Goal: Feedback & Contribution: Leave review/rating

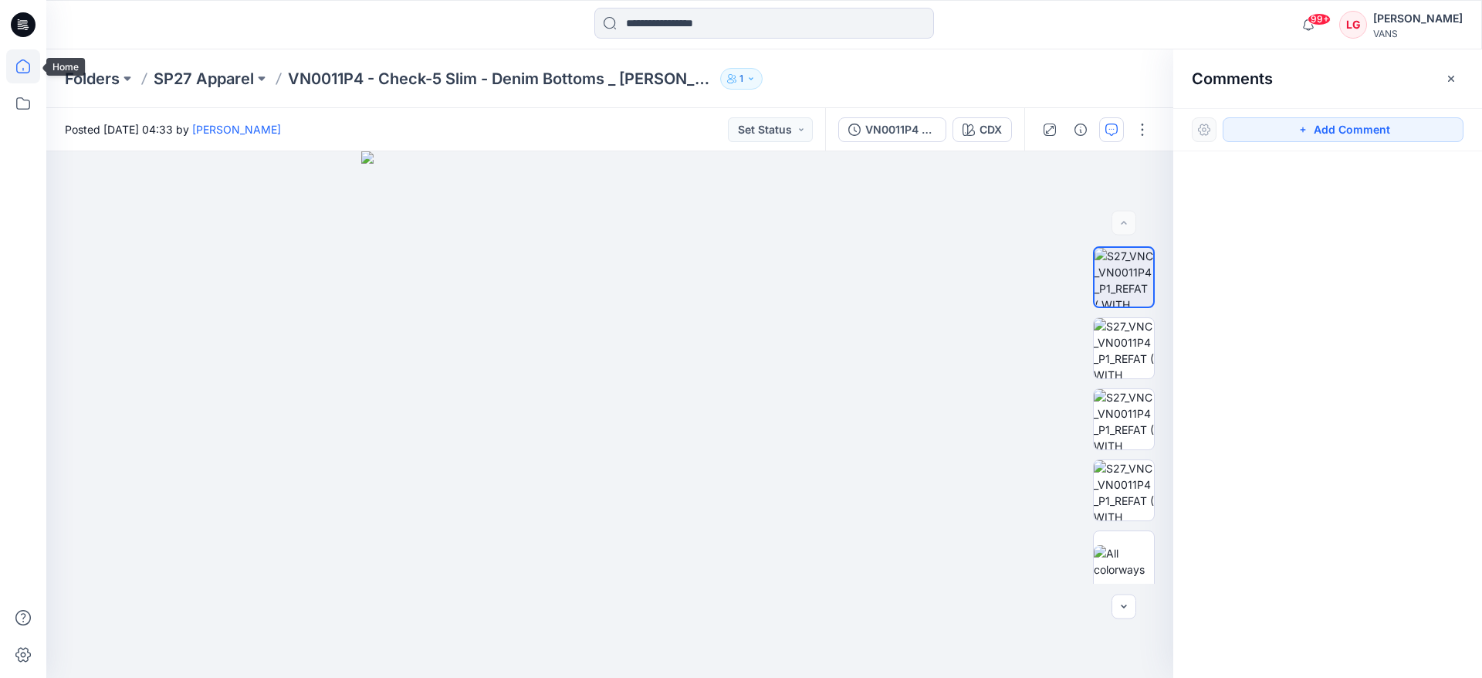
click at [18, 66] on icon at bounding box center [23, 66] width 34 height 34
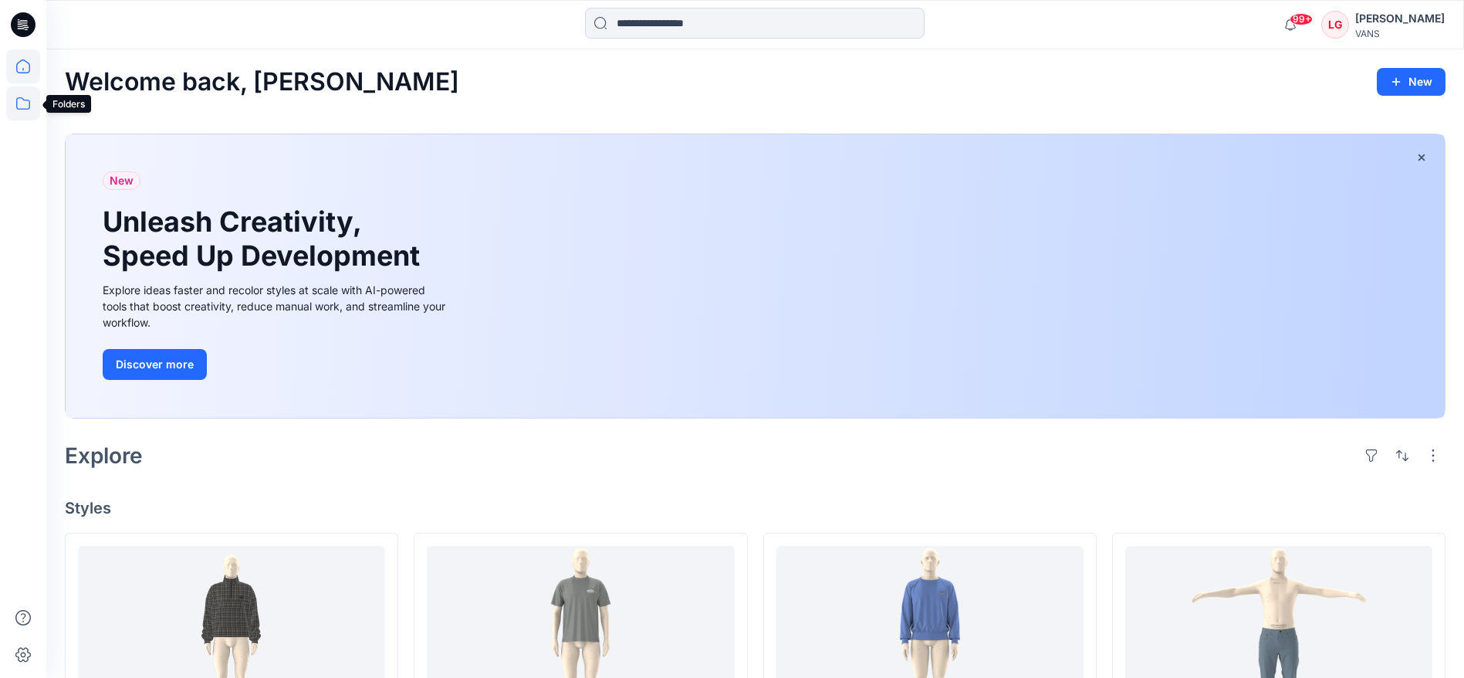
click at [22, 110] on icon at bounding box center [23, 103] width 34 height 34
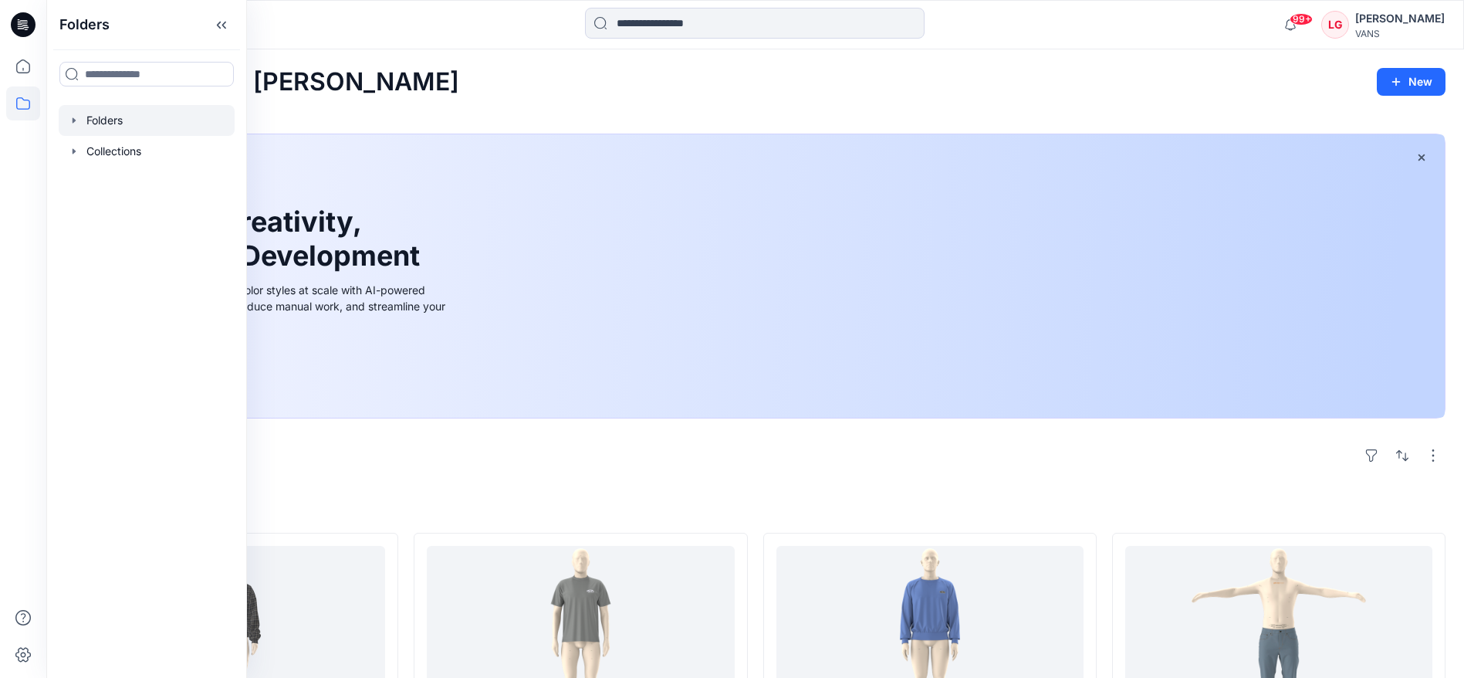
click at [68, 123] on icon "button" at bounding box center [74, 120] width 12 height 12
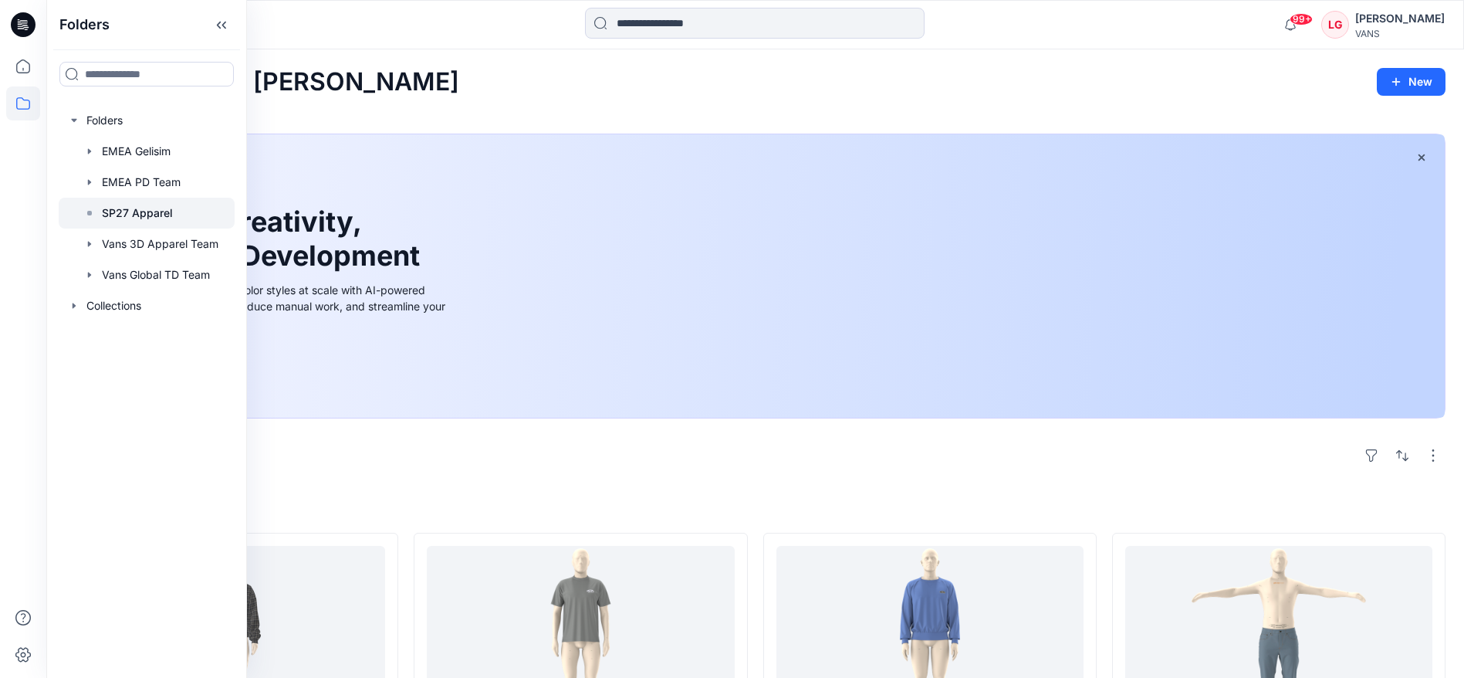
click at [136, 210] on p "SP27 Apparel" at bounding box center [137, 213] width 71 height 19
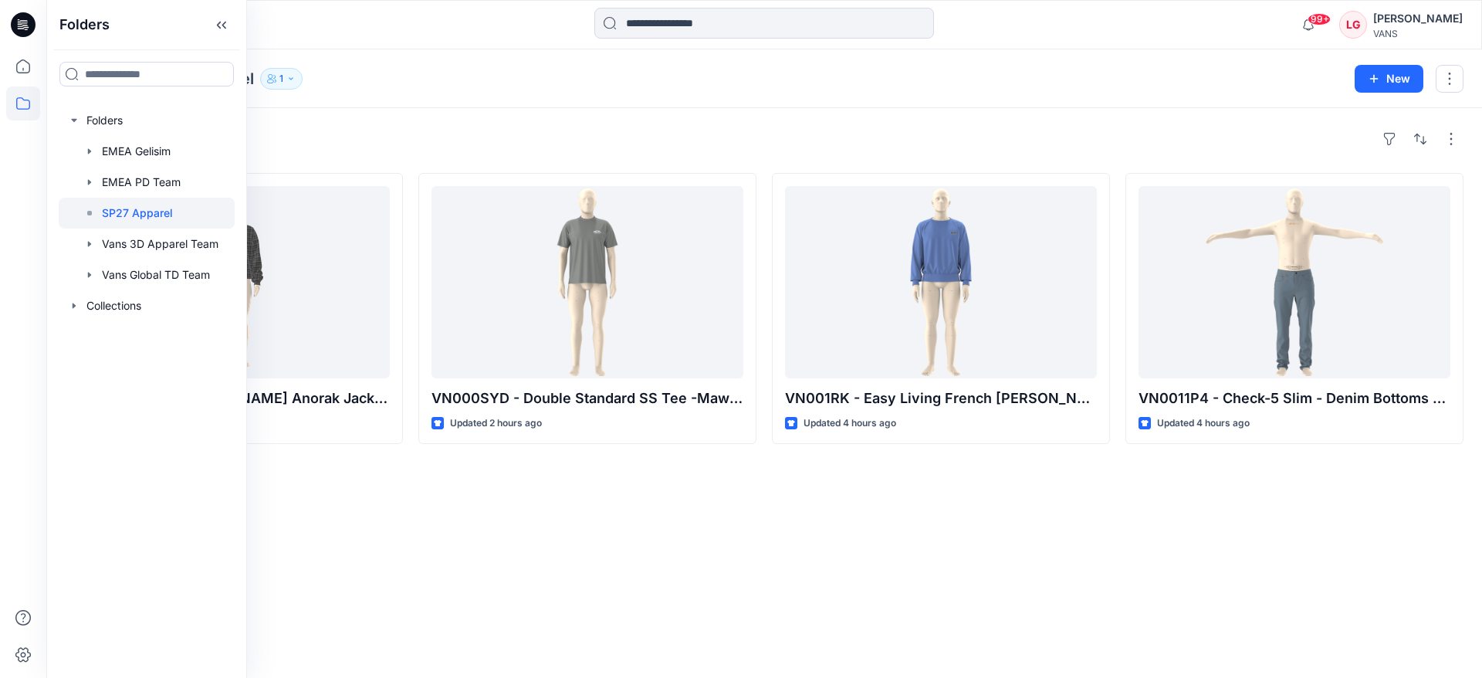
click at [627, 540] on div "Styles VN0010KM - [PERSON_NAME] Anorak Jacket -Debonair Updated an hour ago VN0…" at bounding box center [764, 393] width 1436 height 570
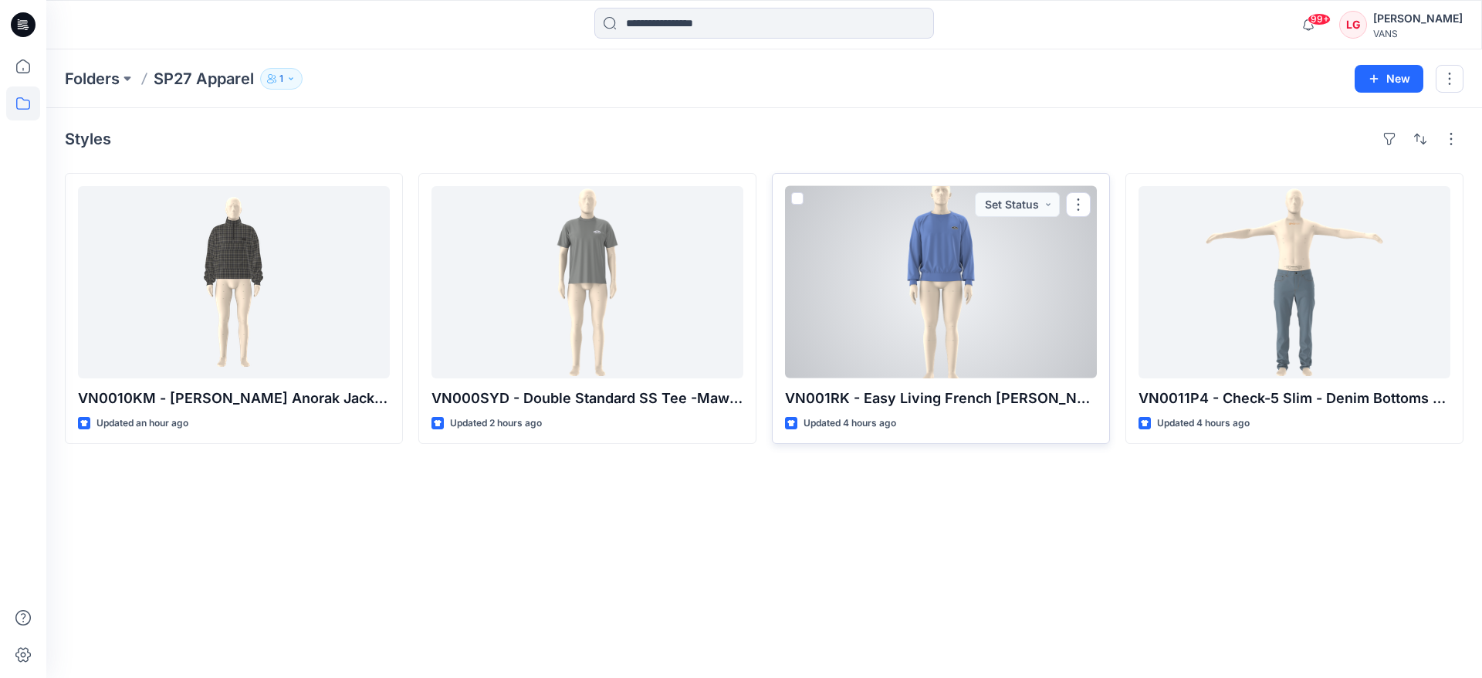
click at [1034, 261] on div at bounding box center [941, 282] width 312 height 192
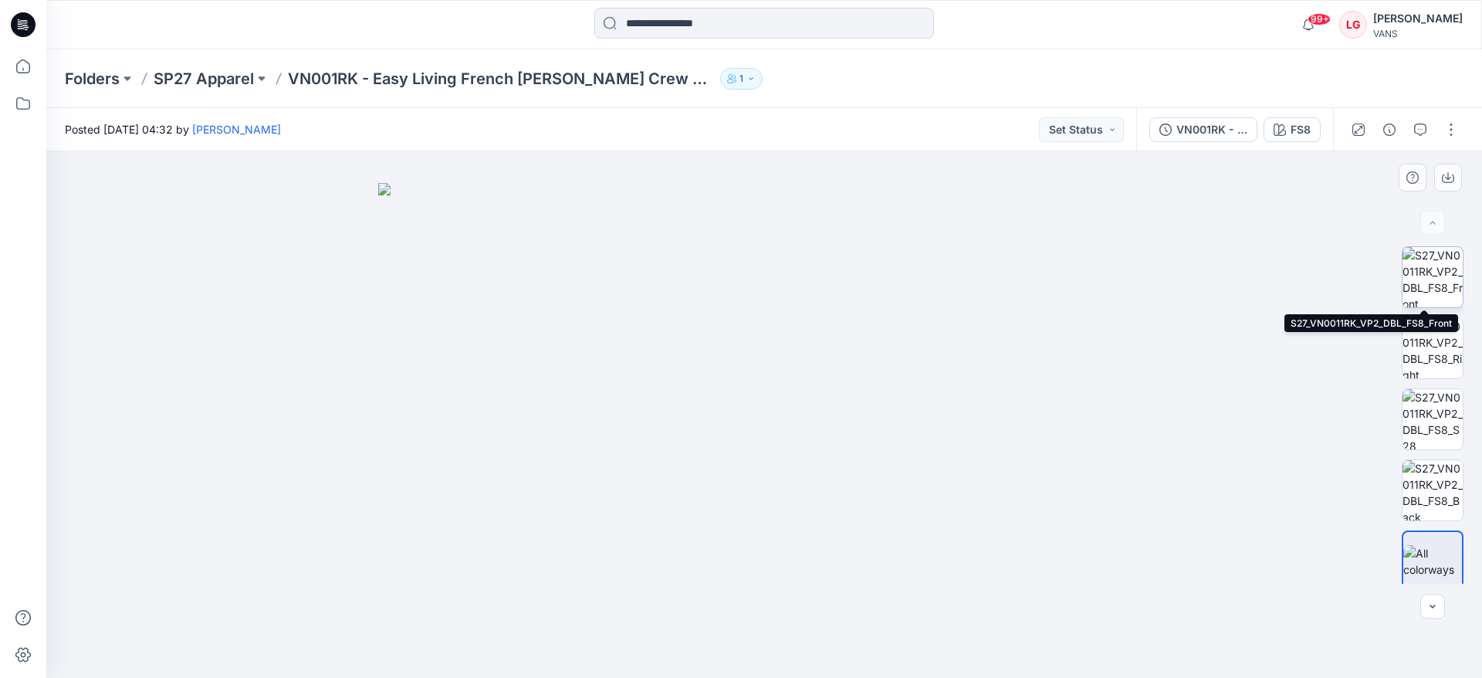
click at [1437, 285] on img at bounding box center [1433, 277] width 60 height 60
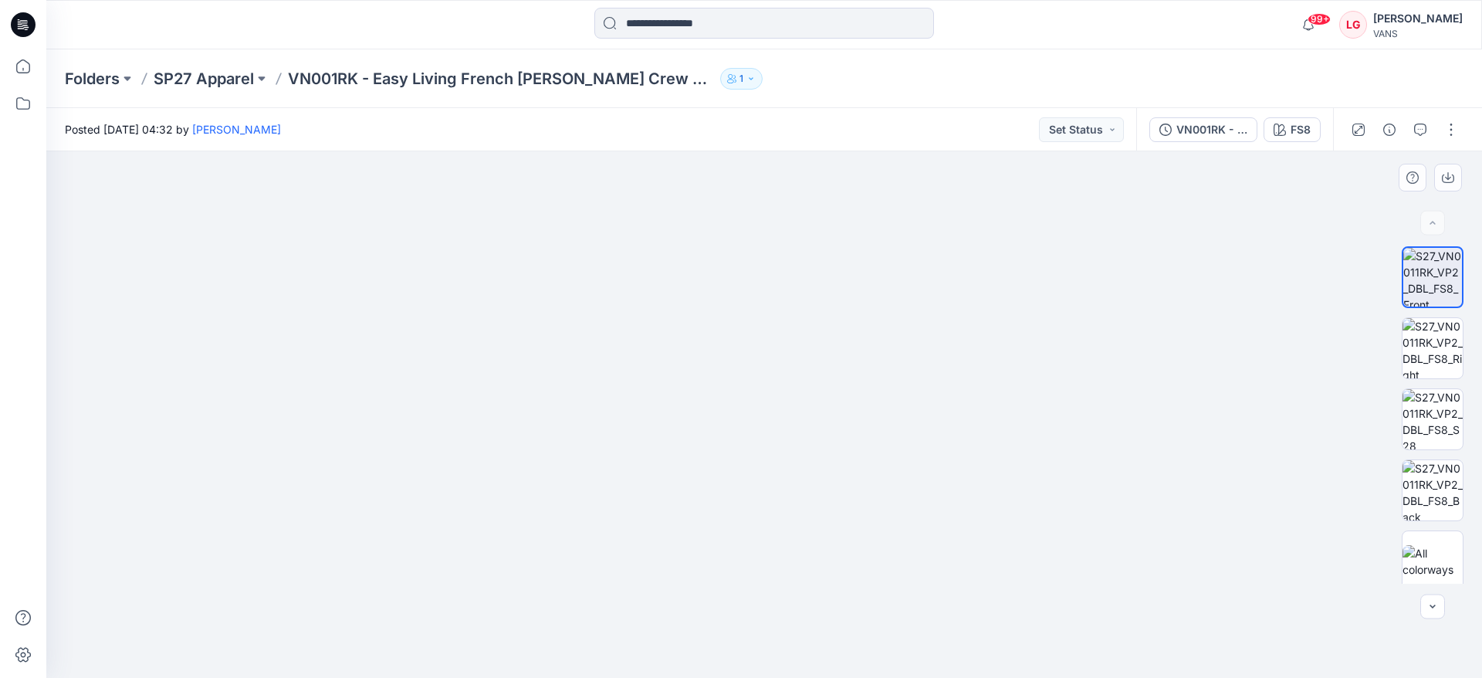
drag, startPoint x: 757, startPoint y: 282, endPoint x: 680, endPoint y: 458, distance: 192.2
click at [1312, 134] on button "FS8" at bounding box center [1292, 129] width 57 height 25
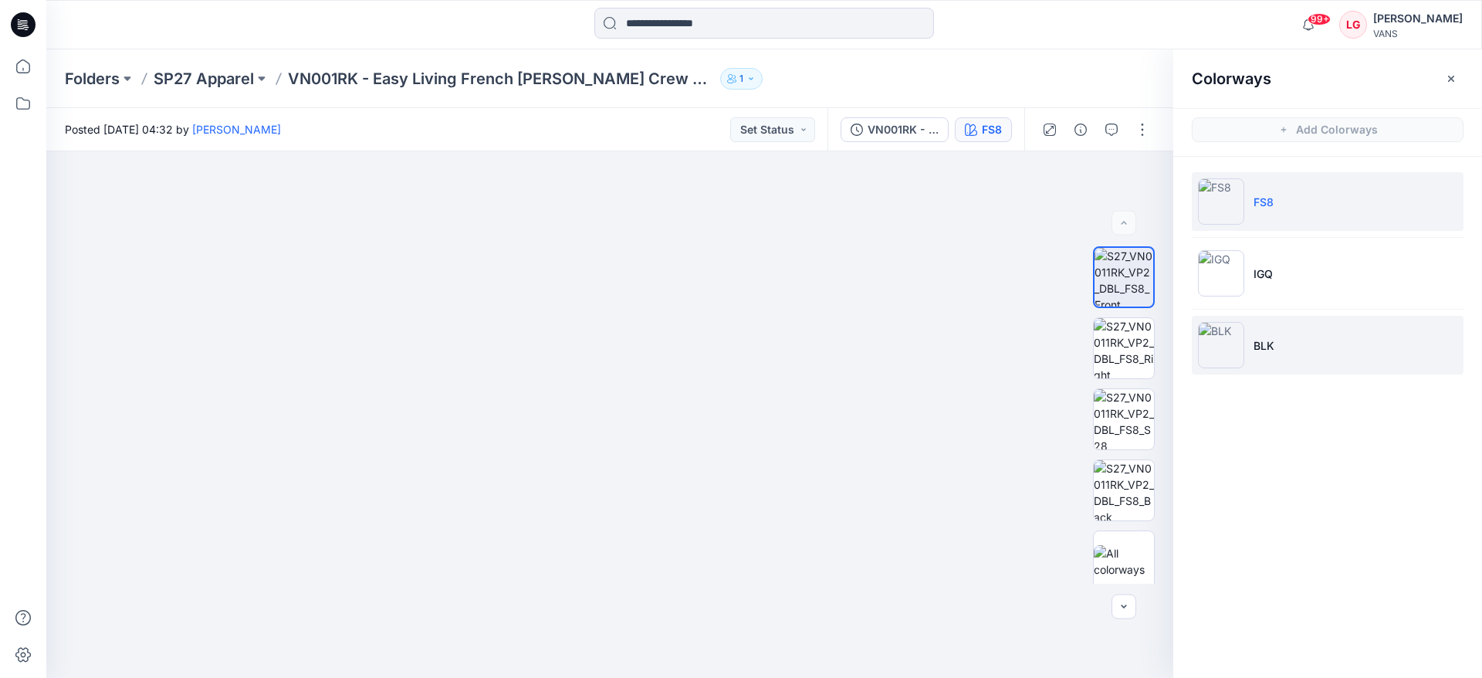
click at [1227, 354] on img at bounding box center [1221, 345] width 46 height 46
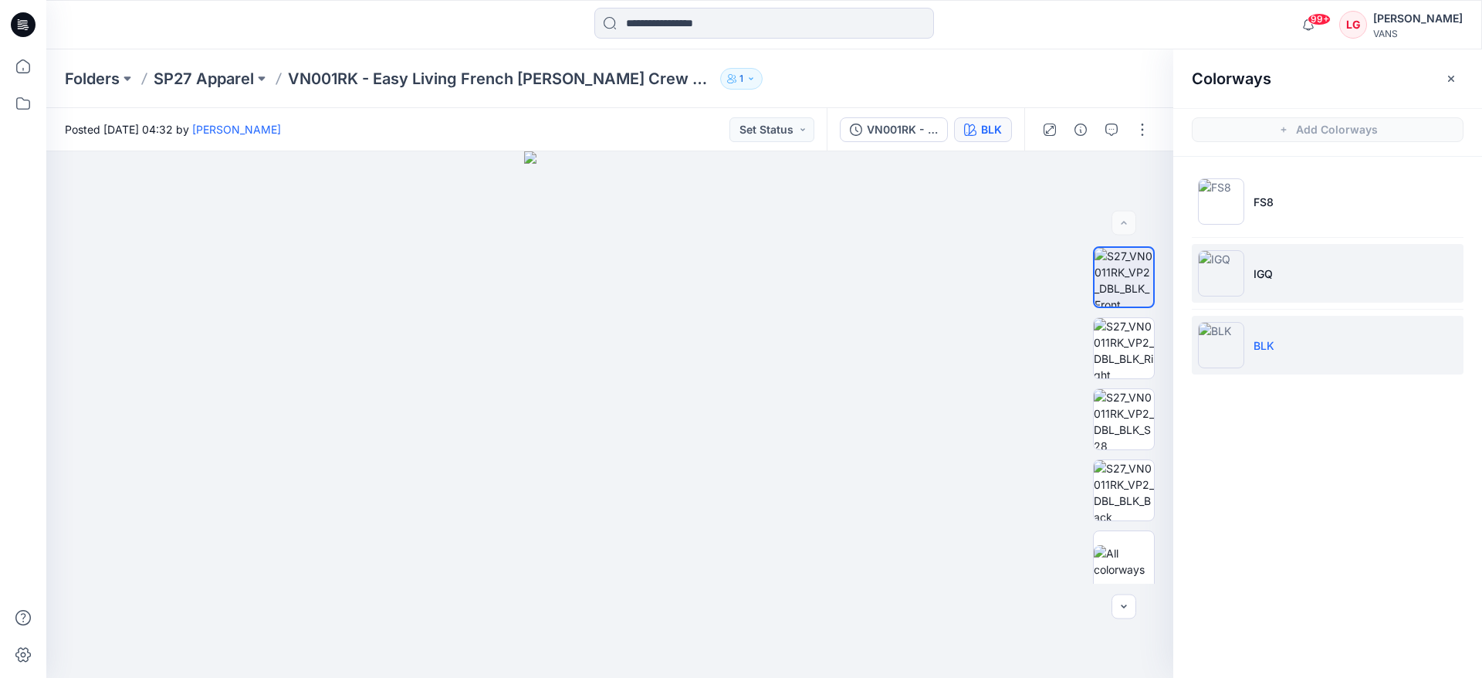
click at [1227, 270] on img at bounding box center [1221, 273] width 46 height 46
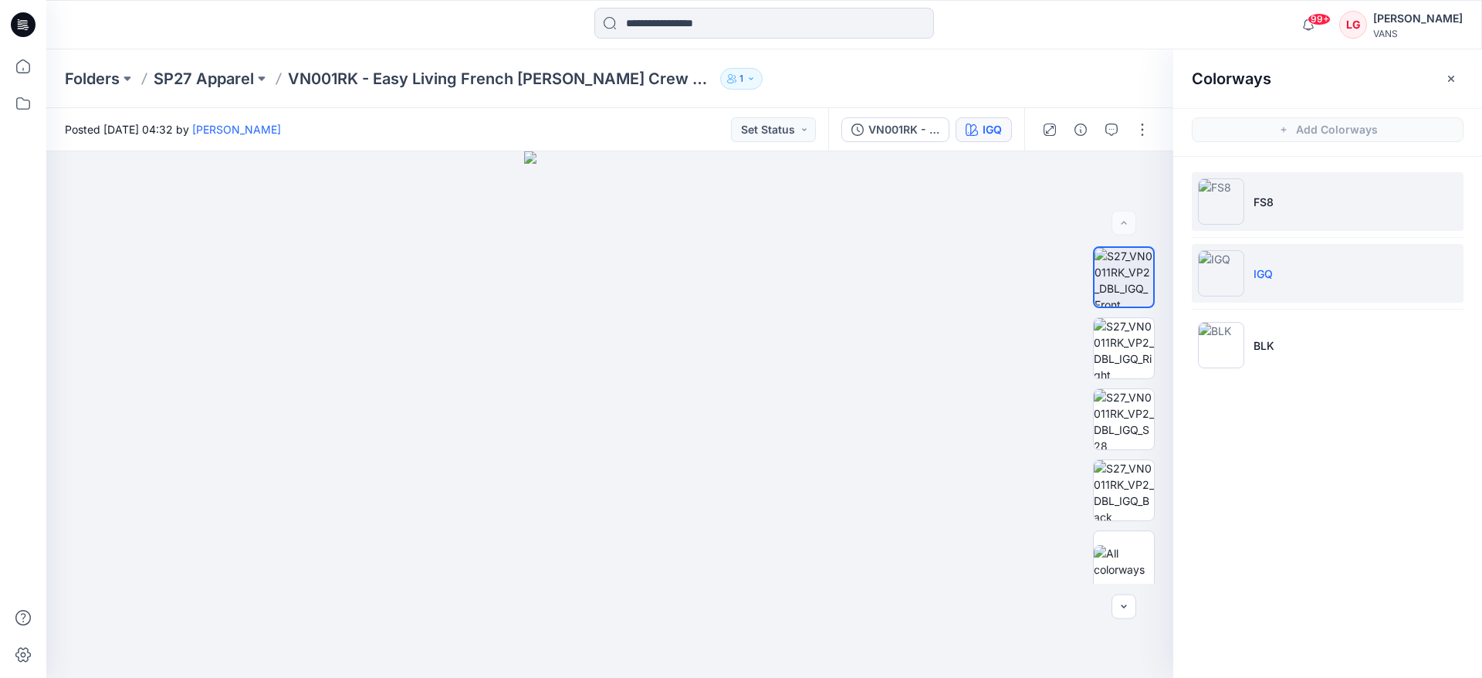
click at [1233, 198] on img at bounding box center [1221, 201] width 46 height 46
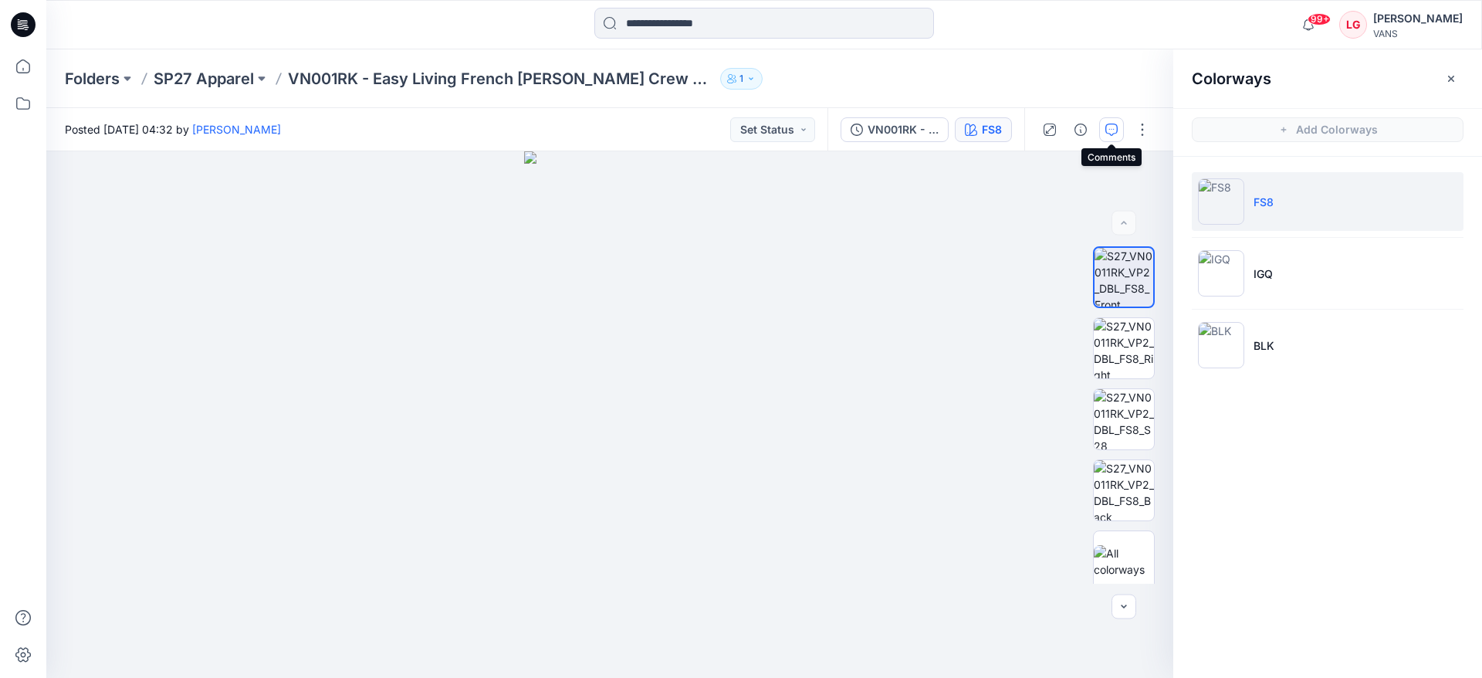
click at [1115, 130] on icon "button" at bounding box center [1111, 130] width 12 height 12
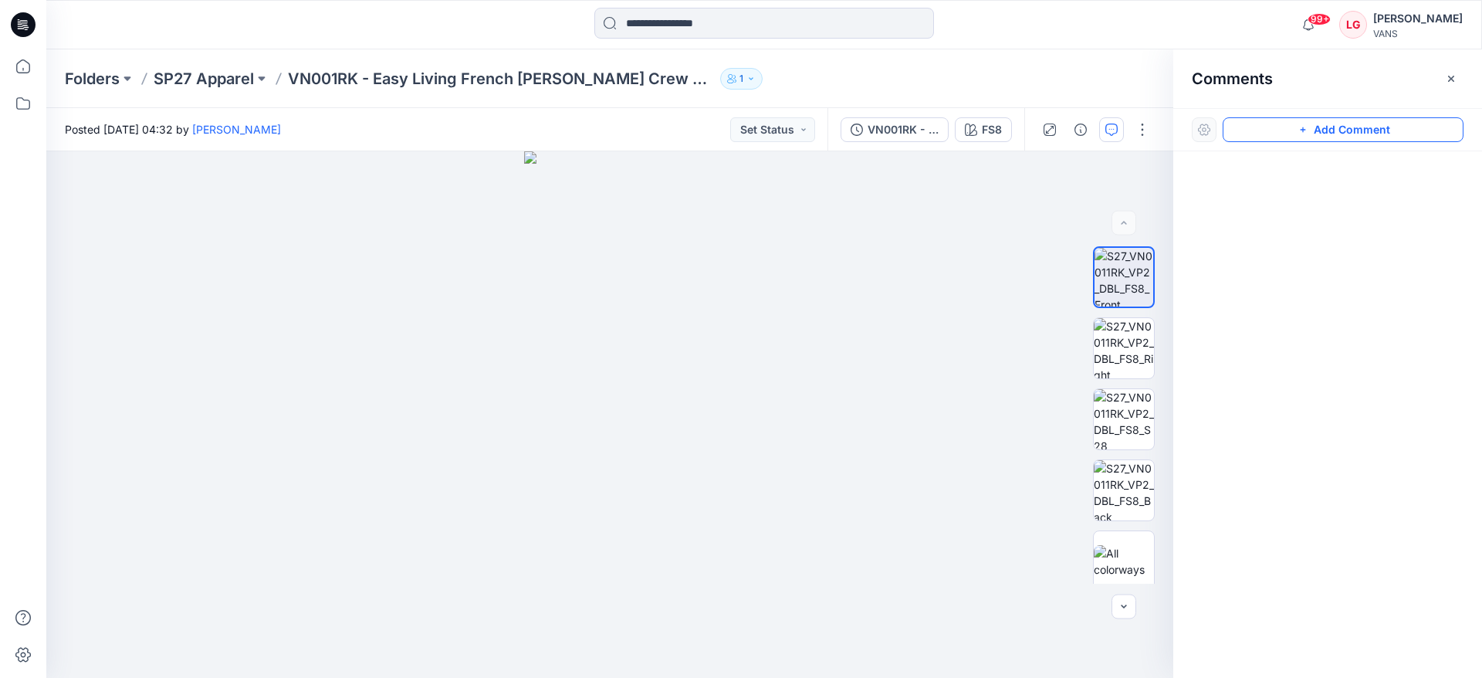
click at [1249, 134] on button "Add Comment" at bounding box center [1343, 129] width 241 height 25
click at [1139, 133] on button "button" at bounding box center [1142, 129] width 25 height 25
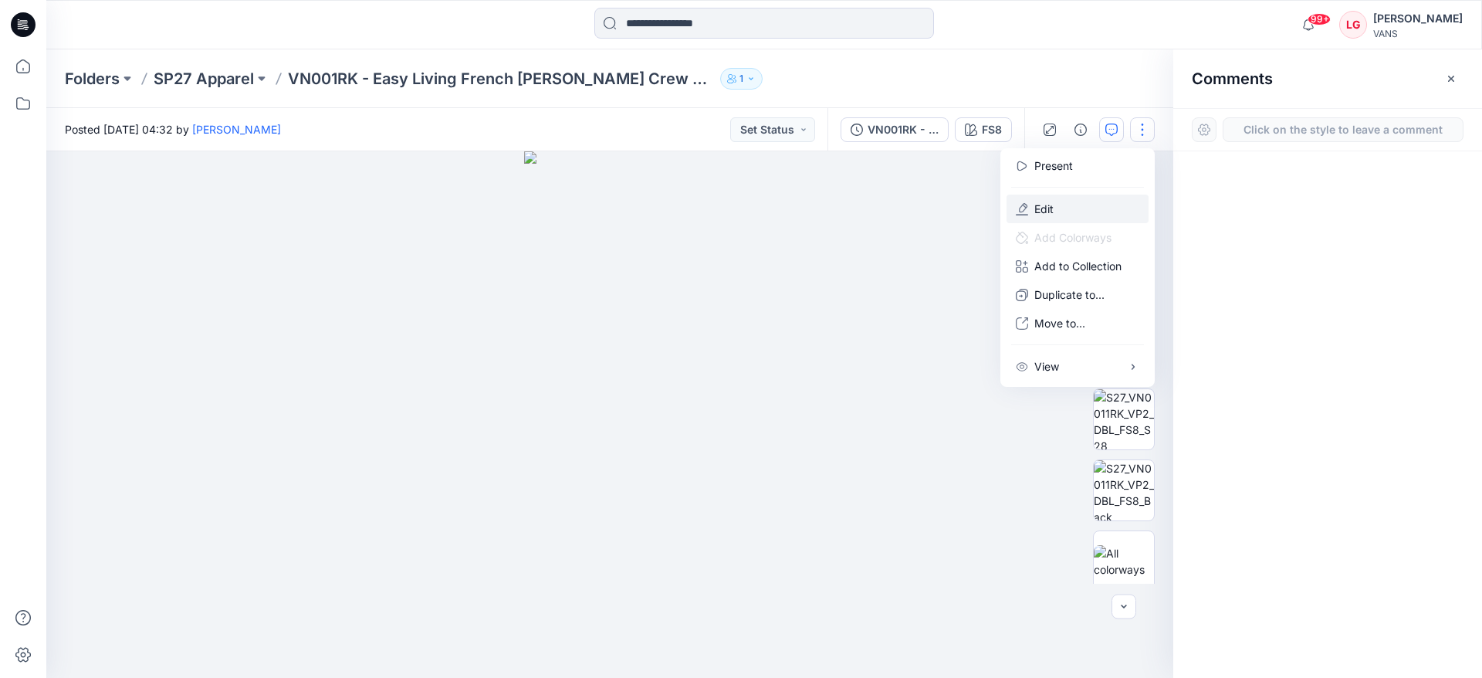
click at [1055, 211] on button "Edit" at bounding box center [1078, 209] width 142 height 29
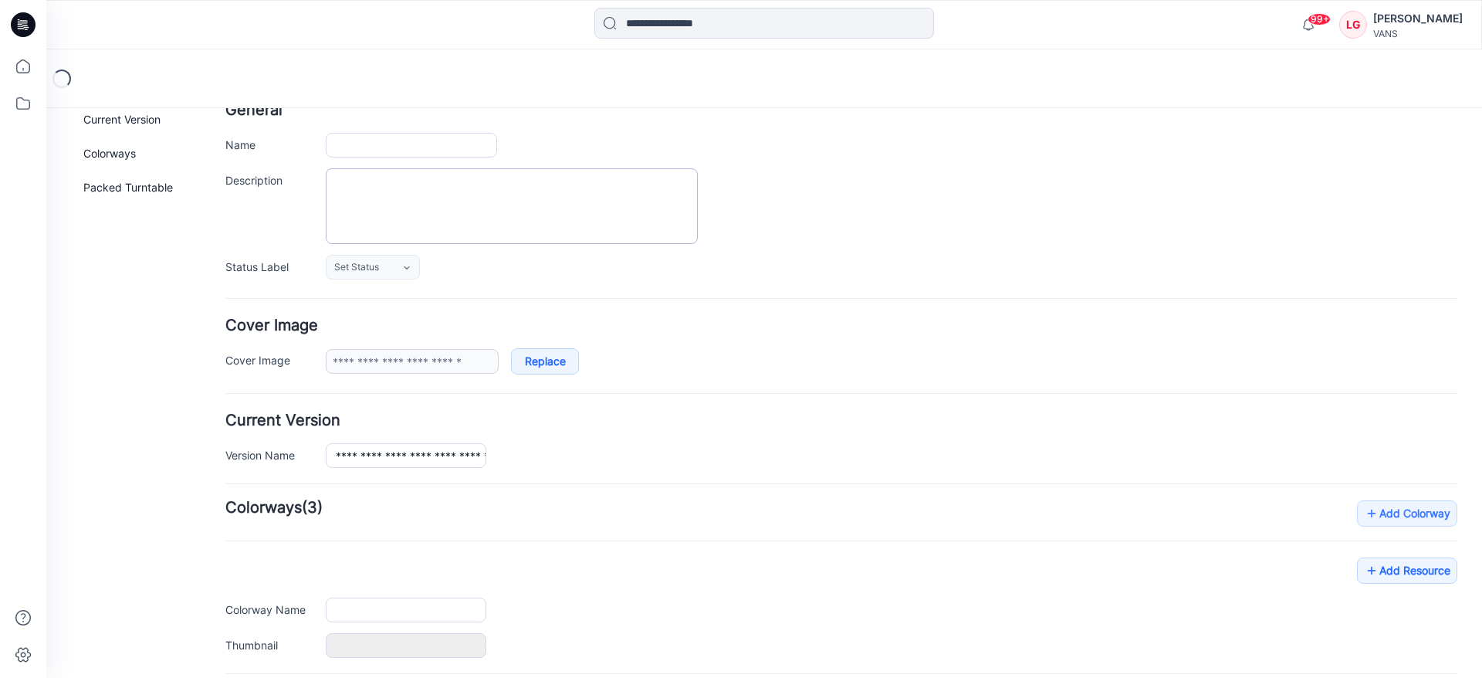
type input "**********"
type input "***"
type input "**********"
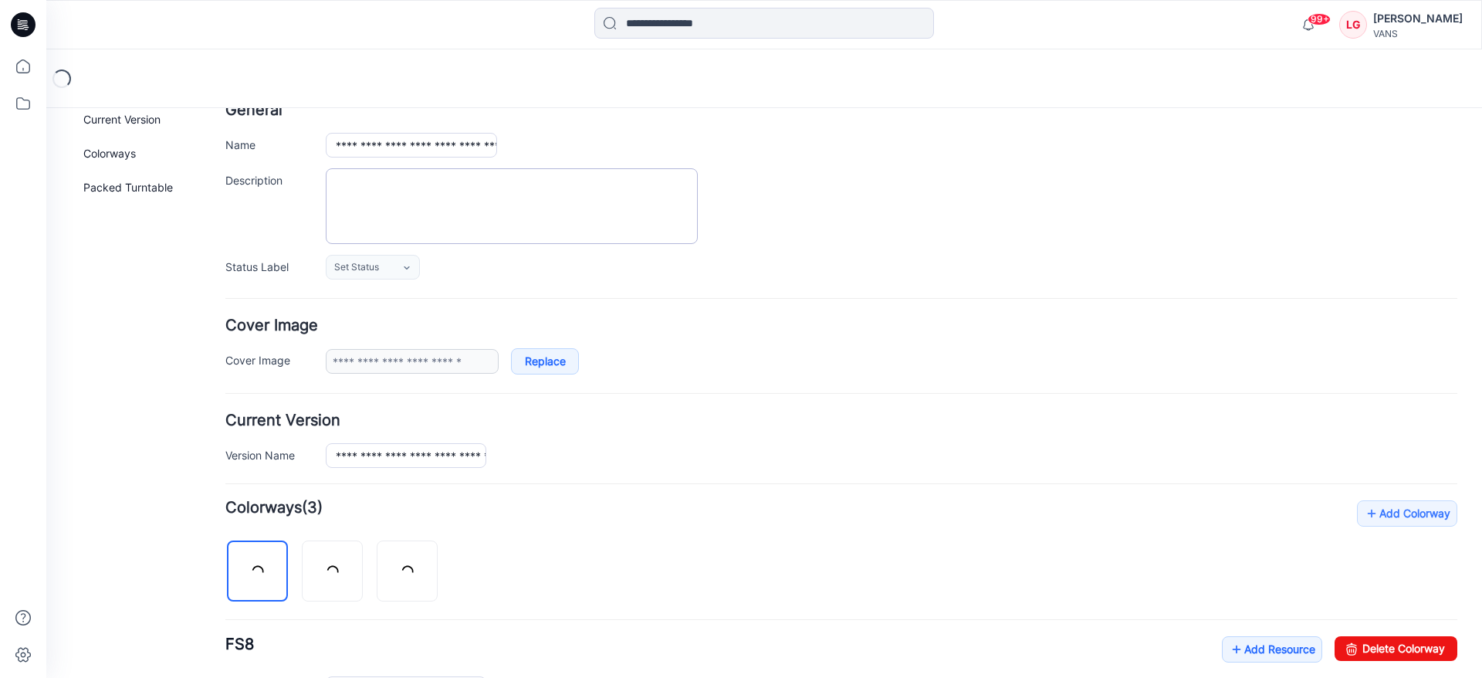
scroll to position [232, 0]
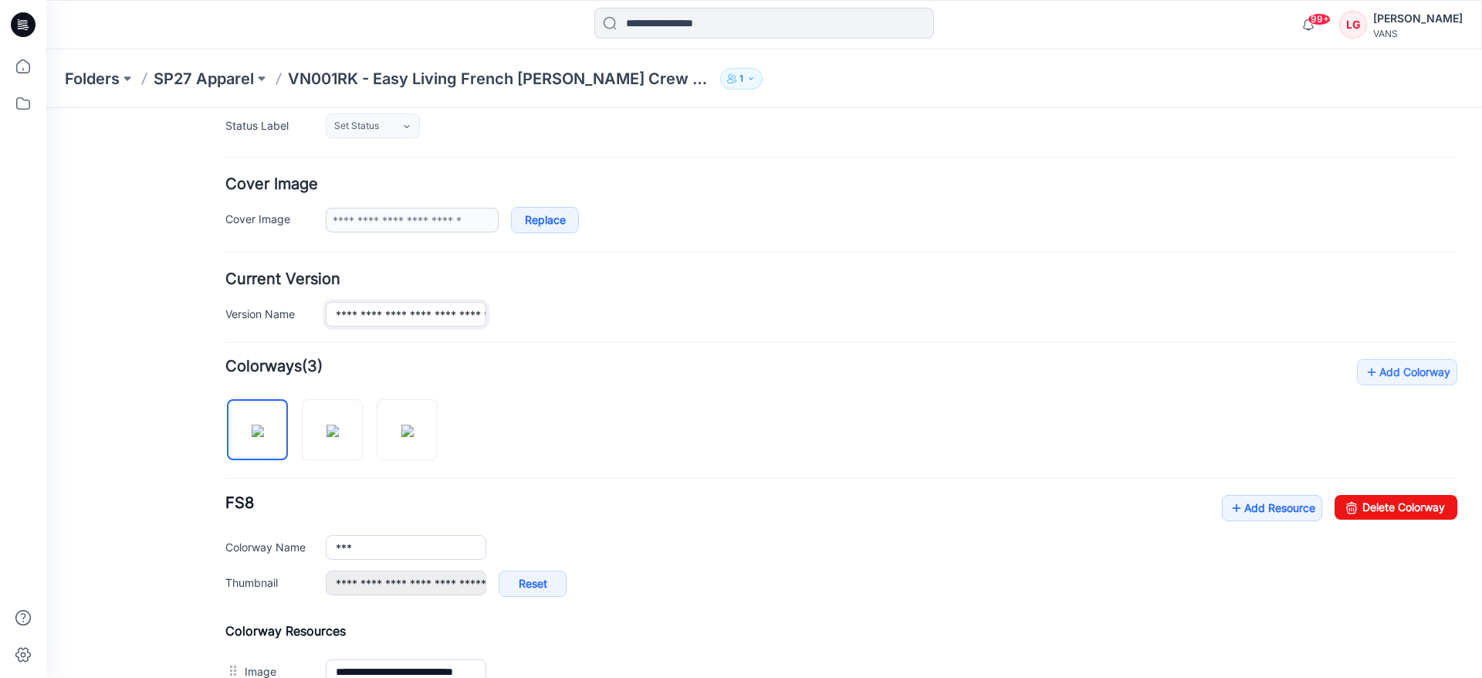
click at [366, 313] on input "**********" at bounding box center [406, 314] width 161 height 25
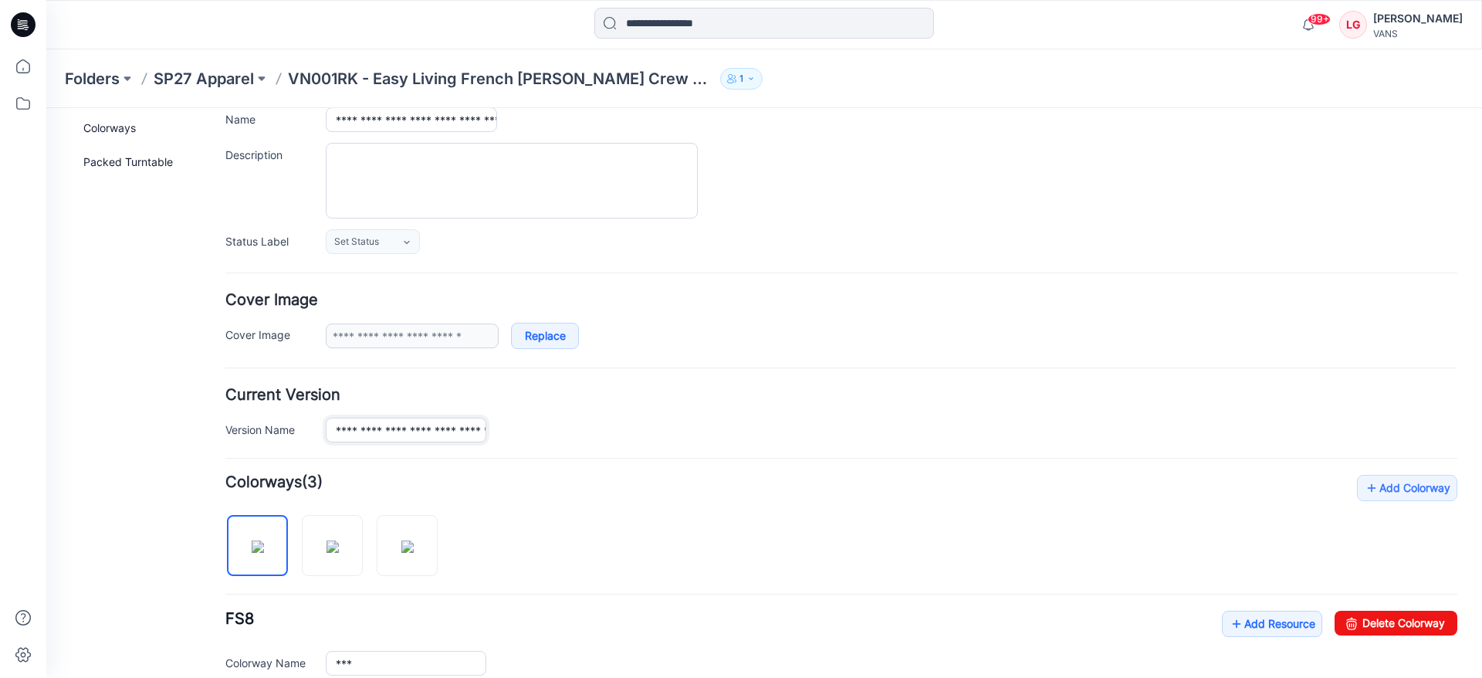
scroll to position [0, 0]
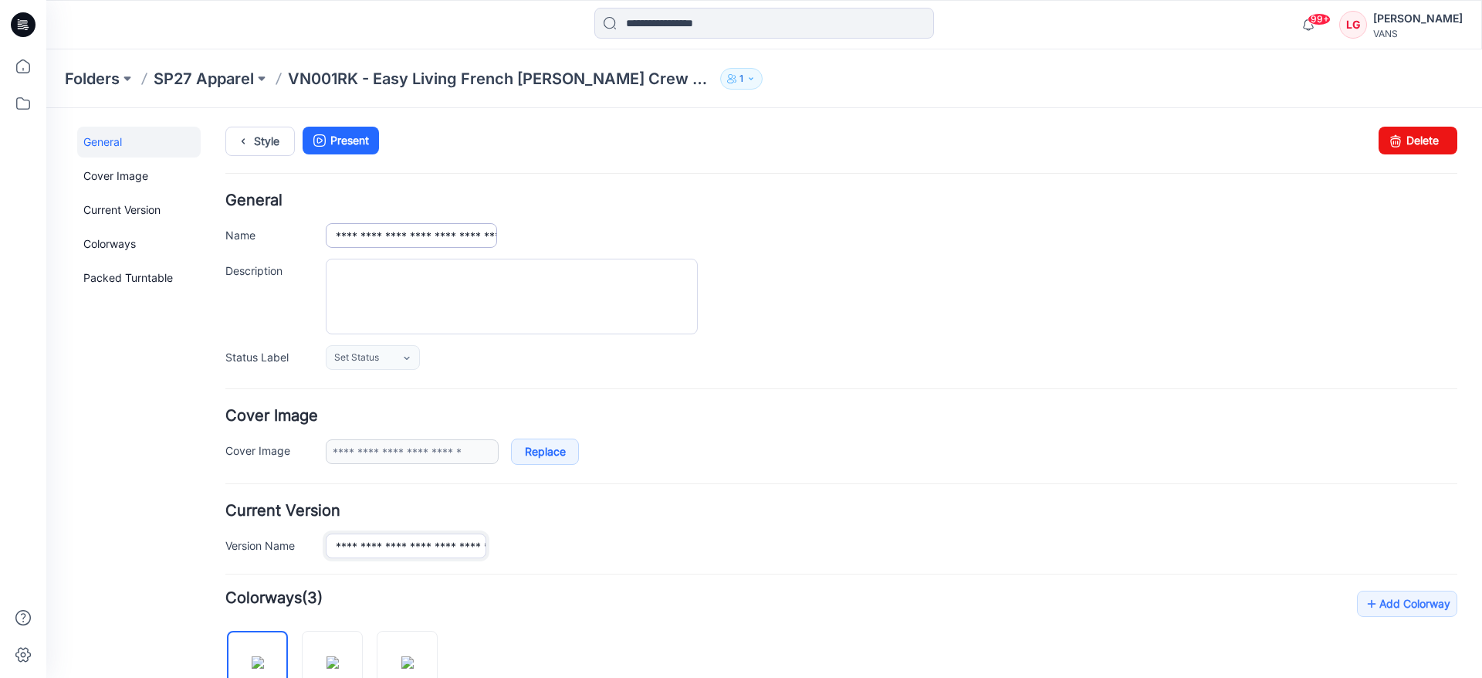
type input "**********"
click at [363, 239] on input "**********" at bounding box center [411, 235] width 171 height 25
type input "**********"
click at [540, 163] on div "Style Present Changes Saved Delete" at bounding box center [841, 160] width 1232 height 66
click at [260, 138] on link "Style" at bounding box center [259, 141] width 69 height 29
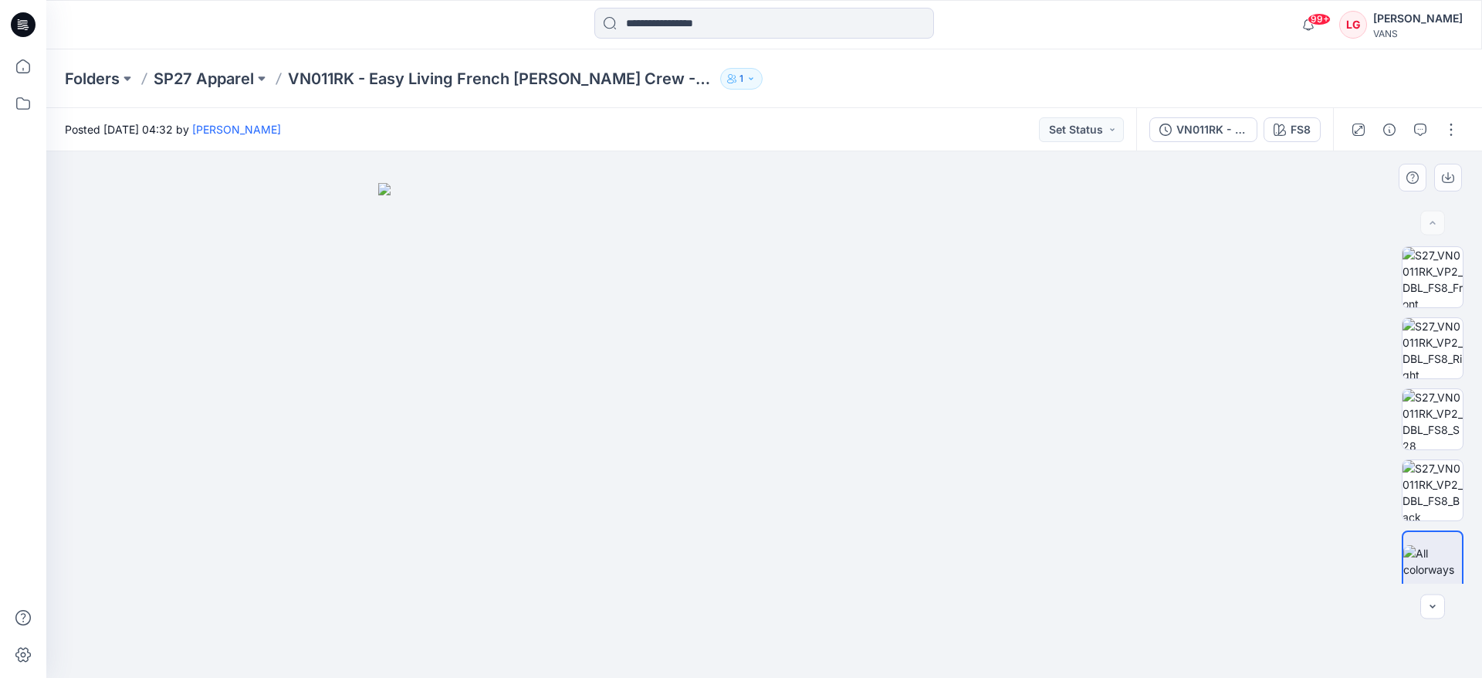
click at [863, 298] on img at bounding box center [764, 430] width 772 height 495
drag, startPoint x: 854, startPoint y: 295, endPoint x: 853, endPoint y: 310, distance: 15.5
click at [853, 310] on img at bounding box center [764, 430] width 772 height 495
click at [1412, 284] on img at bounding box center [1433, 277] width 60 height 60
drag, startPoint x: 736, startPoint y: 272, endPoint x: 728, endPoint y: 428, distance: 156.9
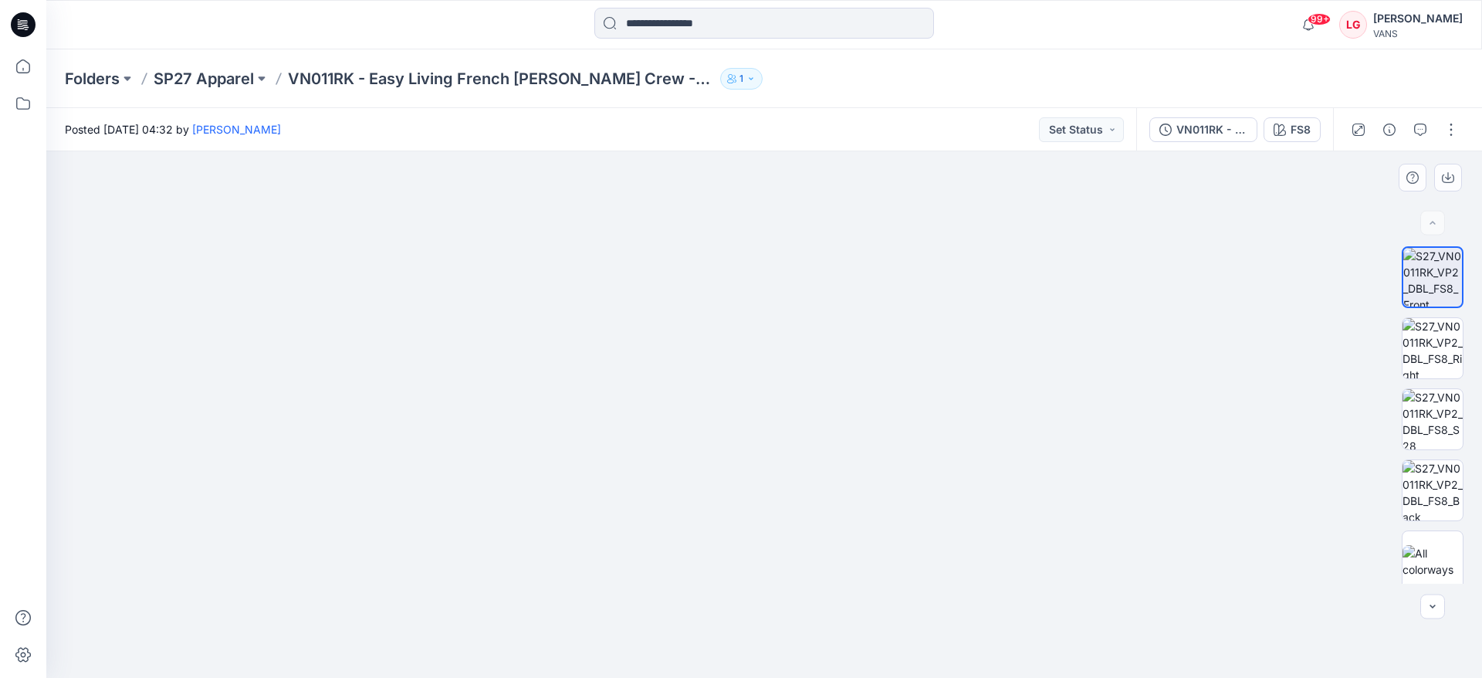
click at [1036, 314] on div at bounding box center [764, 414] width 1436 height 526
click at [1424, 127] on icon "button" at bounding box center [1420, 130] width 12 height 12
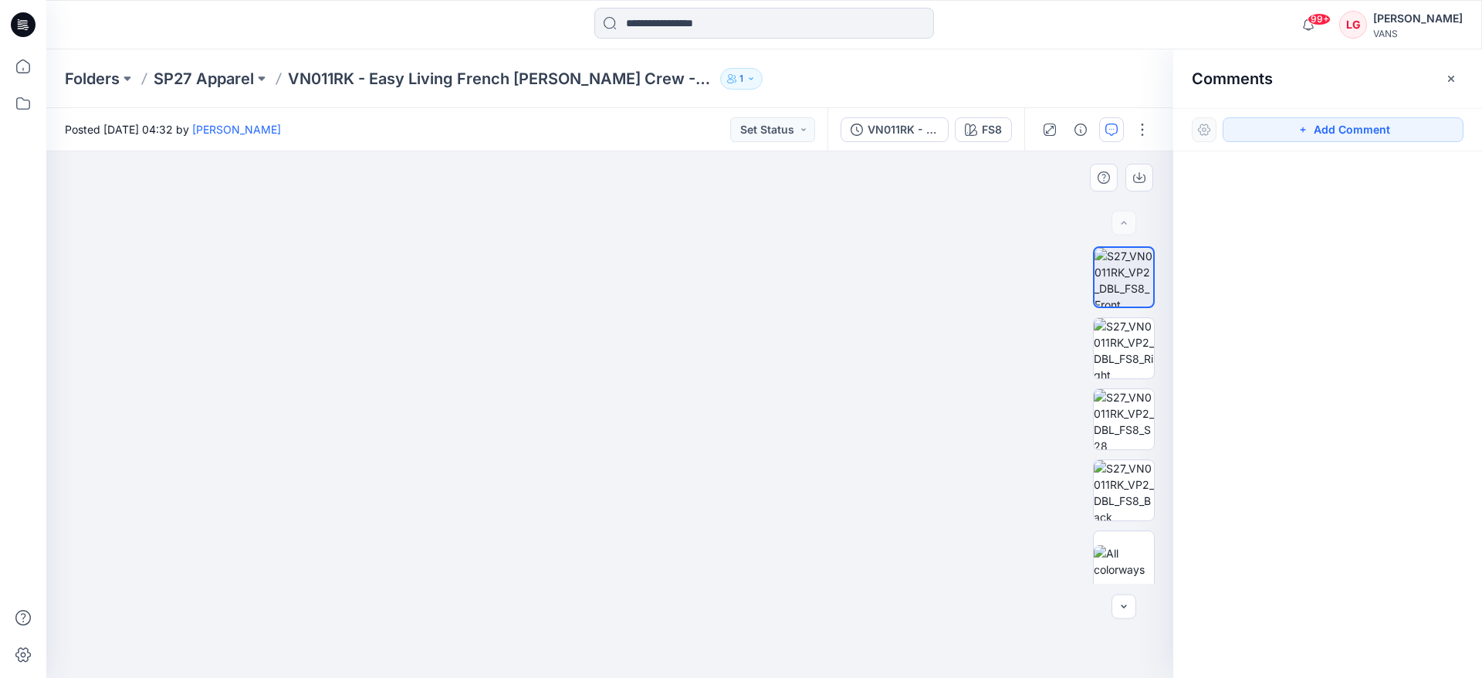
drag, startPoint x: 621, startPoint y: 221, endPoint x: 621, endPoint y: 314, distance: 93.4
drag, startPoint x: 570, startPoint y: 452, endPoint x: 571, endPoint y: 405, distance: 47.1
click at [1120, 412] on img at bounding box center [1124, 419] width 60 height 60
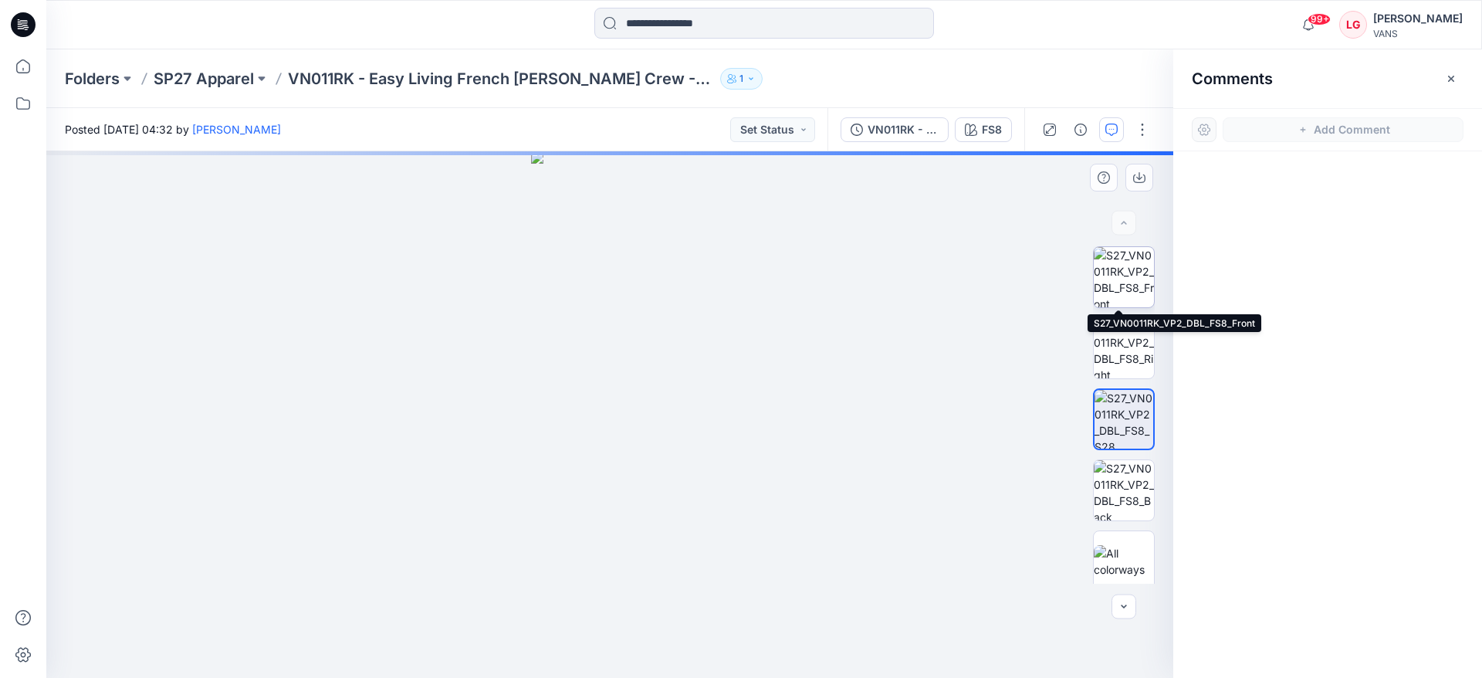
click at [1112, 273] on img at bounding box center [1124, 277] width 60 height 60
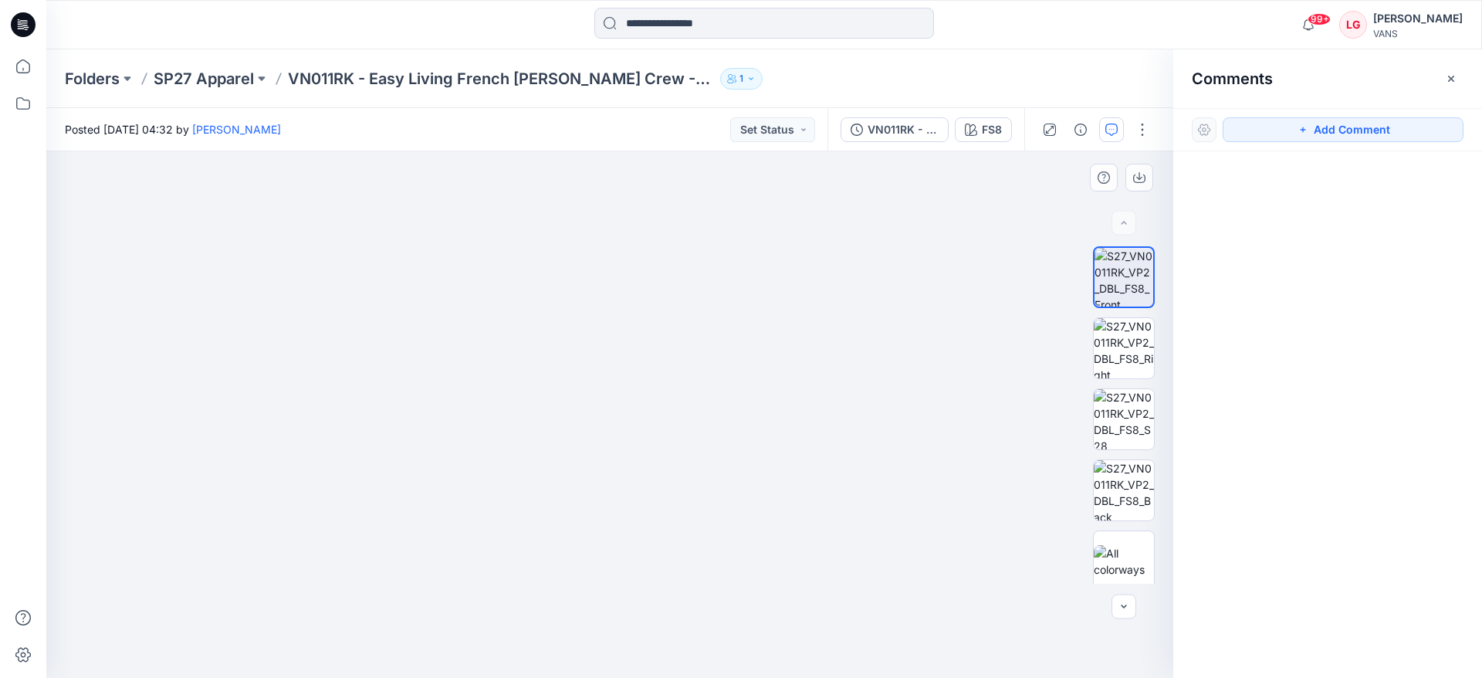
drag, startPoint x: 641, startPoint y: 232, endPoint x: 639, endPoint y: 360, distance: 127.4
drag, startPoint x: 640, startPoint y: 443, endPoint x: 631, endPoint y: 381, distance: 63.2
drag, startPoint x: 847, startPoint y: 455, endPoint x: 740, endPoint y: 353, distance: 148.5
click at [1315, 134] on button "Add Comment" at bounding box center [1343, 129] width 241 height 25
click at [833, 276] on div "1" at bounding box center [609, 414] width 1127 height 526
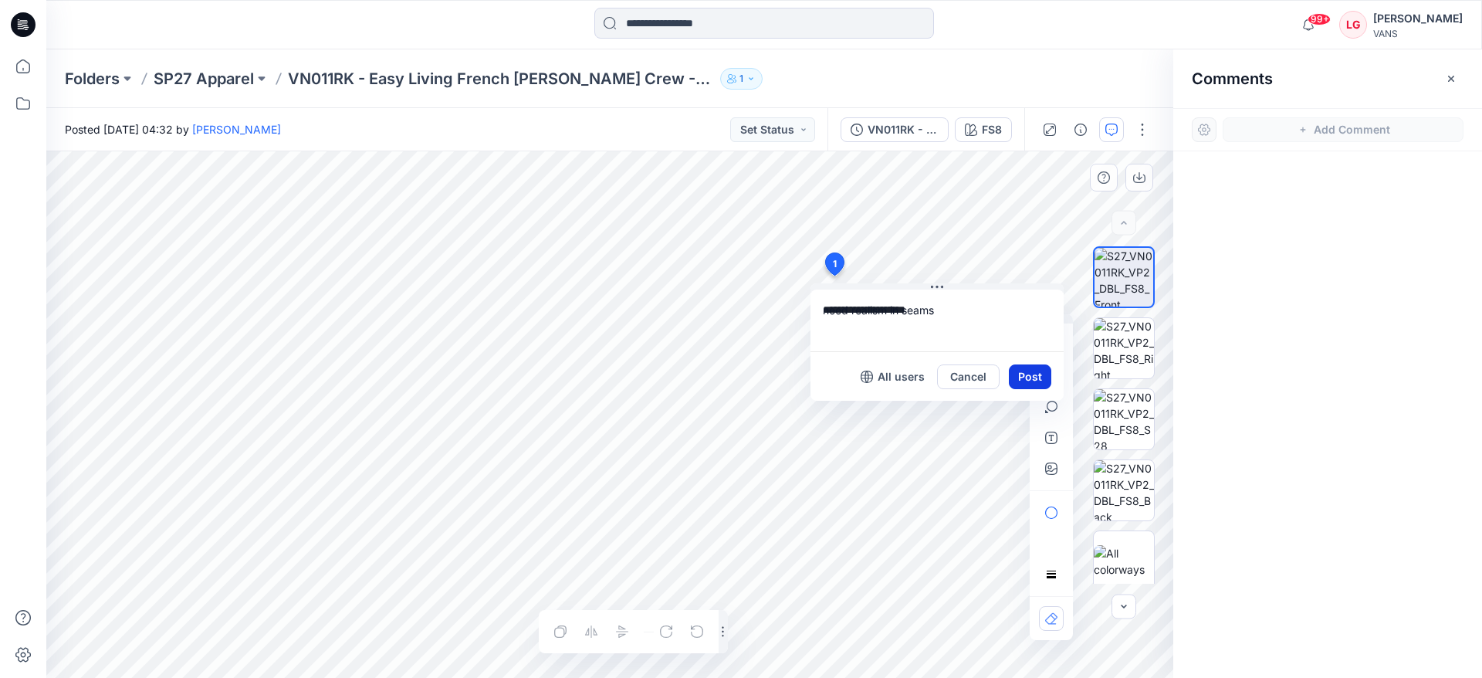
type textarea "**********"
click at [1024, 377] on button "Post" at bounding box center [1030, 376] width 42 height 25
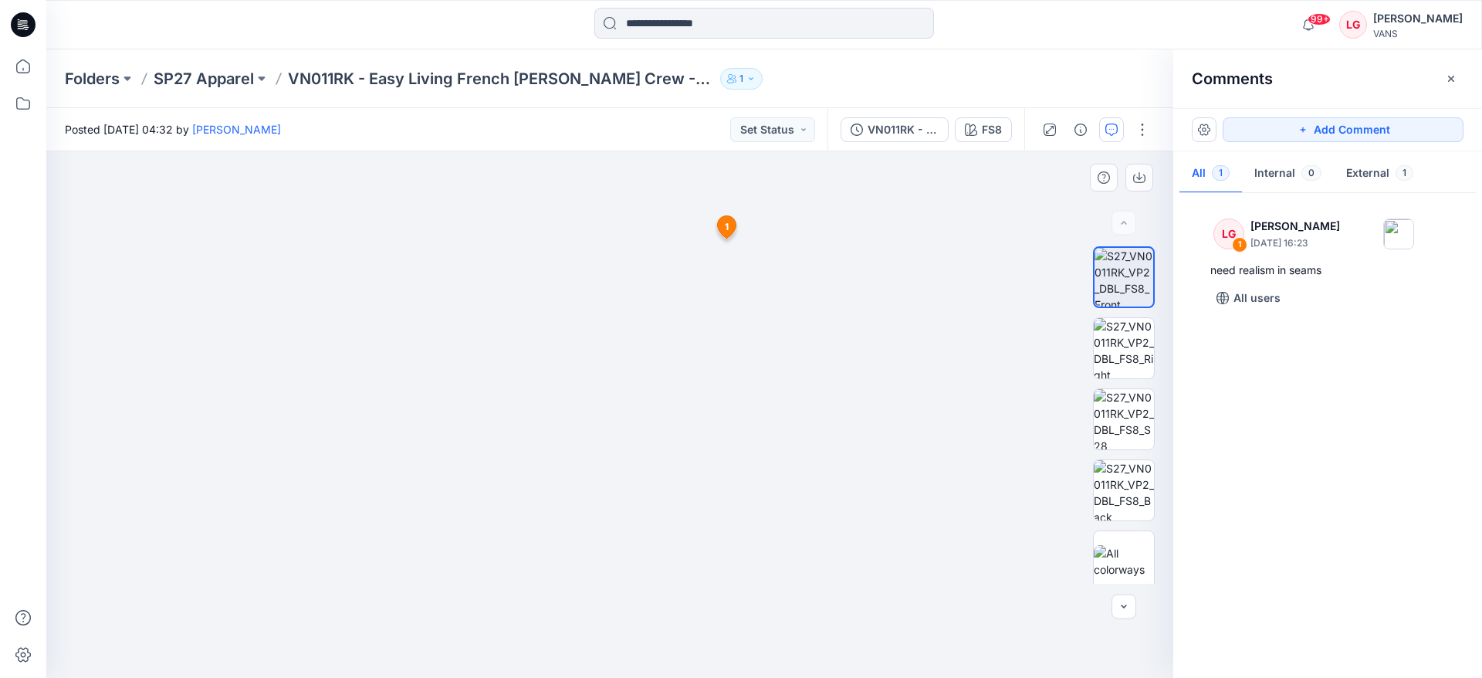
drag, startPoint x: 954, startPoint y: 320, endPoint x: 821, endPoint y: 276, distance: 140.6
drag, startPoint x: 889, startPoint y: 390, endPoint x: 889, endPoint y: 373, distance: 17.0
drag, startPoint x: 867, startPoint y: 411, endPoint x: 867, endPoint y: 389, distance: 21.6
drag, startPoint x: 653, startPoint y: 529, endPoint x: 658, endPoint y: 402, distance: 126.7
drag, startPoint x: 649, startPoint y: 487, endPoint x: 649, endPoint y: 440, distance: 47.1
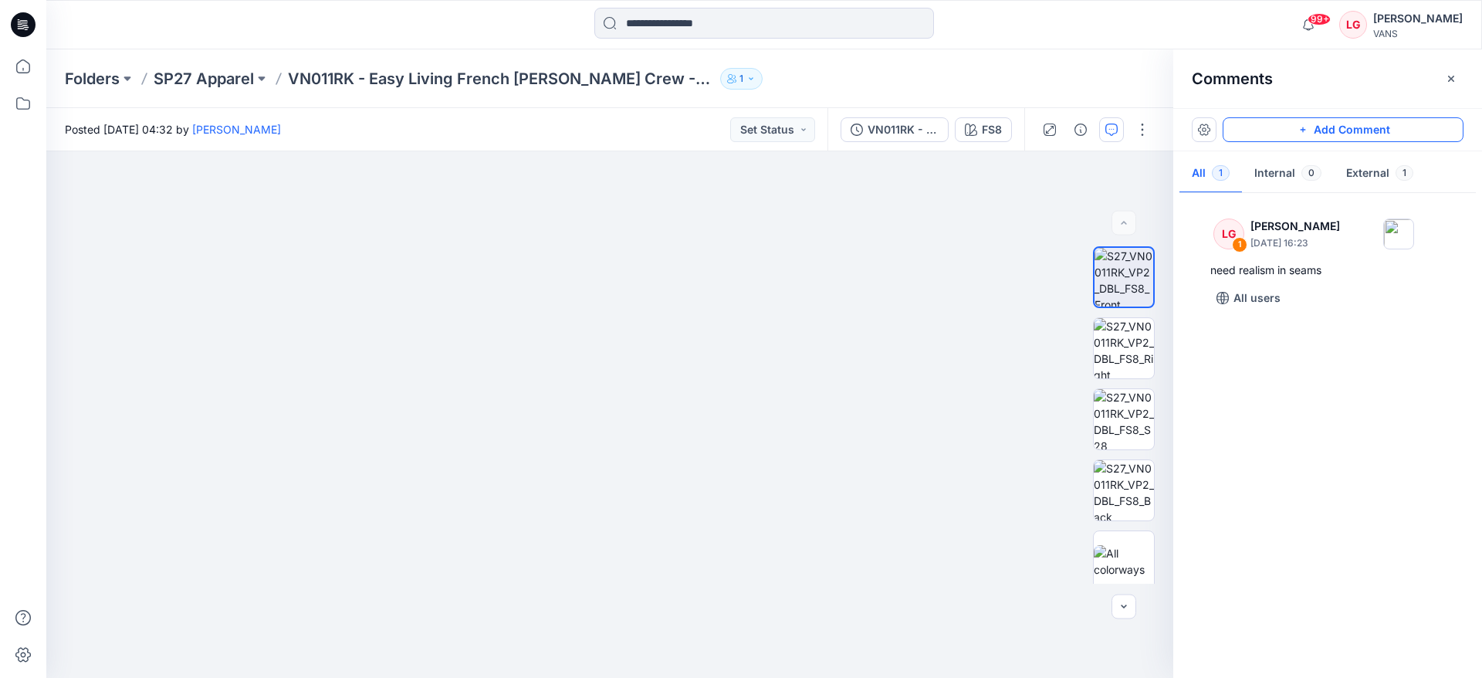
click at [1367, 134] on button "Add Comment" at bounding box center [1343, 129] width 241 height 25
click at [765, 496] on div "2 1 LG Lauren Gibbs September 17, 2025 16:23 need realism in seams Reply" at bounding box center [609, 414] width 1127 height 526
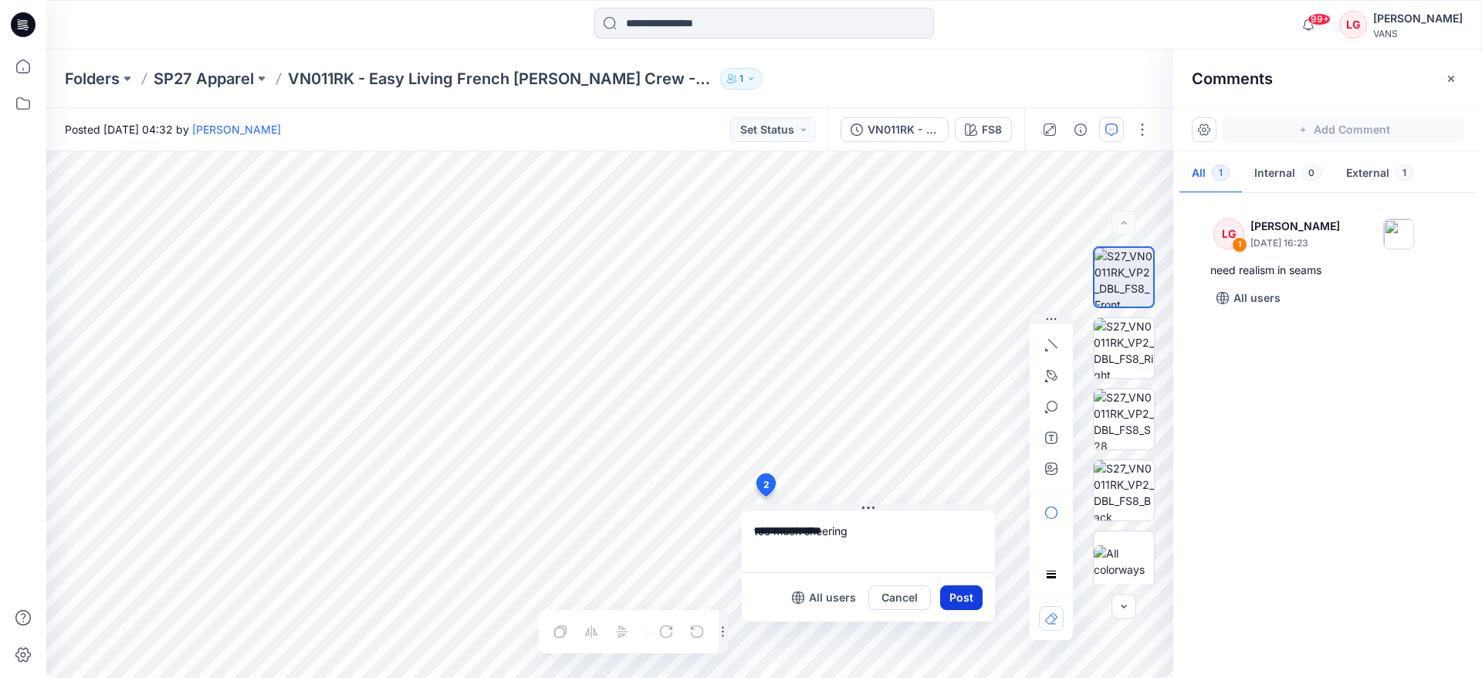
type textarea "**********"
click at [966, 600] on button "Post" at bounding box center [961, 597] width 42 height 25
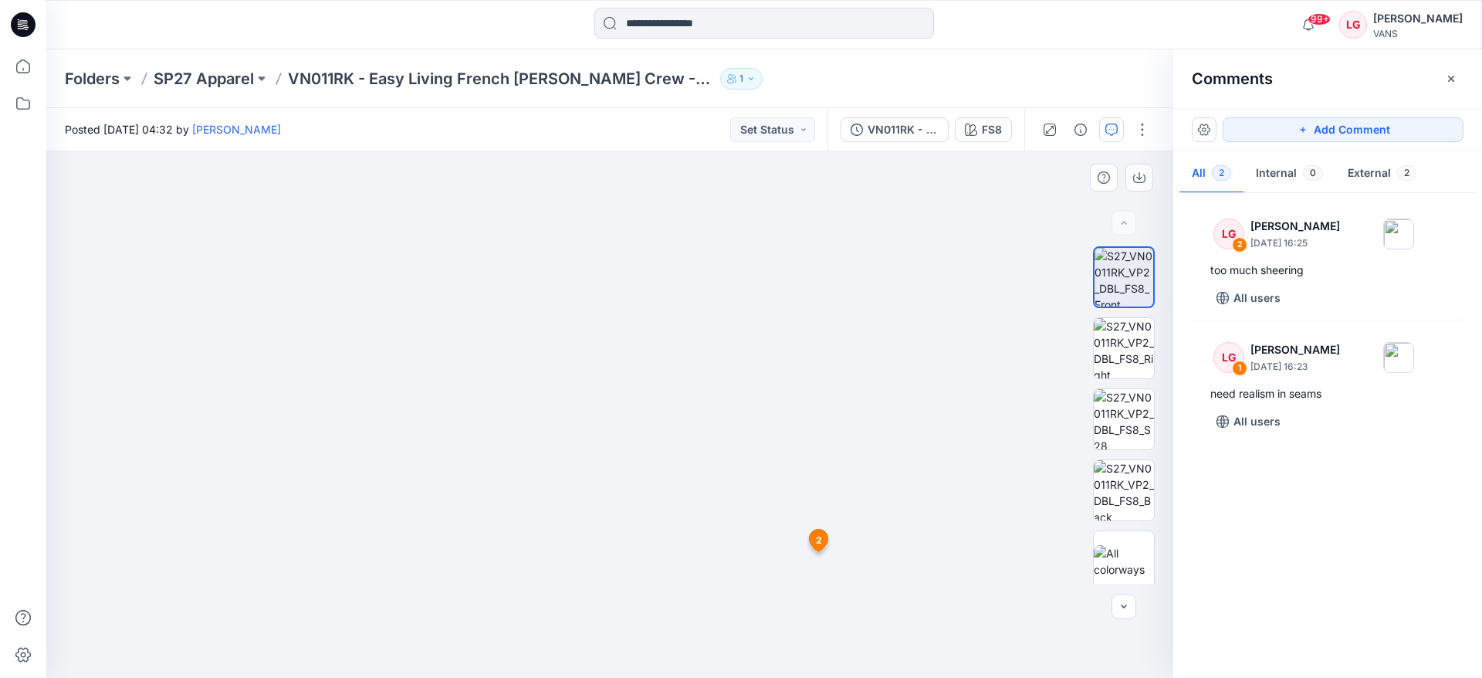
drag, startPoint x: 581, startPoint y: 383, endPoint x: 580, endPoint y: 401, distance: 18.5
drag, startPoint x: 608, startPoint y: 279, endPoint x: 570, endPoint y: 508, distance: 232.5
click at [1276, 127] on button "Add Comment" at bounding box center [1343, 129] width 241 height 25
click at [449, 305] on div "3 1 LG Lauren Gibbs September 17, 2025 16:23 need realism in seams Reply 2 LG L…" at bounding box center [609, 414] width 1127 height 526
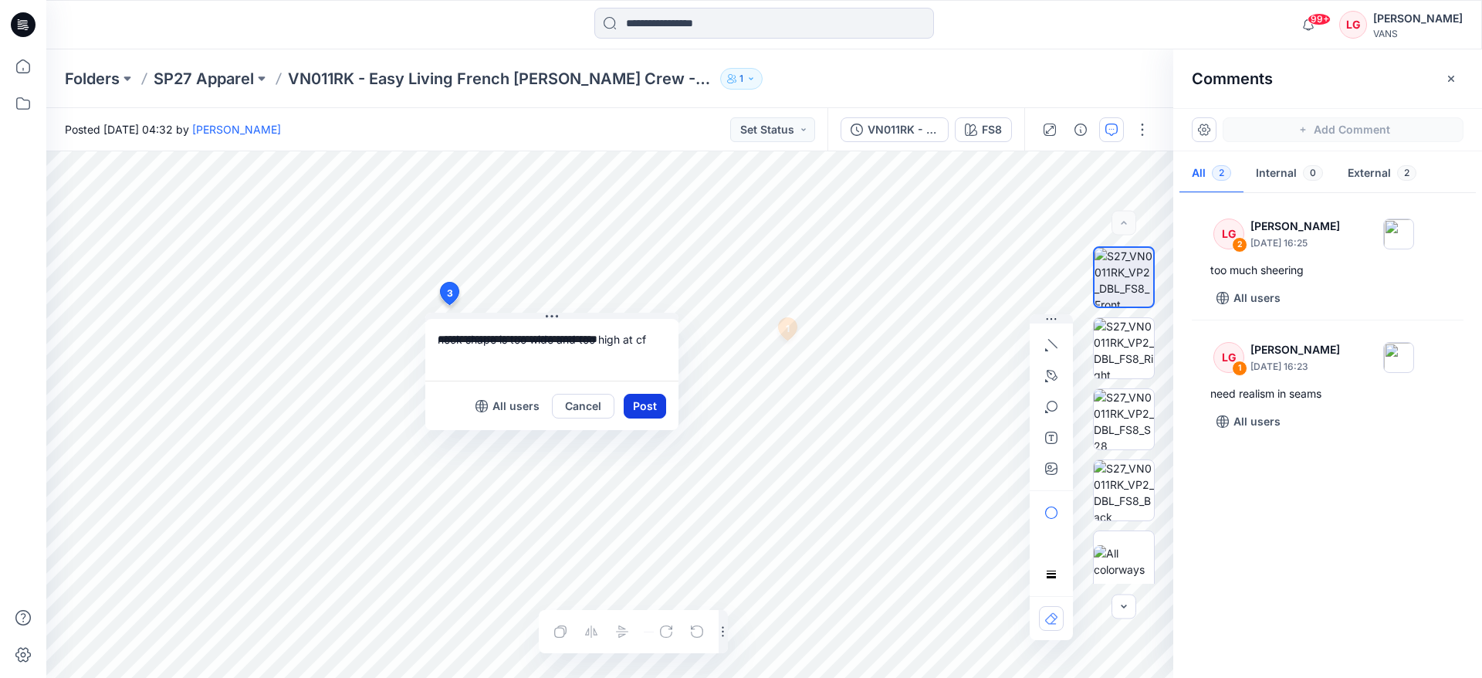
type textarea "**********"
click at [636, 407] on button "Post" at bounding box center [645, 406] width 42 height 25
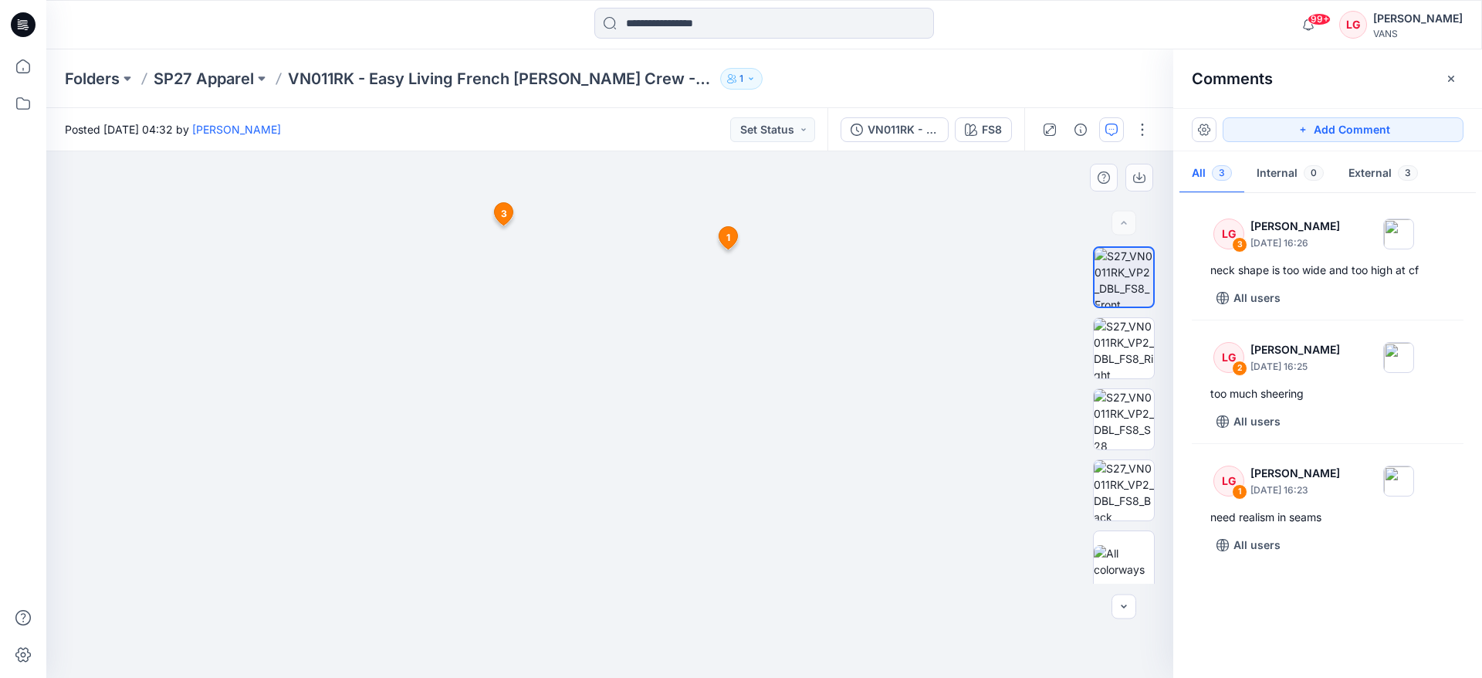
drag, startPoint x: 848, startPoint y: 398, endPoint x: 849, endPoint y: 347, distance: 51.7
drag, startPoint x: 837, startPoint y: 388, endPoint x: 853, endPoint y: 346, distance: 45.4
click at [851, 247] on div at bounding box center [609, 414] width 1127 height 526
click at [1264, 133] on button "Add Comment" at bounding box center [1343, 129] width 241 height 25
click at [705, 294] on div "4 1 LG Lauren Gibbs September 17, 2025 16:23 need realism in seams Reply 2 LG L…" at bounding box center [609, 414] width 1127 height 526
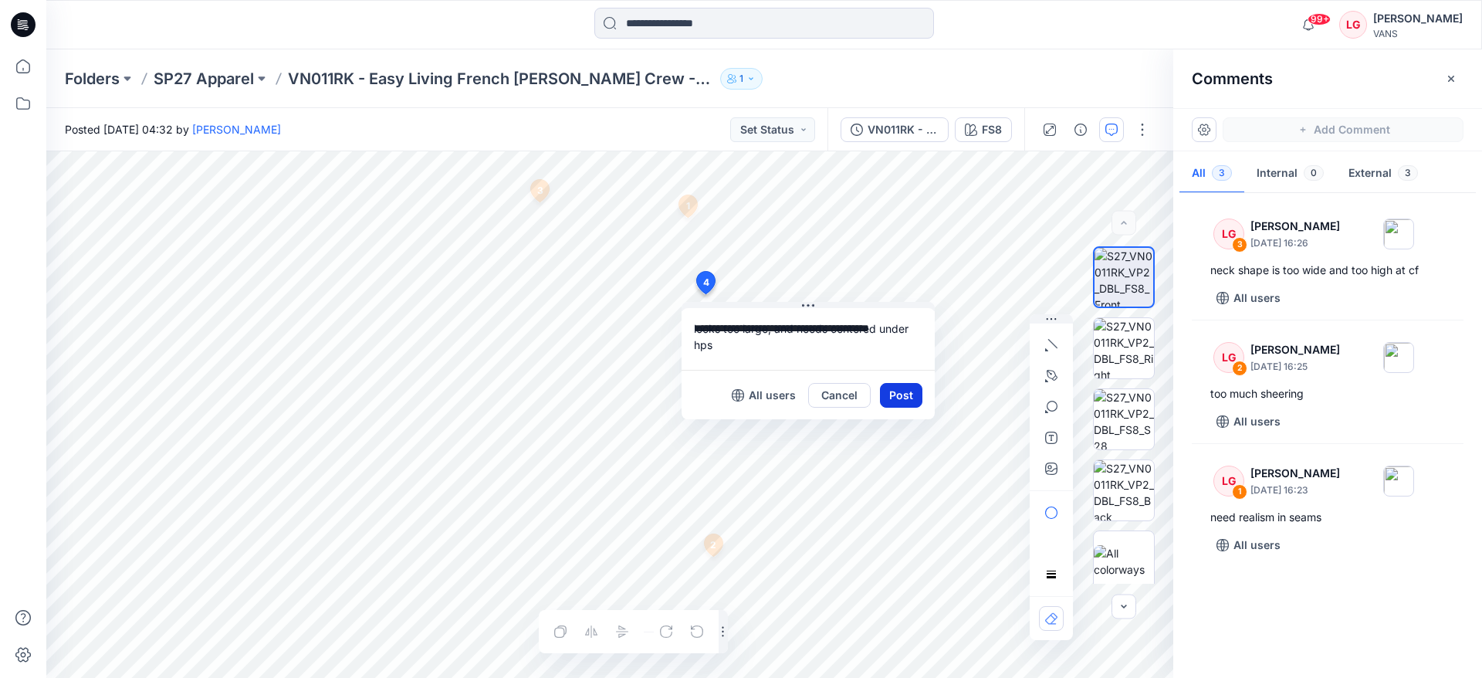
type textarea "**********"
click at [904, 391] on button "Post" at bounding box center [901, 395] width 42 height 25
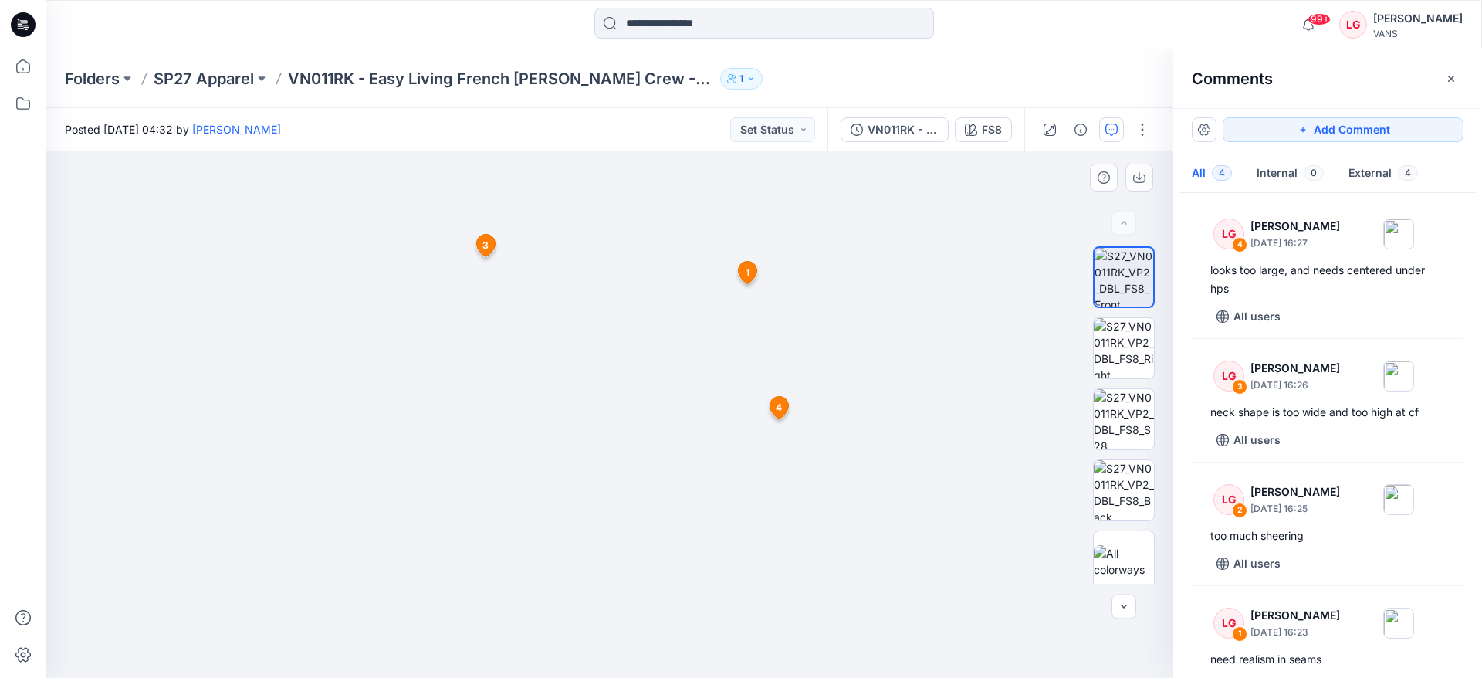
drag, startPoint x: 669, startPoint y: 263, endPoint x: 665, endPoint y: 392, distance: 129.0
drag, startPoint x: 649, startPoint y: 492, endPoint x: 652, endPoint y: 421, distance: 71.1
drag, startPoint x: 863, startPoint y: 438, endPoint x: 500, endPoint y: 423, distance: 363.2
drag, startPoint x: 858, startPoint y: 480, endPoint x: 864, endPoint y: 407, distance: 73.5
drag, startPoint x: 726, startPoint y: 415, endPoint x: 683, endPoint y: 415, distance: 43.2
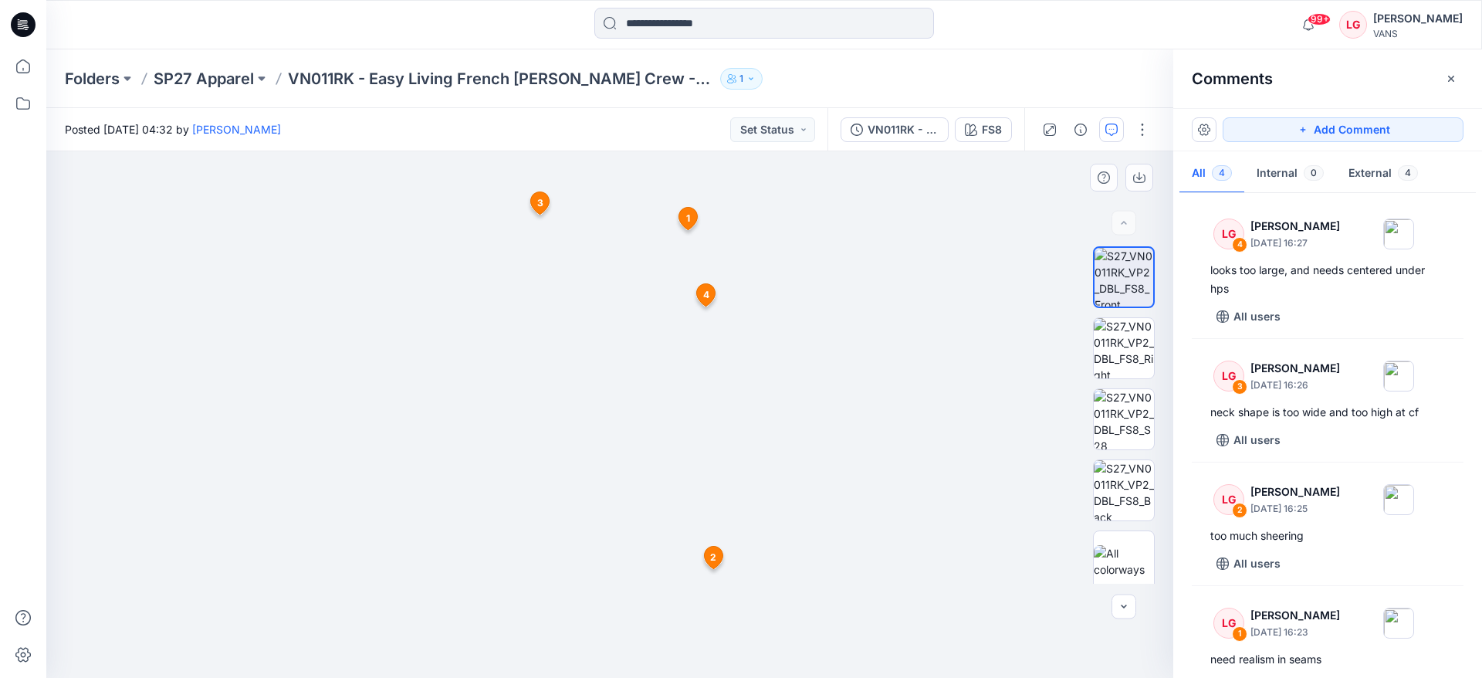
drag, startPoint x: 664, startPoint y: 442, endPoint x: 665, endPoint y: 432, distance: 10.2
click at [996, 75] on div "Folders SP27 Apparel VN011RK - Easy Living French Terry Crew -Mawna Fashions Li…" at bounding box center [704, 79] width 1278 height 22
drag, startPoint x: 824, startPoint y: 415, endPoint x: 824, endPoint y: 387, distance: 27.8
drag, startPoint x: 743, startPoint y: 525, endPoint x: 581, endPoint y: 328, distance: 255.0
drag, startPoint x: 855, startPoint y: 477, endPoint x: 709, endPoint y: 413, distance: 159.4
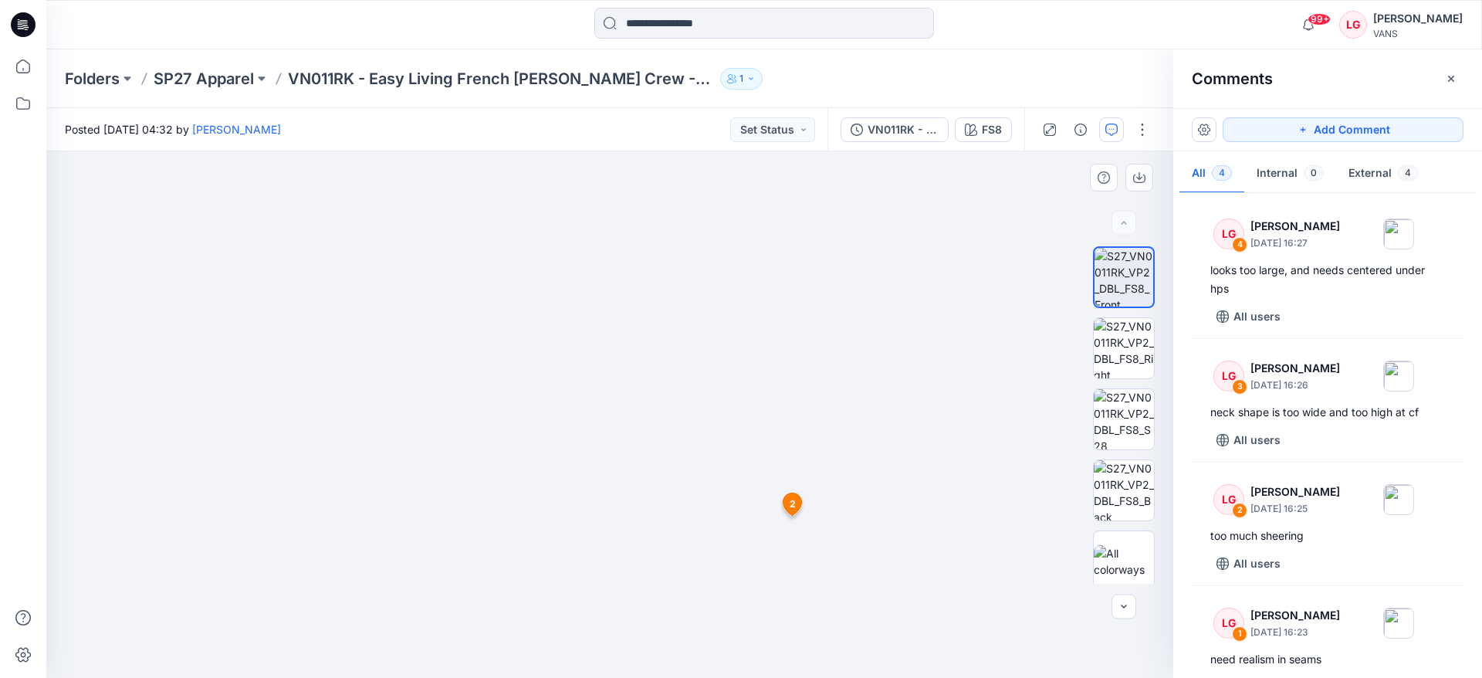
drag, startPoint x: 925, startPoint y: 428, endPoint x: 920, endPoint y: 561, distance: 133.6
drag, startPoint x: 853, startPoint y: 442, endPoint x: 853, endPoint y: 486, distance: 43.2
drag, startPoint x: 788, startPoint y: 587, endPoint x: 737, endPoint y: 372, distance: 220.6
click at [1321, 132] on button "Add Comment" at bounding box center [1343, 129] width 241 height 25
click at [1027, 511] on div "5 1 LG Lauren Gibbs September 17, 2025 16:23 need realism in seams Reply 2 LG L…" at bounding box center [609, 414] width 1127 height 526
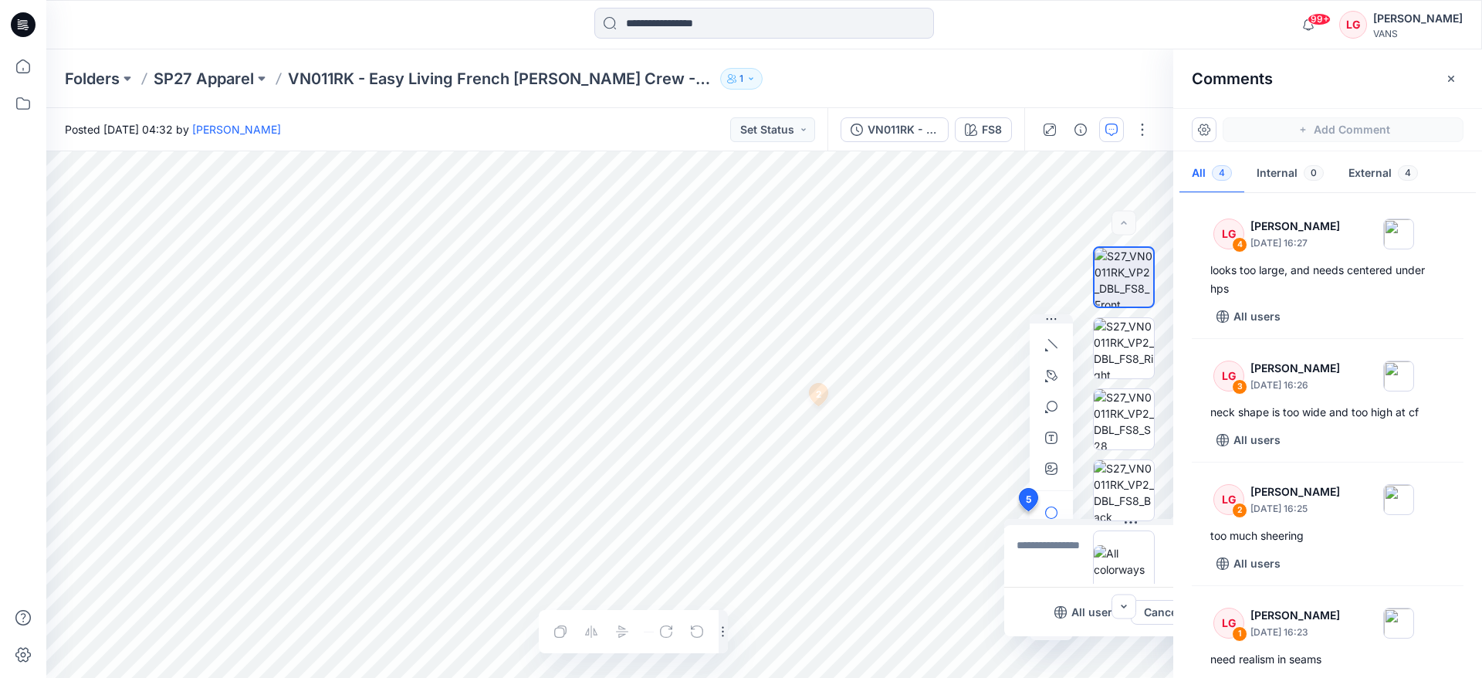
click at [1065, 552] on textarea at bounding box center [1130, 556] width 253 height 62
click at [1065, 543] on textarea at bounding box center [1130, 556] width 253 height 62
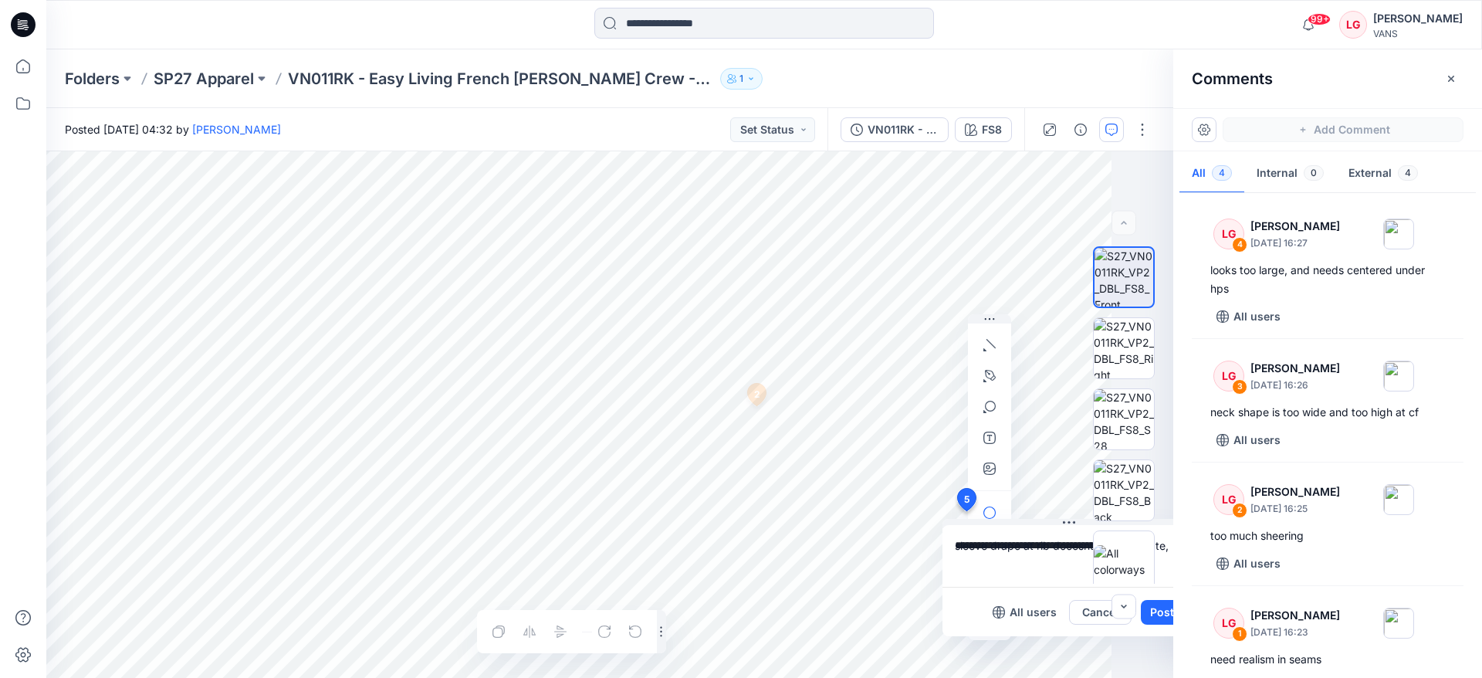
scroll to position [0, 68]
type textarea "**********"
click at [1160, 610] on button "Post" at bounding box center [1156, 612] width 42 height 25
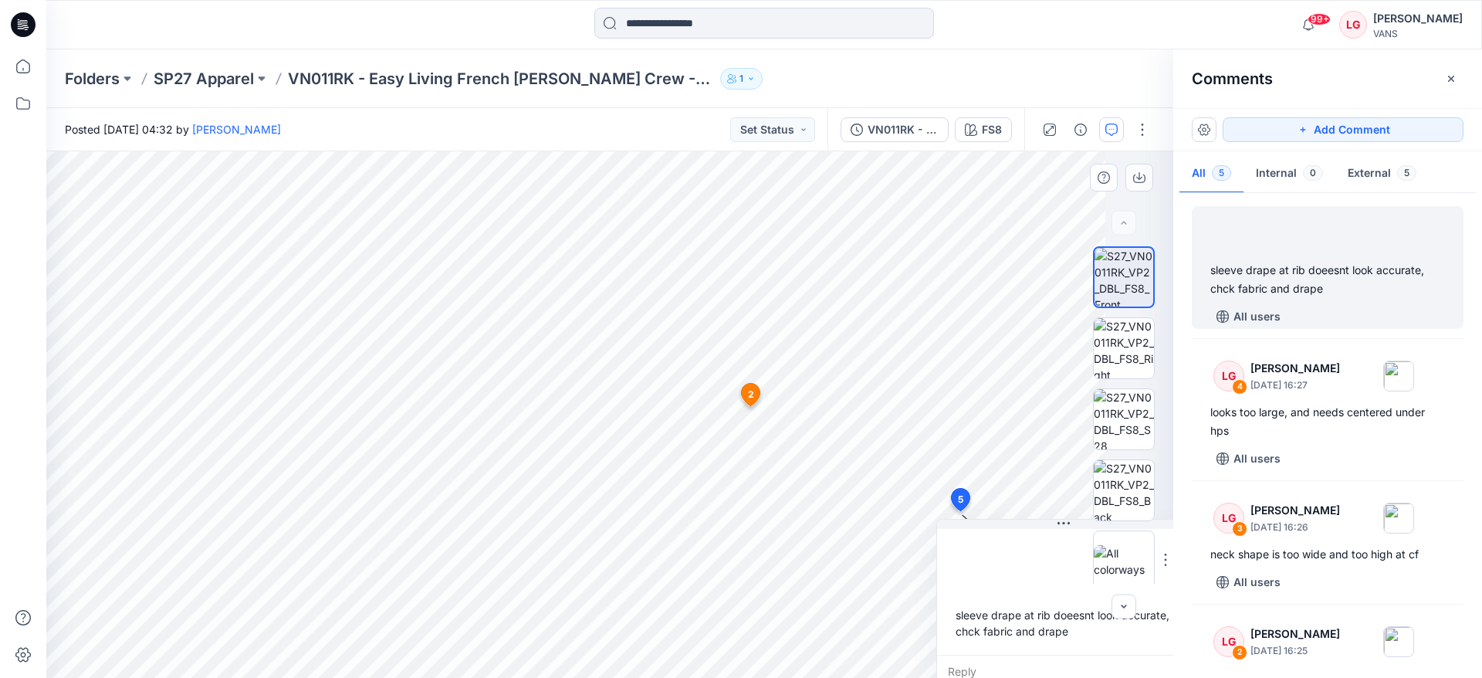
scroll to position [0, 0]
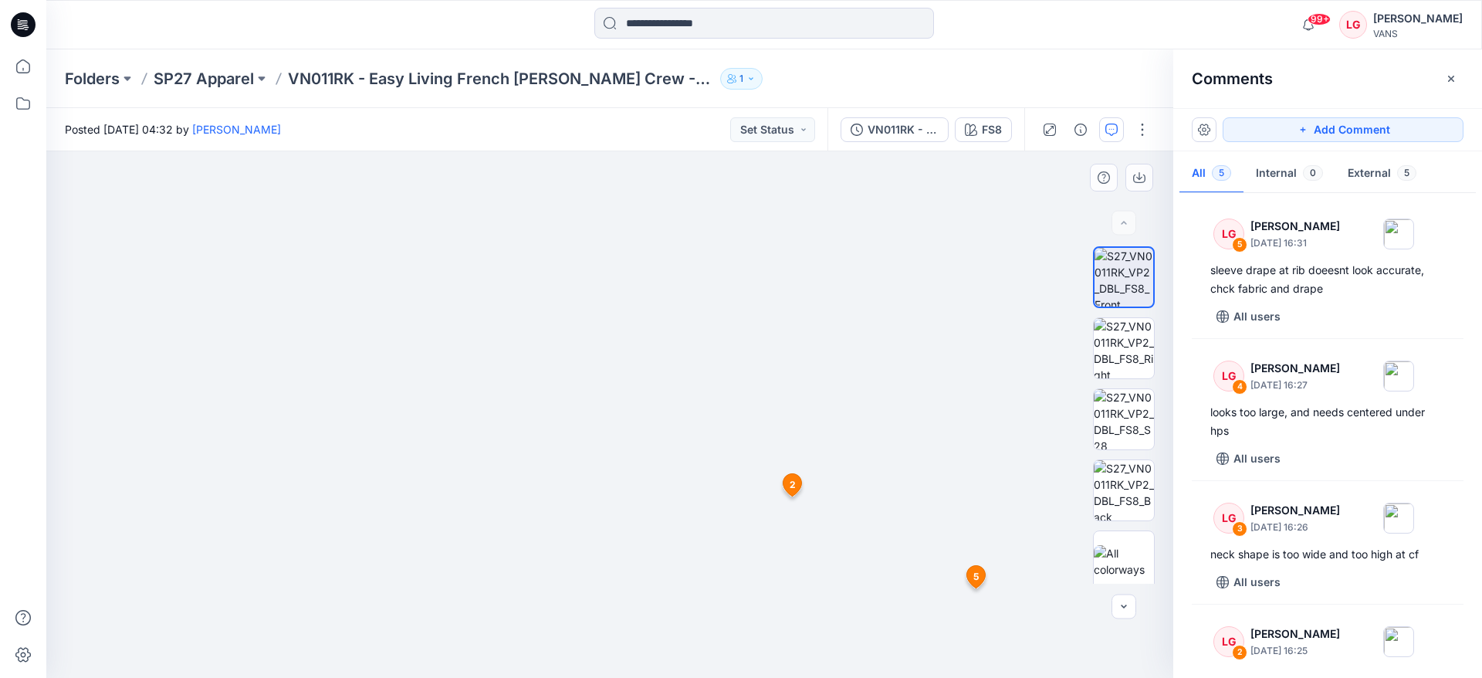
drag, startPoint x: 1002, startPoint y: 322, endPoint x: 1001, endPoint y: 417, distance: 95.0
drag, startPoint x: 932, startPoint y: 351, endPoint x: 931, endPoint y: 427, distance: 75.7
drag, startPoint x: 890, startPoint y: 310, endPoint x: 889, endPoint y: 361, distance: 51.0
drag, startPoint x: 613, startPoint y: 202, endPoint x: 612, endPoint y: 298, distance: 95.7
click at [1107, 131] on icon "button" at bounding box center [1111, 130] width 12 height 12
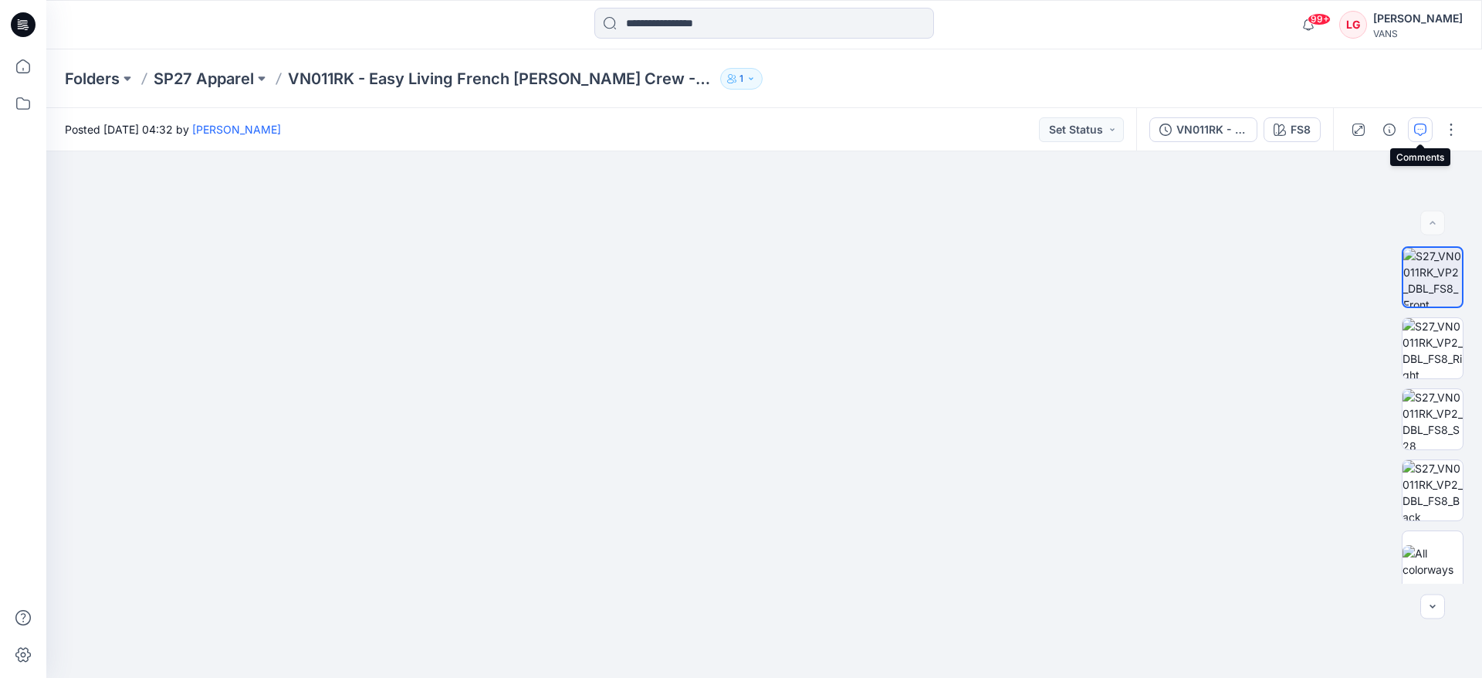
click at [1423, 124] on icon "button" at bounding box center [1420, 130] width 12 height 12
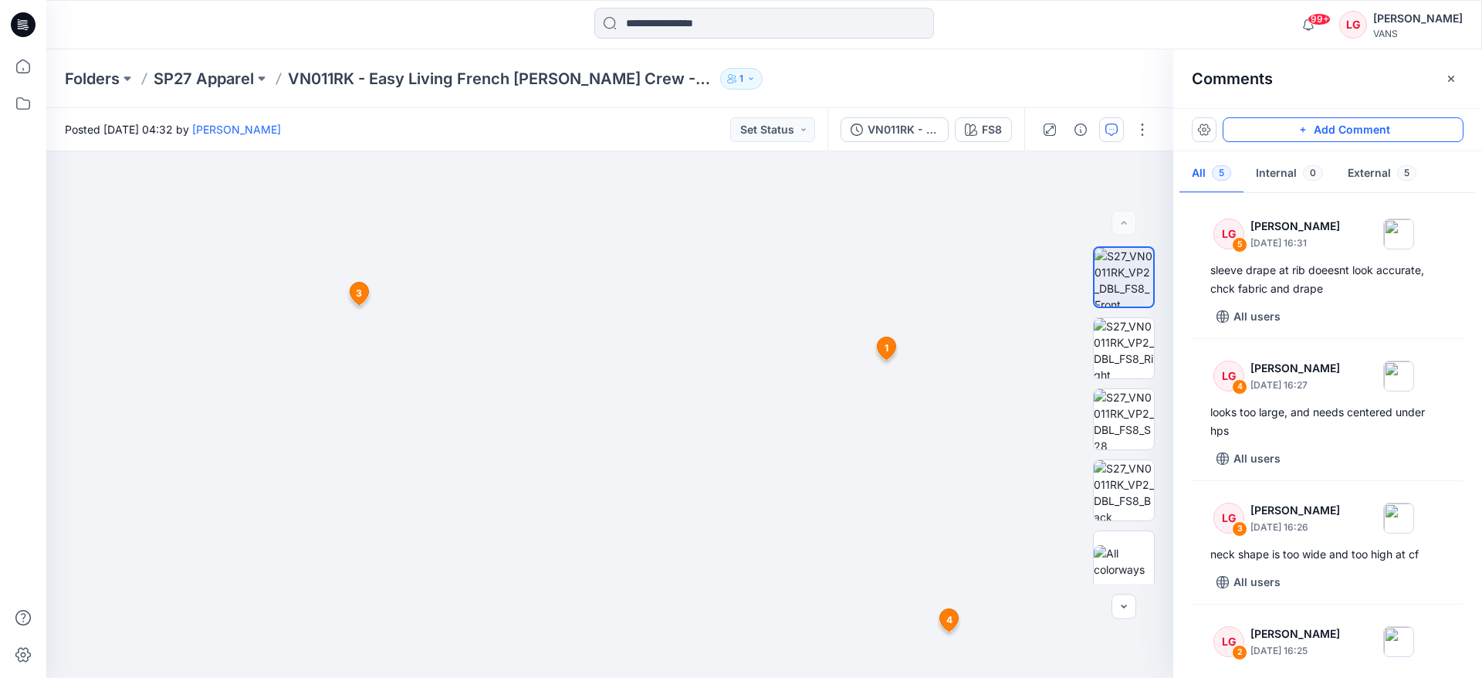
click at [1337, 134] on button "Add Comment" at bounding box center [1343, 129] width 241 height 25
click at [619, 387] on div "6 1 LG Lauren Gibbs September 17, 2025 16:23 need realism in seams Reply 2 LG L…" at bounding box center [609, 414] width 1127 height 526
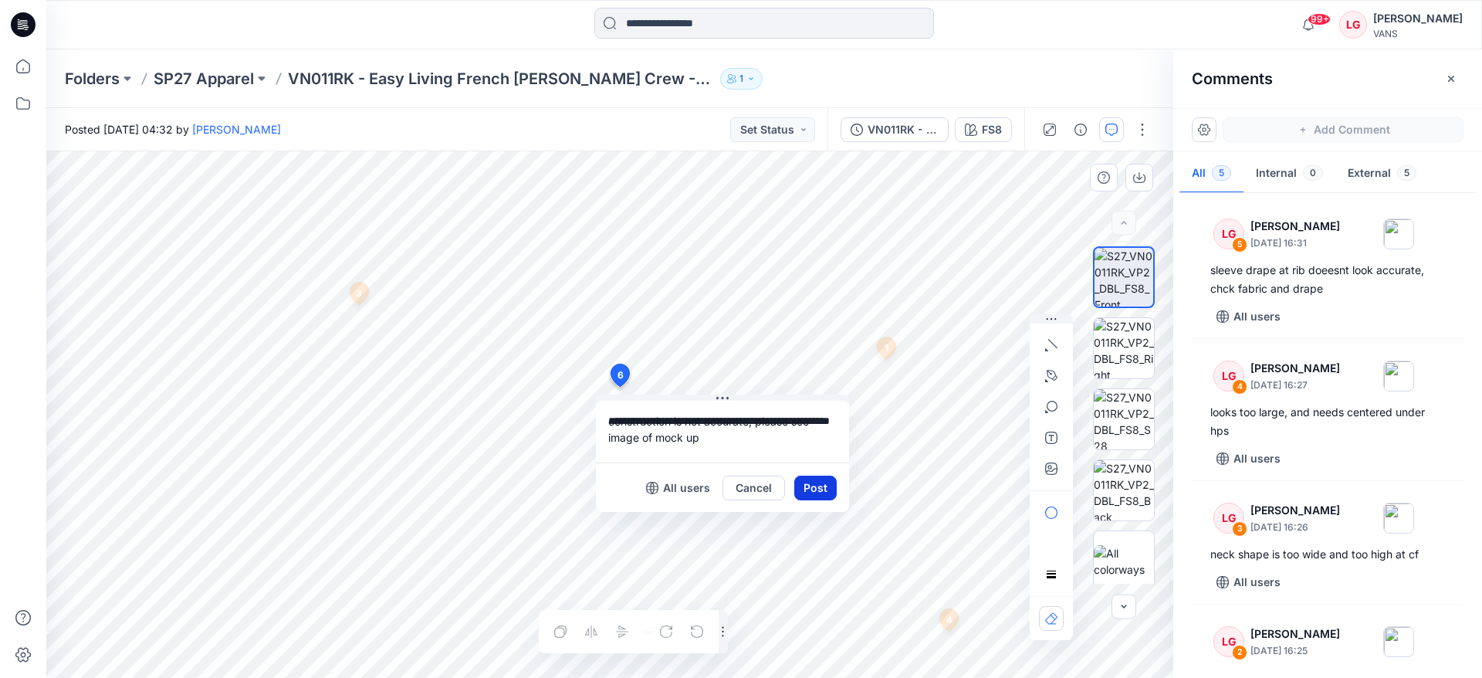
type textarea "**********"
click at [826, 490] on button "Post" at bounding box center [815, 488] width 42 height 25
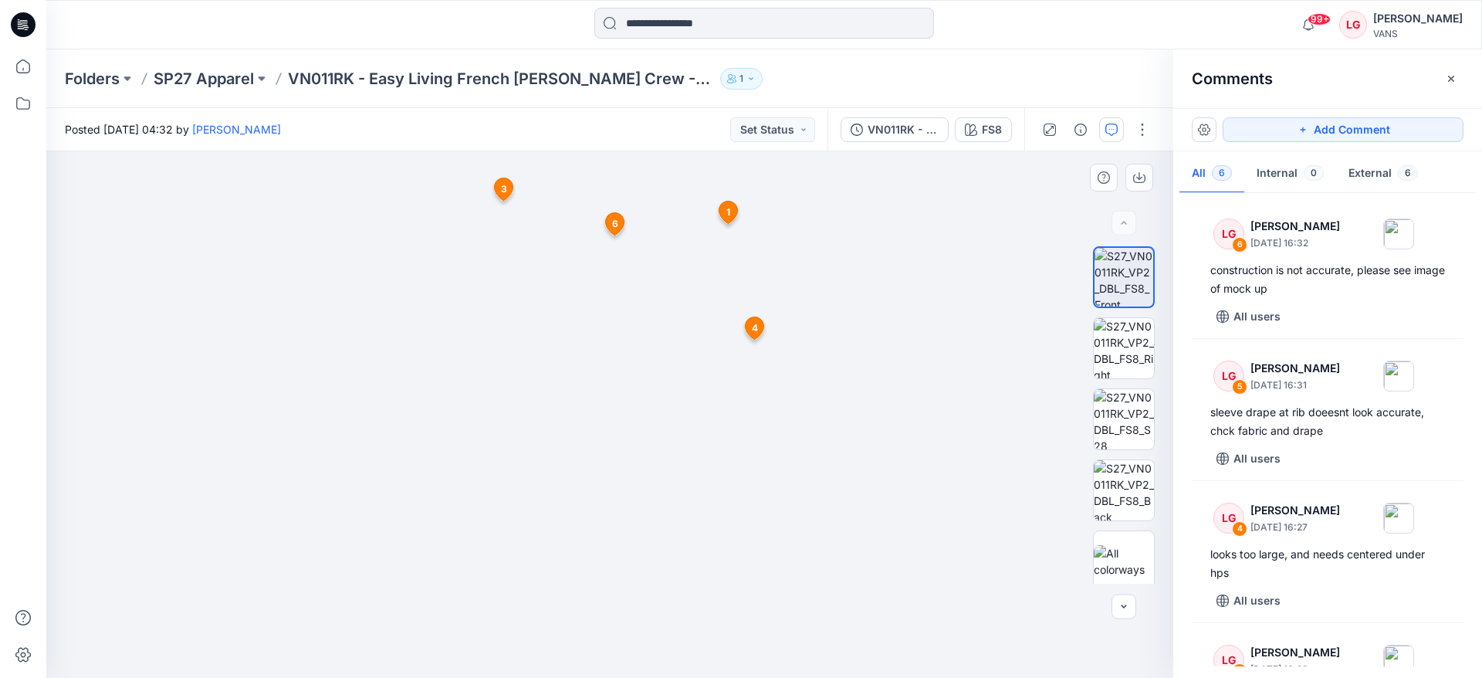
drag, startPoint x: 670, startPoint y: 452, endPoint x: 665, endPoint y: 392, distance: 59.7
drag, startPoint x: 663, startPoint y: 401, endPoint x: 669, endPoint y: 384, distance: 18.1
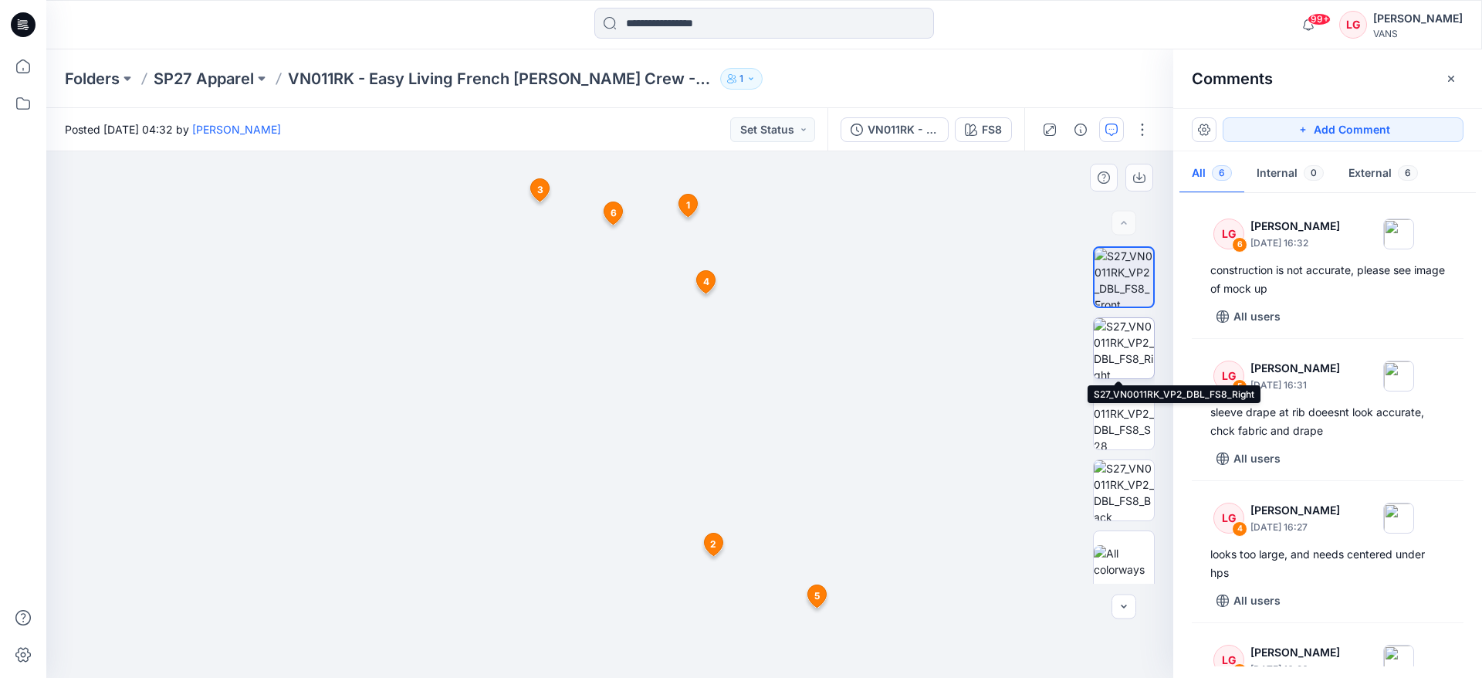
click at [1131, 347] on img at bounding box center [1124, 348] width 60 height 60
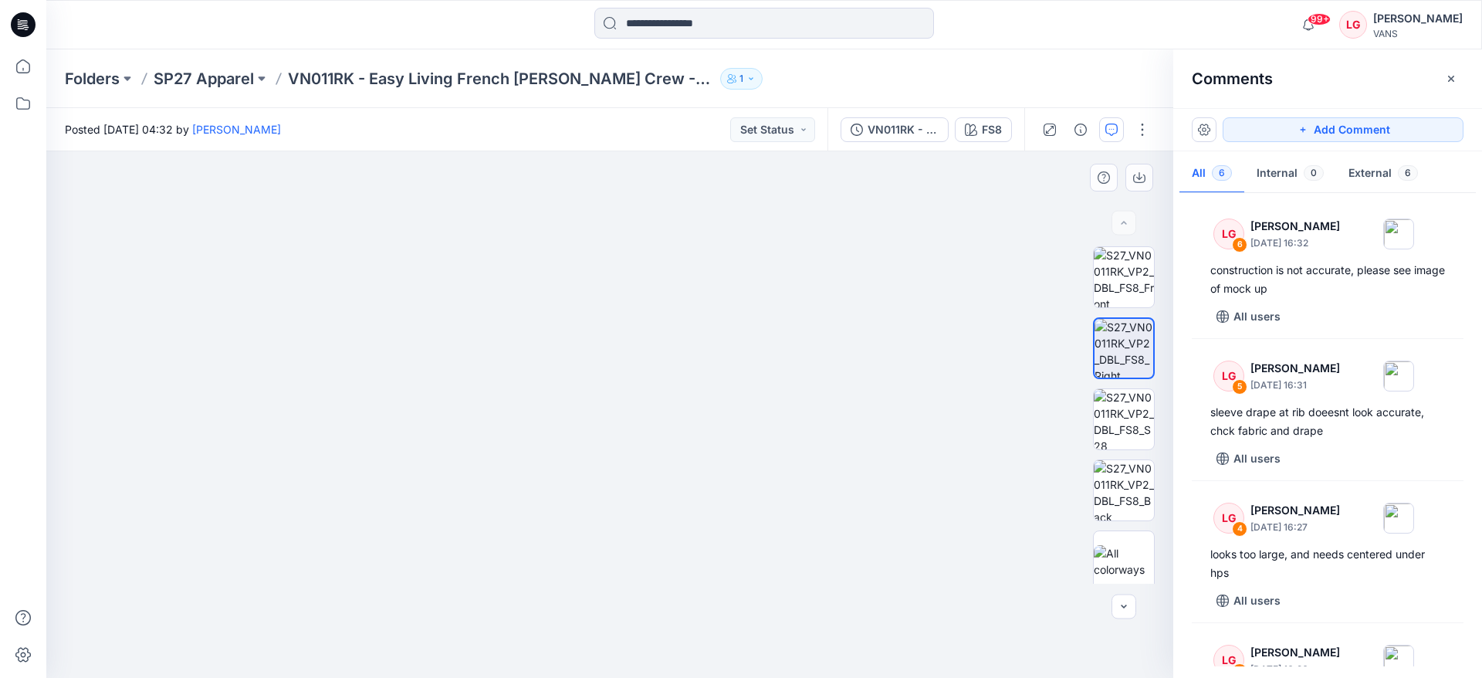
drag, startPoint x: 622, startPoint y: 313, endPoint x: 625, endPoint y: 464, distance: 150.6
drag, startPoint x: 625, startPoint y: 460, endPoint x: 627, endPoint y: 366, distance: 94.2
drag, startPoint x: 568, startPoint y: 604, endPoint x: 567, endPoint y: 539, distance: 64.9
drag, startPoint x: 553, startPoint y: 601, endPoint x: 547, endPoint y: 391, distance: 210.1
click at [1264, 126] on button "Add Comment" at bounding box center [1343, 129] width 241 height 25
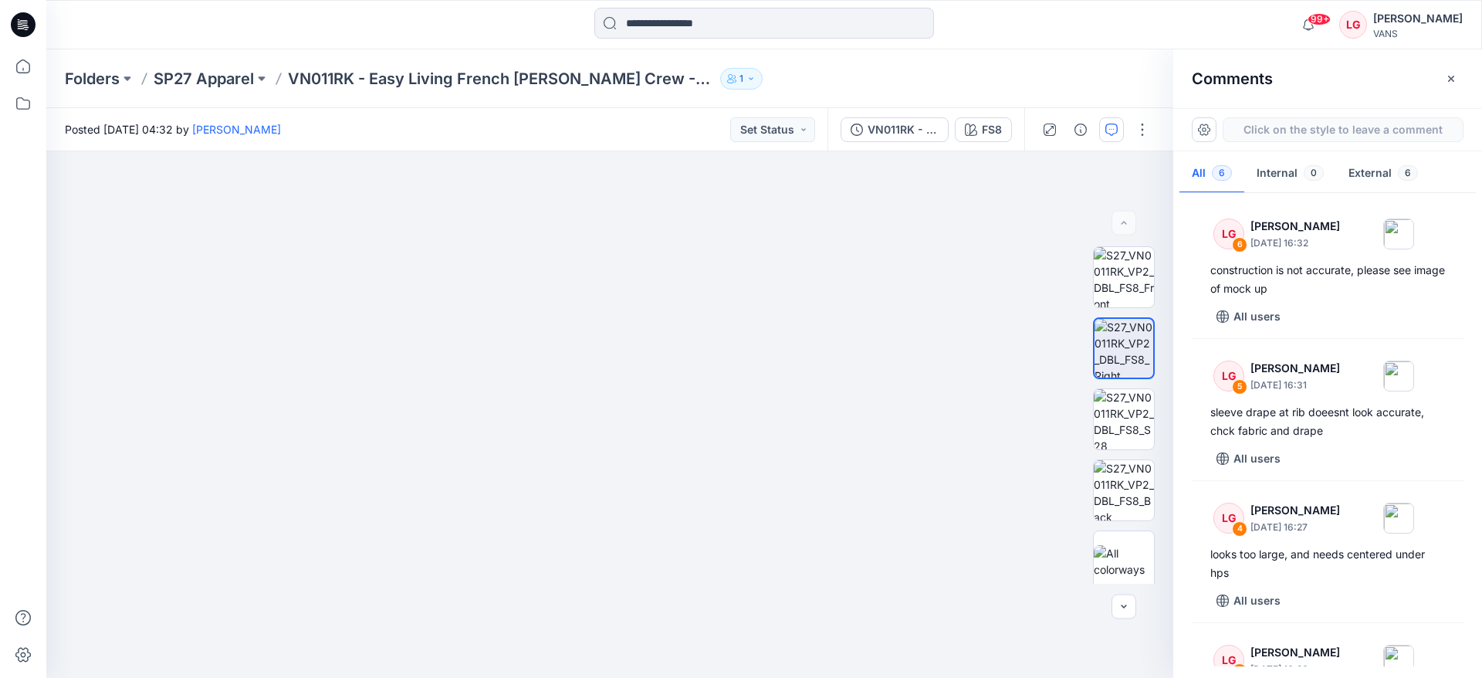
click at [770, 421] on div "7" at bounding box center [609, 414] width 1127 height 526
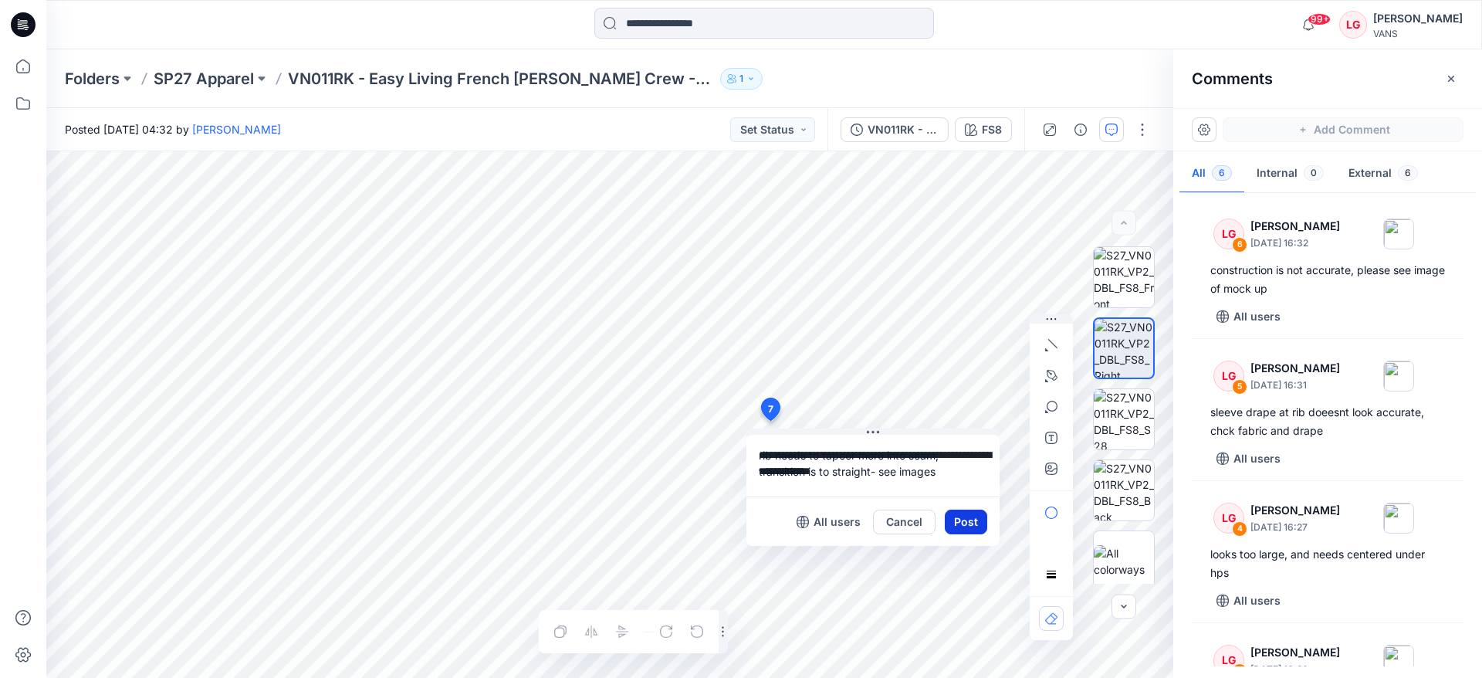
type textarea "**********"
click at [971, 526] on button "Post" at bounding box center [966, 522] width 42 height 25
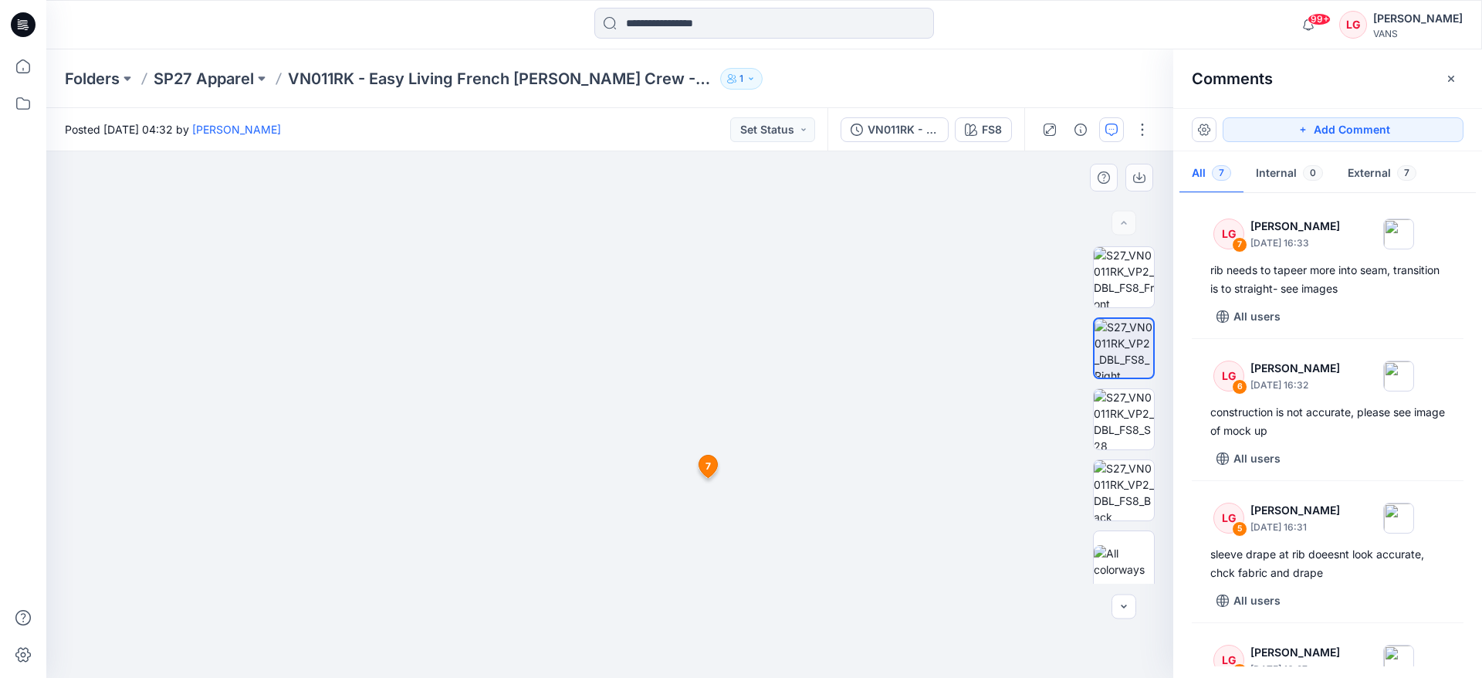
drag, startPoint x: 905, startPoint y: 307, endPoint x: 904, endPoint y: 381, distance: 74.1
drag, startPoint x: 830, startPoint y: 326, endPoint x: 828, endPoint y: 425, distance: 99.6
drag, startPoint x: 848, startPoint y: 503, endPoint x: 851, endPoint y: 399, distance: 104.3
click at [1281, 134] on button "Add Comment" at bounding box center [1343, 129] width 241 height 25
click at [719, 433] on div "8 7 LG Lauren Gibbs September 17, 2025 16:33 rib needs to tapeer more into seam…" at bounding box center [609, 414] width 1127 height 526
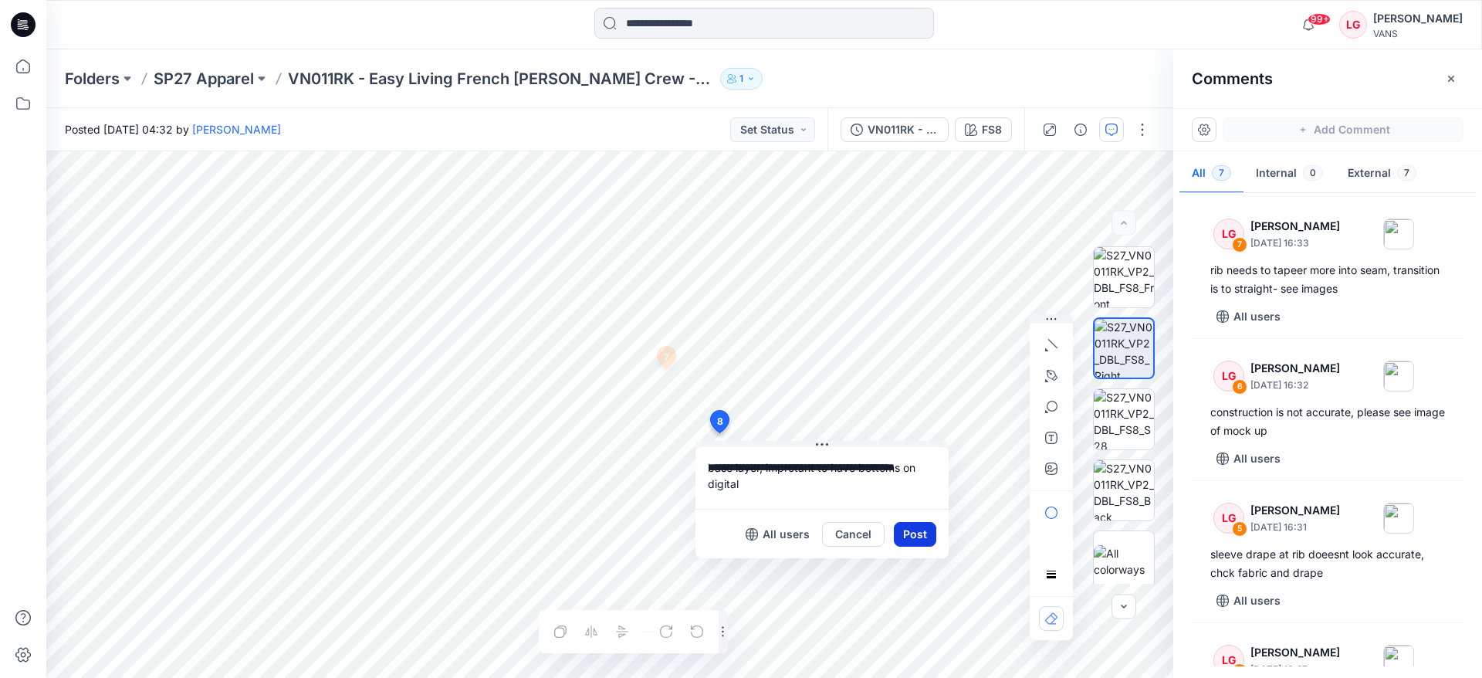
type textarea "**********"
click at [912, 533] on button "Post" at bounding box center [915, 534] width 42 height 25
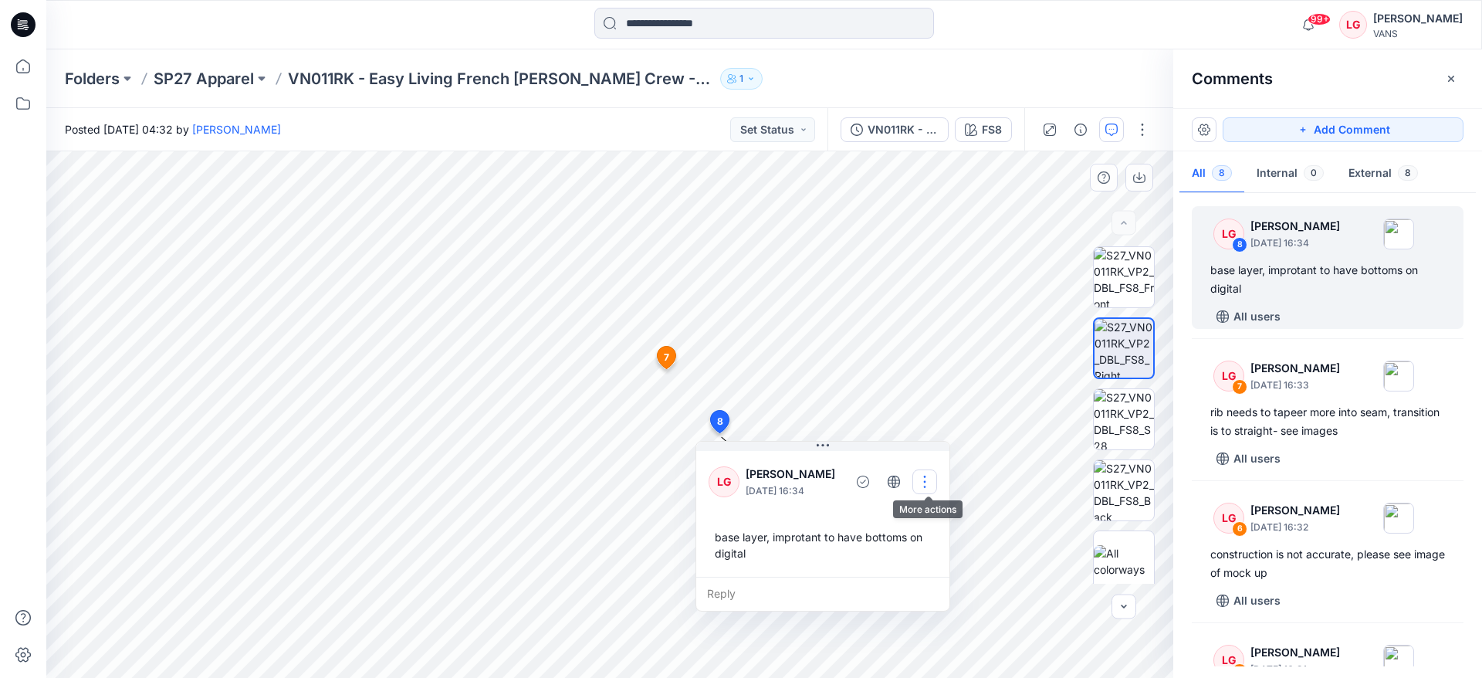
click at [926, 484] on button "button" at bounding box center [924, 481] width 25 height 25
click at [926, 520] on p "Edit comment" at bounding box center [931, 518] width 69 height 16
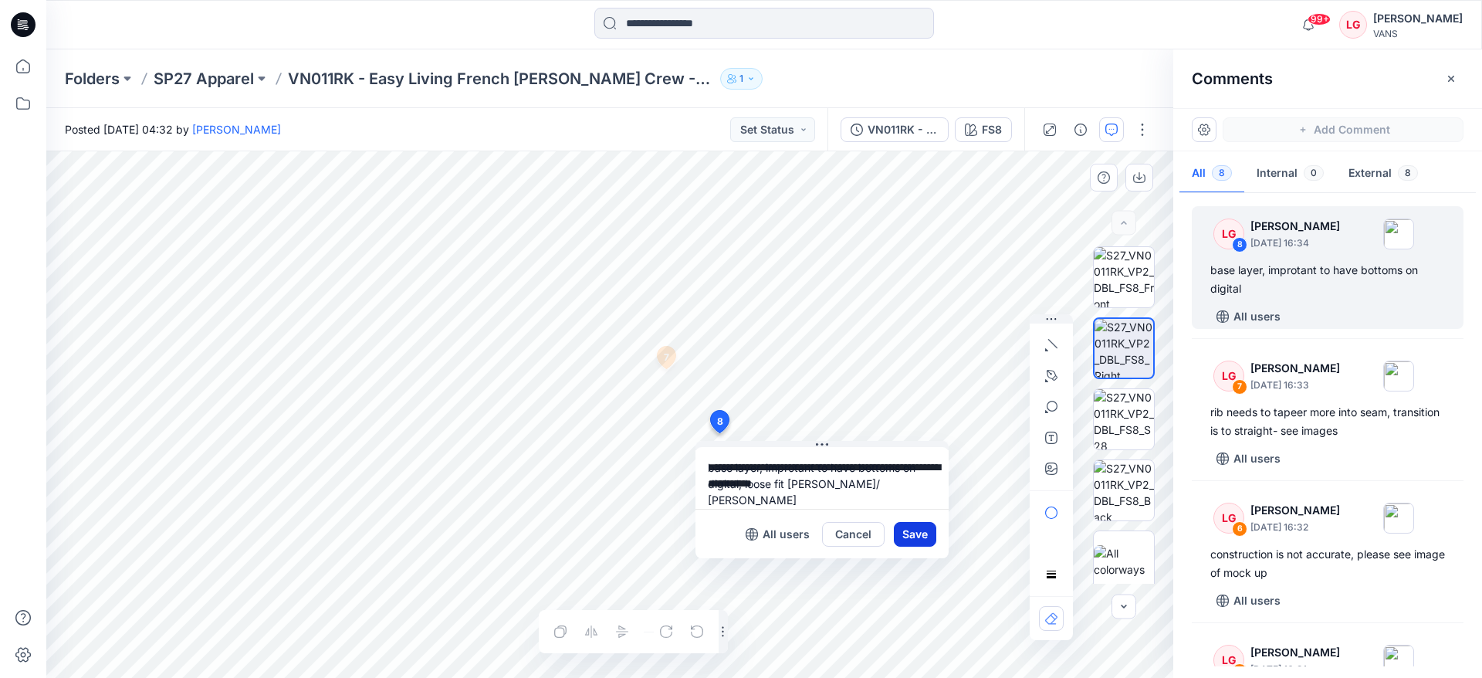
type textarea "**********"
click at [914, 539] on button "Save" at bounding box center [915, 534] width 42 height 25
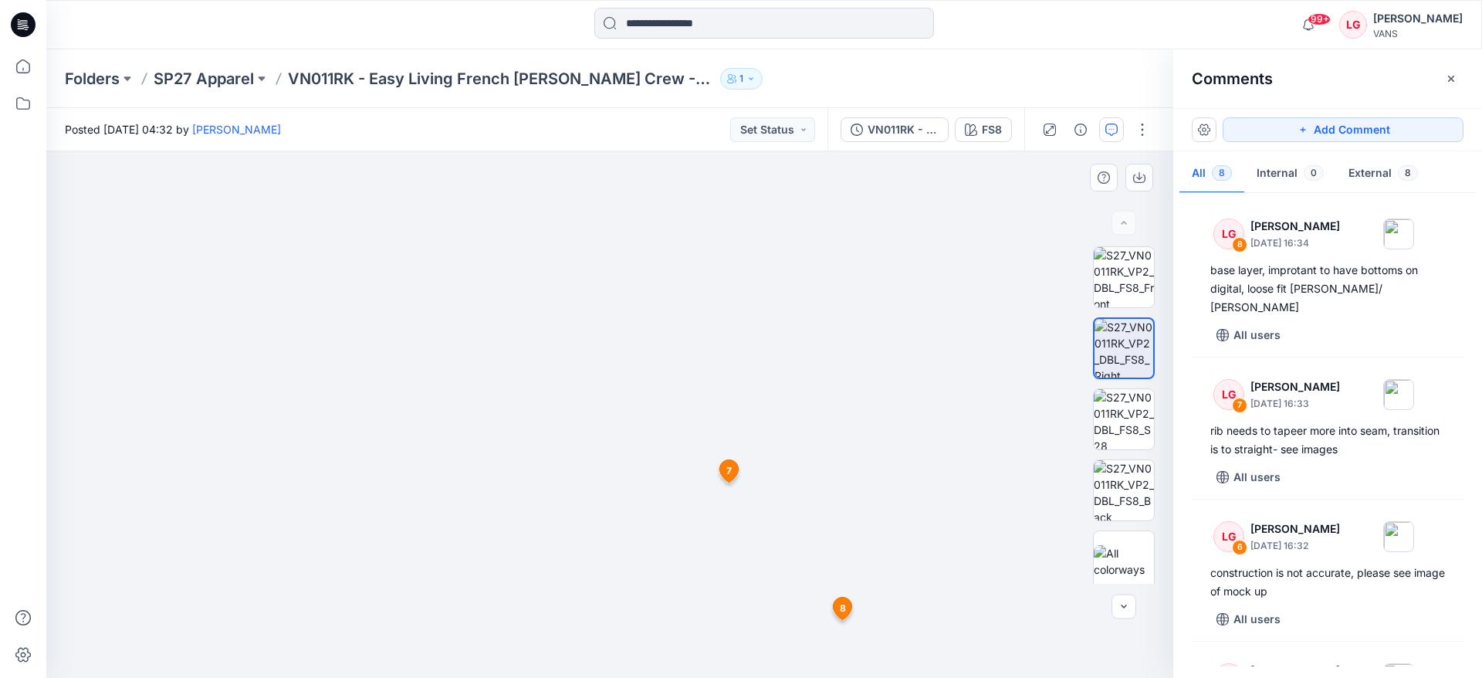
drag, startPoint x: 576, startPoint y: 359, endPoint x: 541, endPoint y: 558, distance: 202.2
click at [955, 423] on div at bounding box center [609, 414] width 1127 height 526
drag, startPoint x: 948, startPoint y: 428, endPoint x: 935, endPoint y: 504, distance: 77.5
drag, startPoint x: 925, startPoint y: 463, endPoint x: 925, endPoint y: 505, distance: 41.7
click at [1243, 131] on button "Add Comment" at bounding box center [1343, 129] width 241 height 25
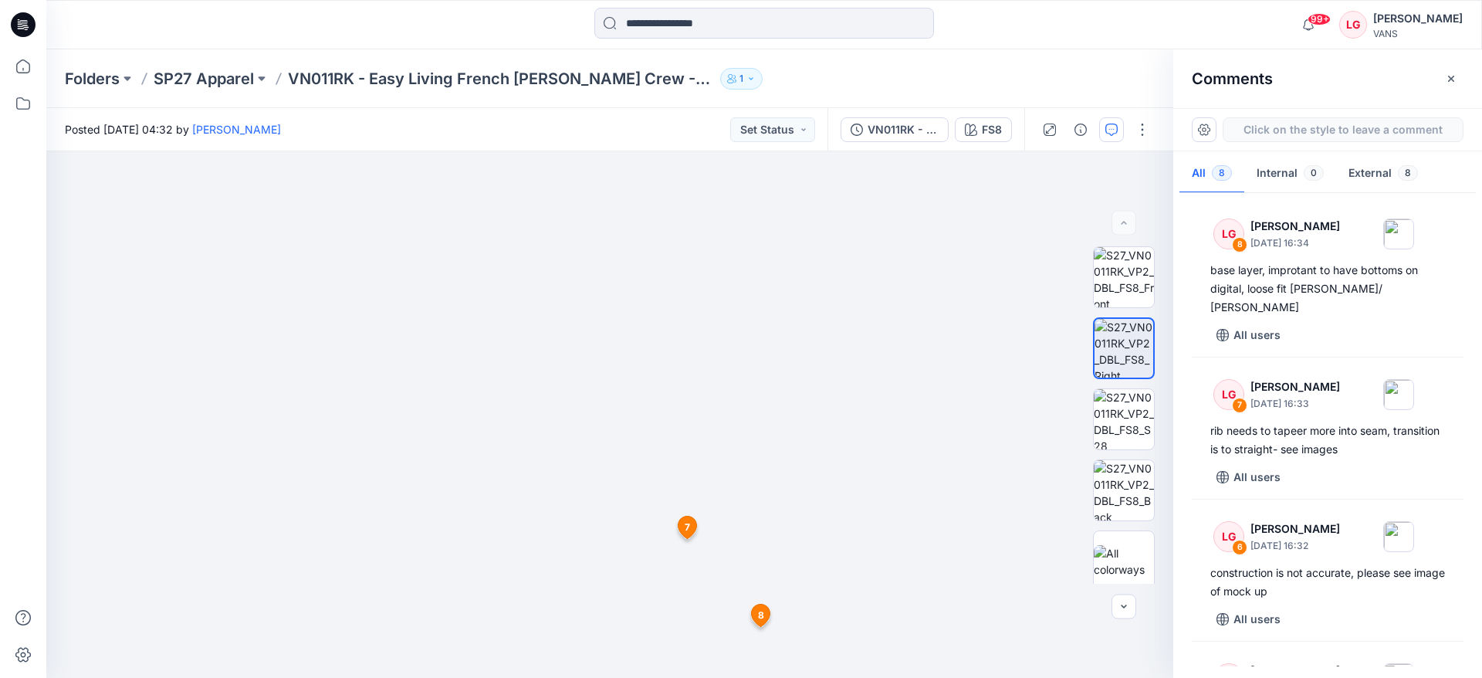
click at [485, 520] on div "9 7 LG Lauren Gibbs September 17, 2025 16:33 rib needs to tapeer more into seam…" at bounding box center [609, 414] width 1127 height 526
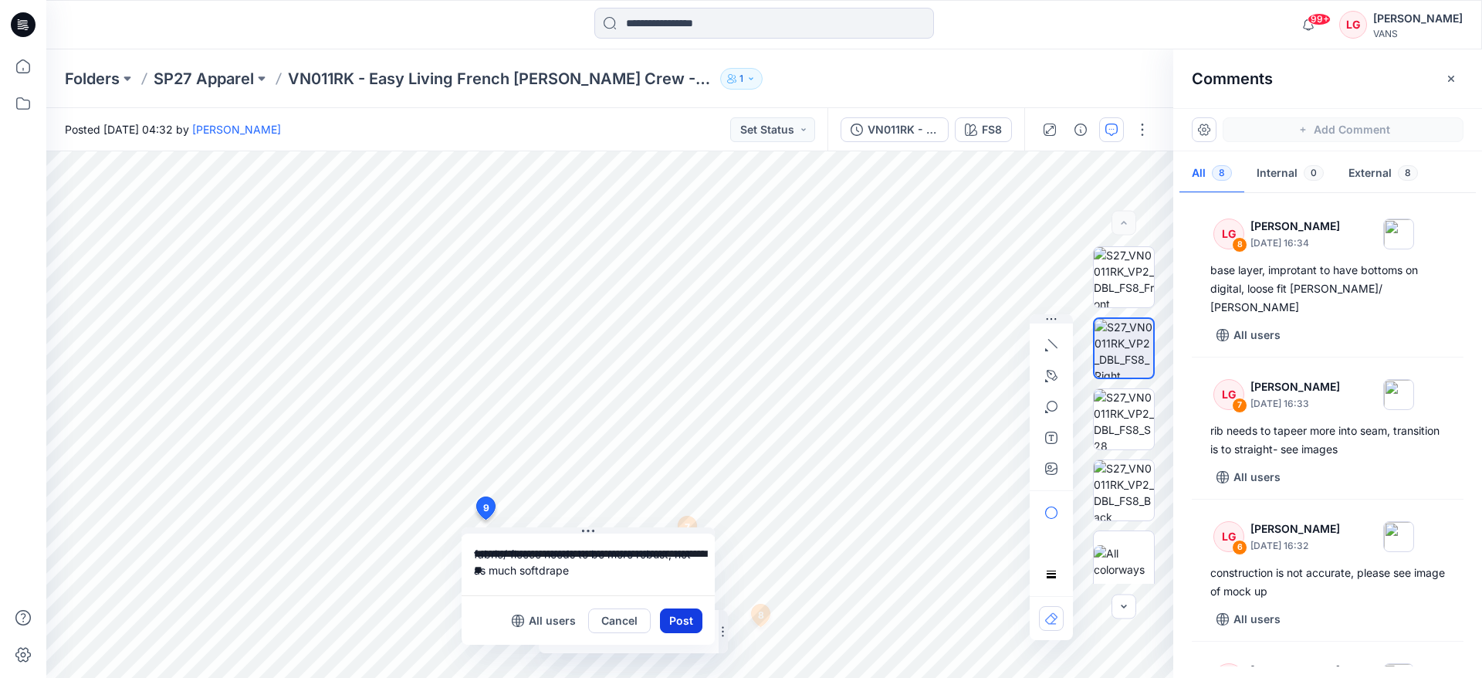
type textarea "**********"
click at [691, 610] on button "Post" at bounding box center [681, 620] width 42 height 25
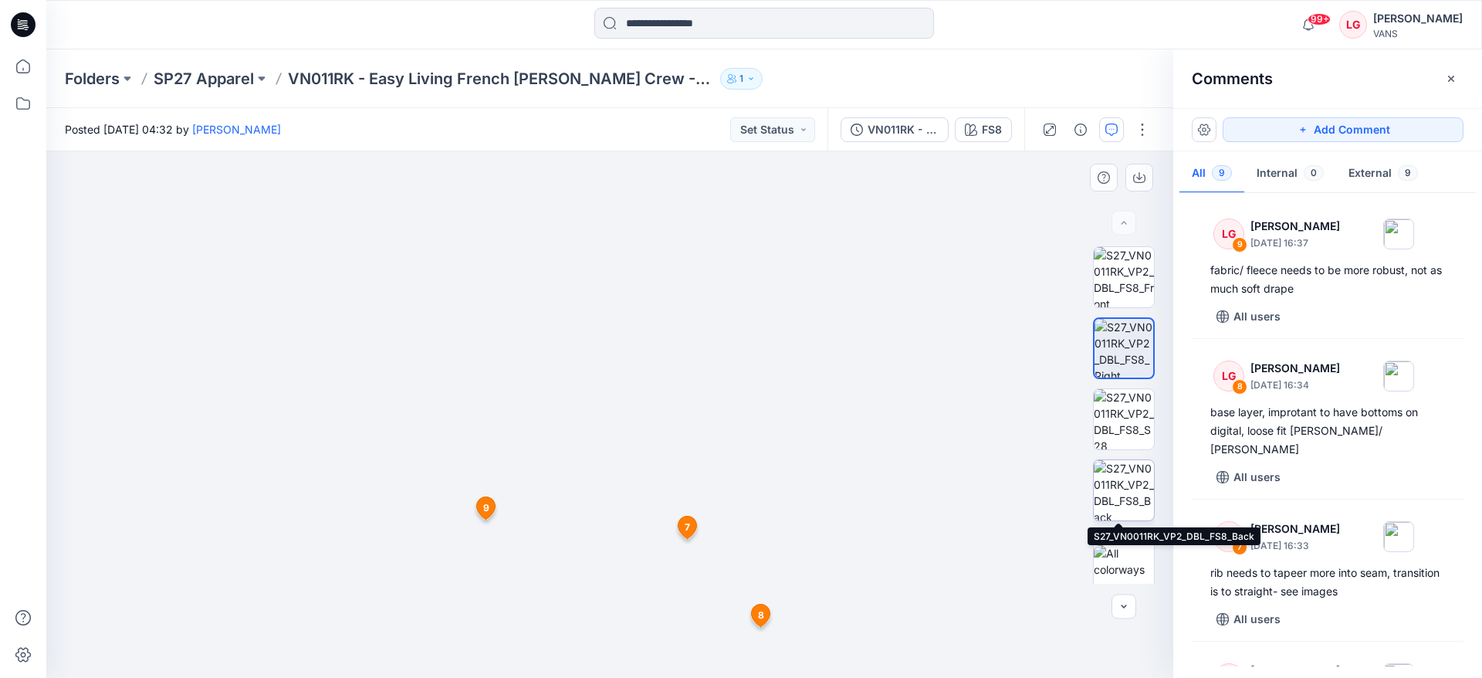
click at [1122, 477] on img at bounding box center [1124, 490] width 60 height 60
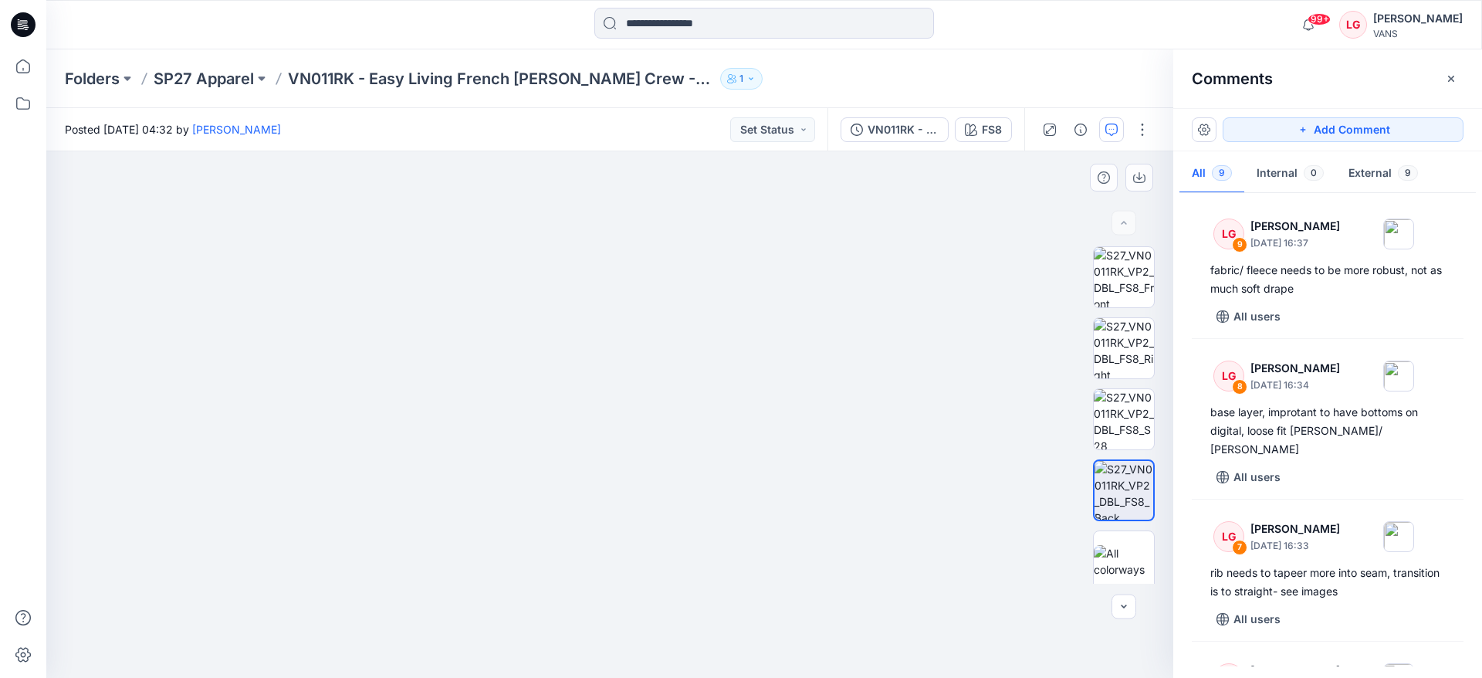
drag, startPoint x: 606, startPoint y: 286, endPoint x: 628, endPoint y: 360, distance: 76.5
drag, startPoint x: 628, startPoint y: 360, endPoint x: 628, endPoint y: 399, distance: 39.4
click at [1114, 269] on img at bounding box center [1124, 277] width 60 height 60
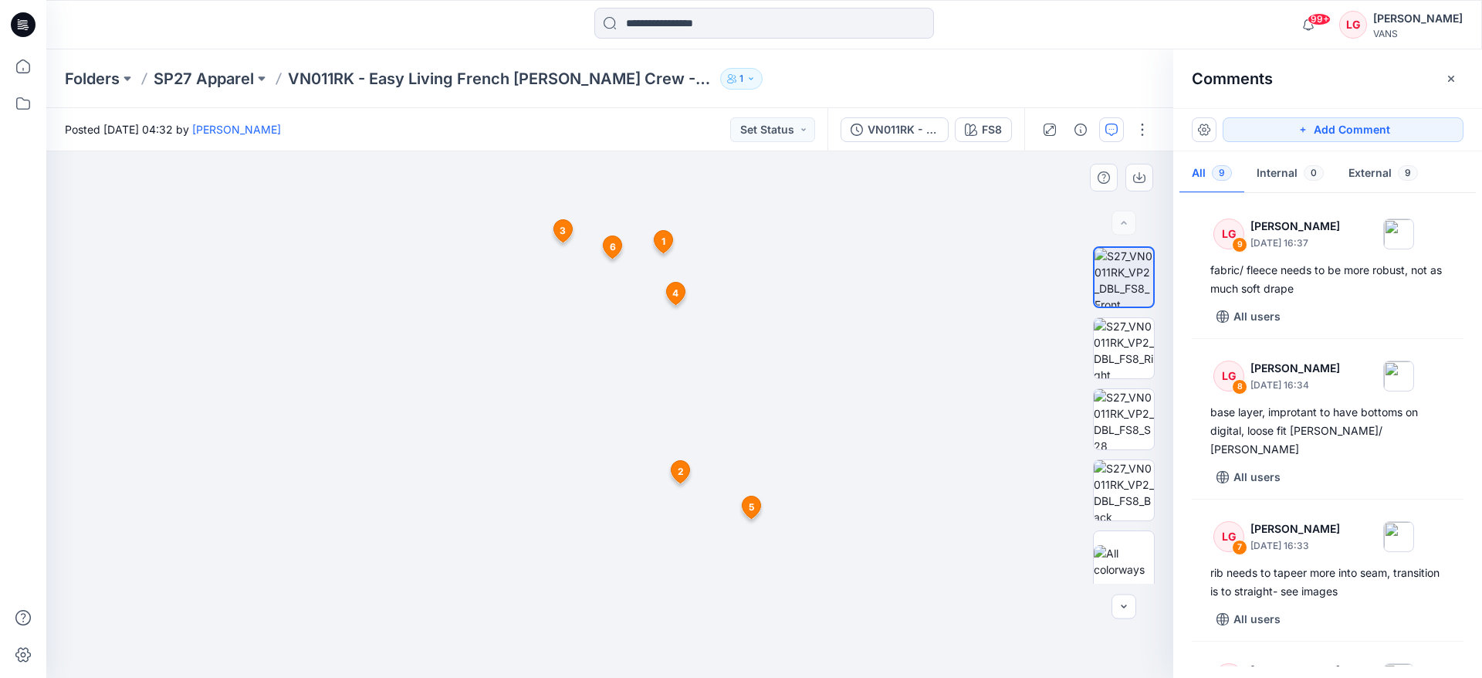
drag, startPoint x: 748, startPoint y: 246, endPoint x: 753, endPoint y: 348, distance: 102.0
click at [1118, 130] on button "button" at bounding box center [1111, 129] width 25 height 25
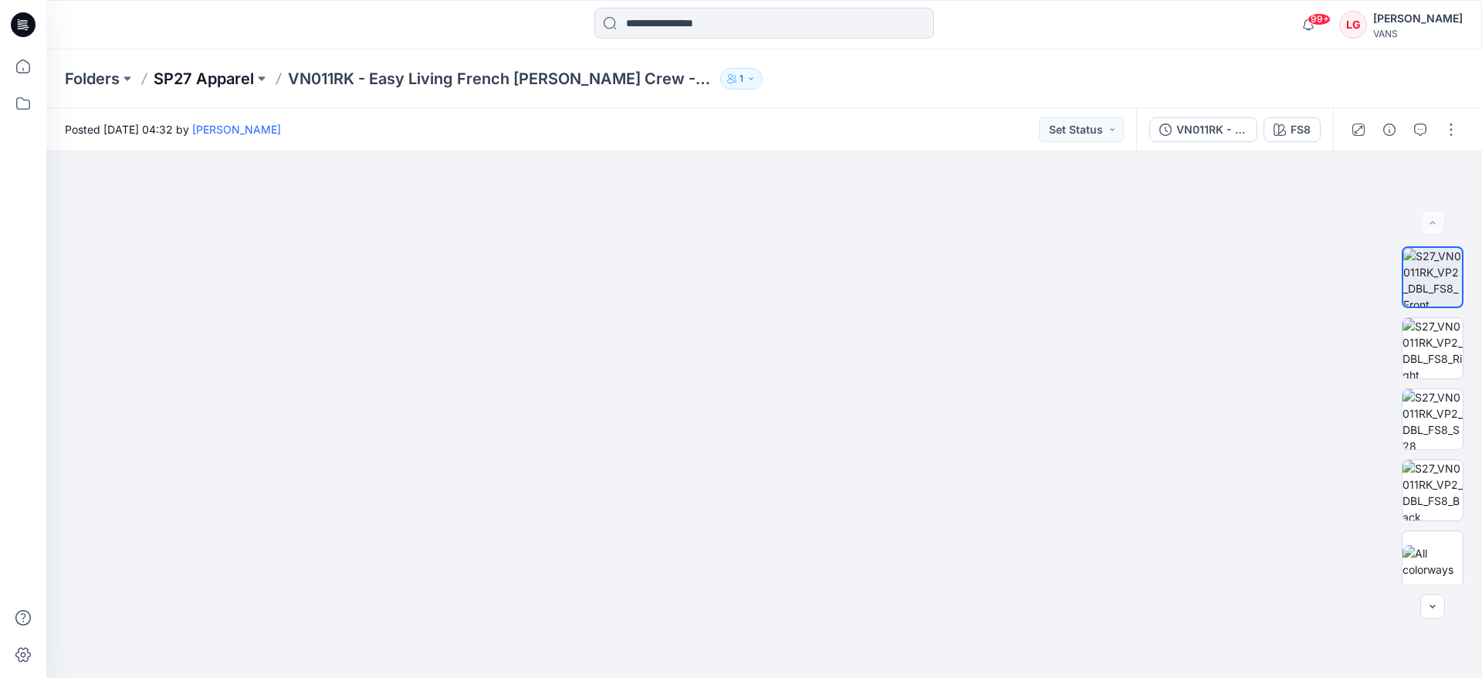
click at [227, 81] on p "SP27 Apparel" at bounding box center [204, 79] width 100 height 22
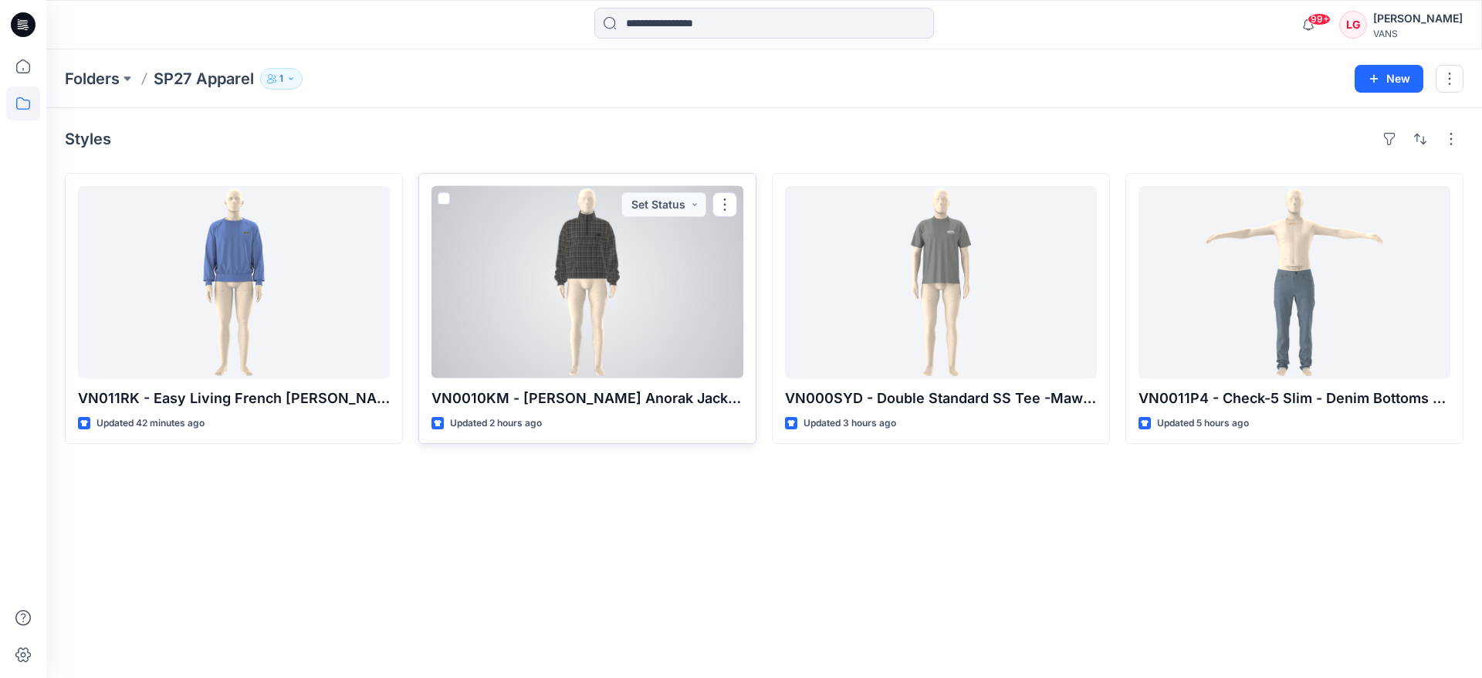
click at [682, 327] on div at bounding box center [588, 282] width 312 height 192
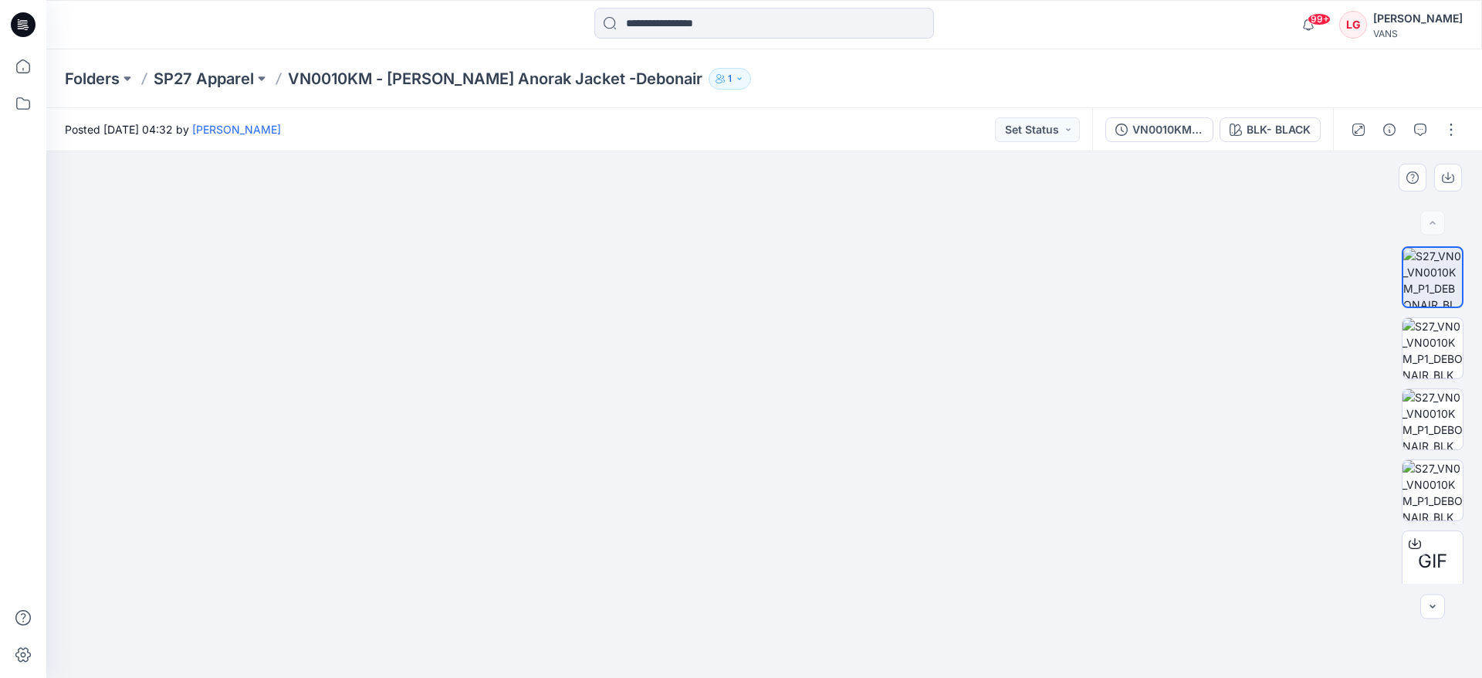
drag, startPoint x: 872, startPoint y: 229, endPoint x: 871, endPoint y: 306, distance: 77.2
drag, startPoint x: 872, startPoint y: 215, endPoint x: 870, endPoint y: 262, distance: 47.9
drag, startPoint x: 870, startPoint y: 262, endPoint x: 860, endPoint y: 217, distance: 46.6
click at [243, 356] on div at bounding box center [764, 414] width 1436 height 526
click at [1306, 137] on button "BLK- BLACK" at bounding box center [1270, 129] width 101 height 25
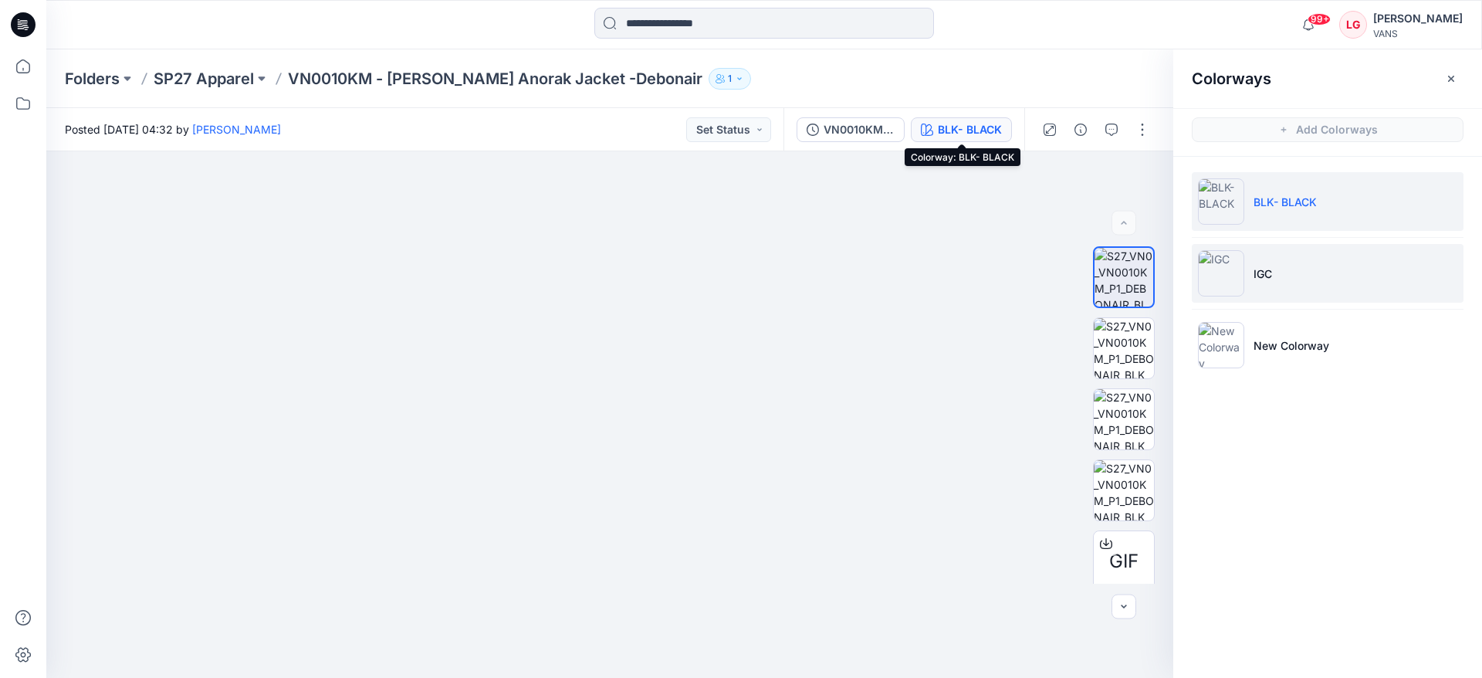
click at [1226, 274] on img at bounding box center [1221, 273] width 46 height 46
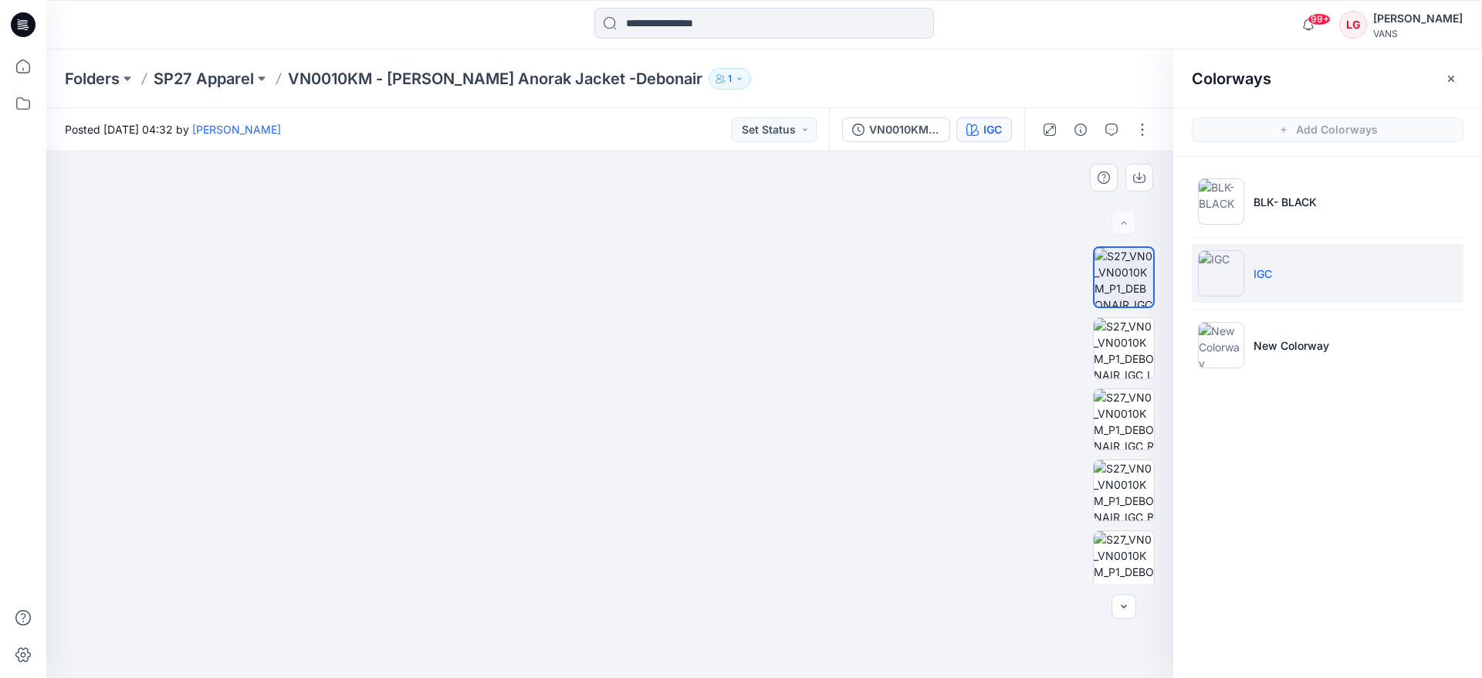
drag, startPoint x: 678, startPoint y: 233, endPoint x: 676, endPoint y: 320, distance: 86.5
drag, startPoint x: 742, startPoint y: 242, endPoint x: 742, endPoint y: 262, distance: 19.3
click at [1114, 129] on icon "button" at bounding box center [1111, 130] width 12 height 12
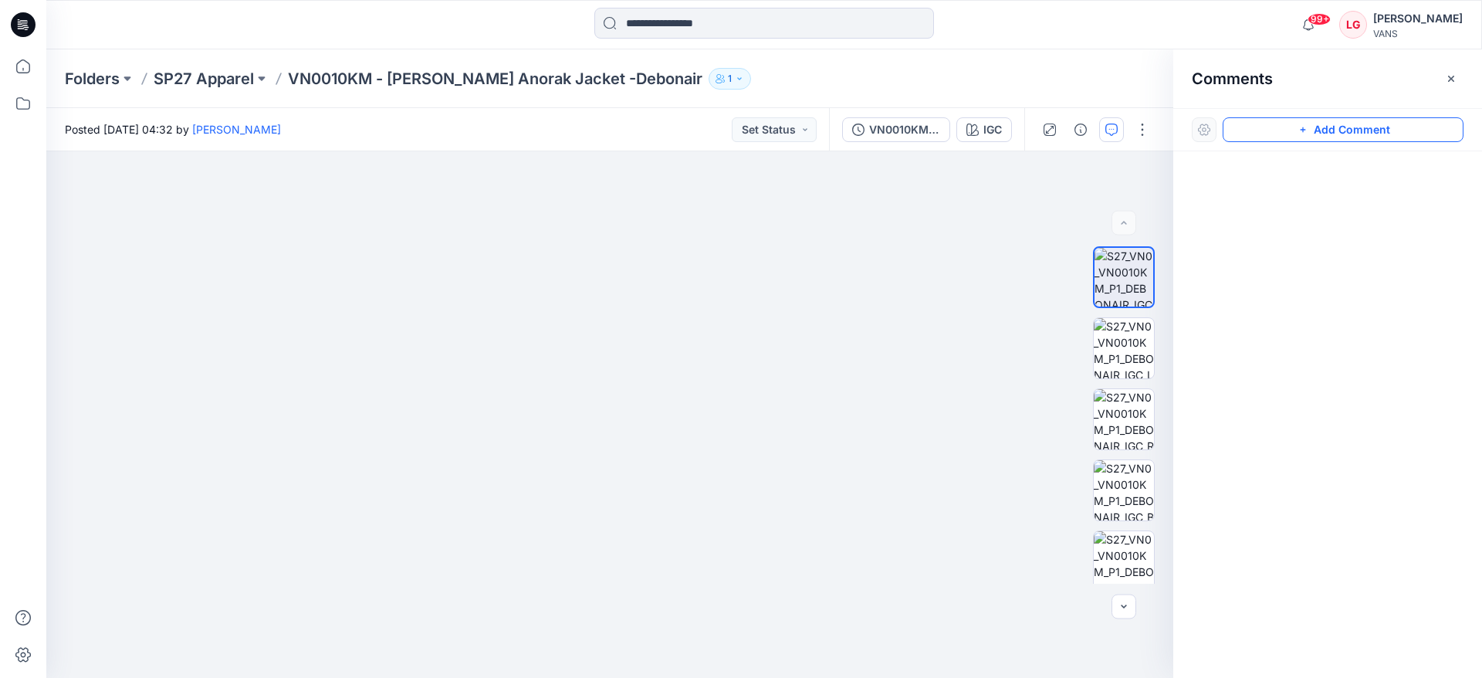
click at [1275, 127] on button "Add Comment" at bounding box center [1343, 129] width 241 height 25
click at [1322, 130] on button "Click on the style to leave a comment" at bounding box center [1343, 129] width 241 height 25
click at [662, 191] on div "1" at bounding box center [609, 414] width 1127 height 526
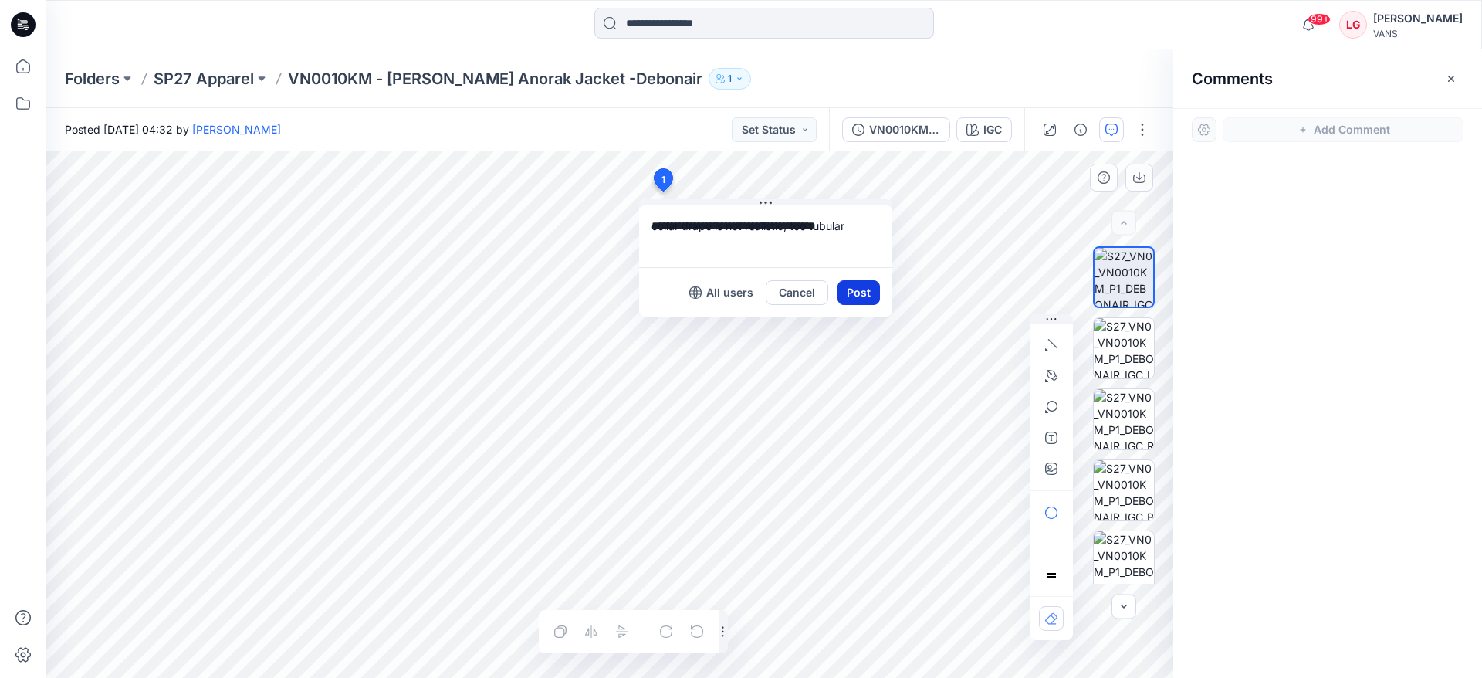
type textarea "**********"
click at [855, 296] on button "Post" at bounding box center [859, 292] width 42 height 25
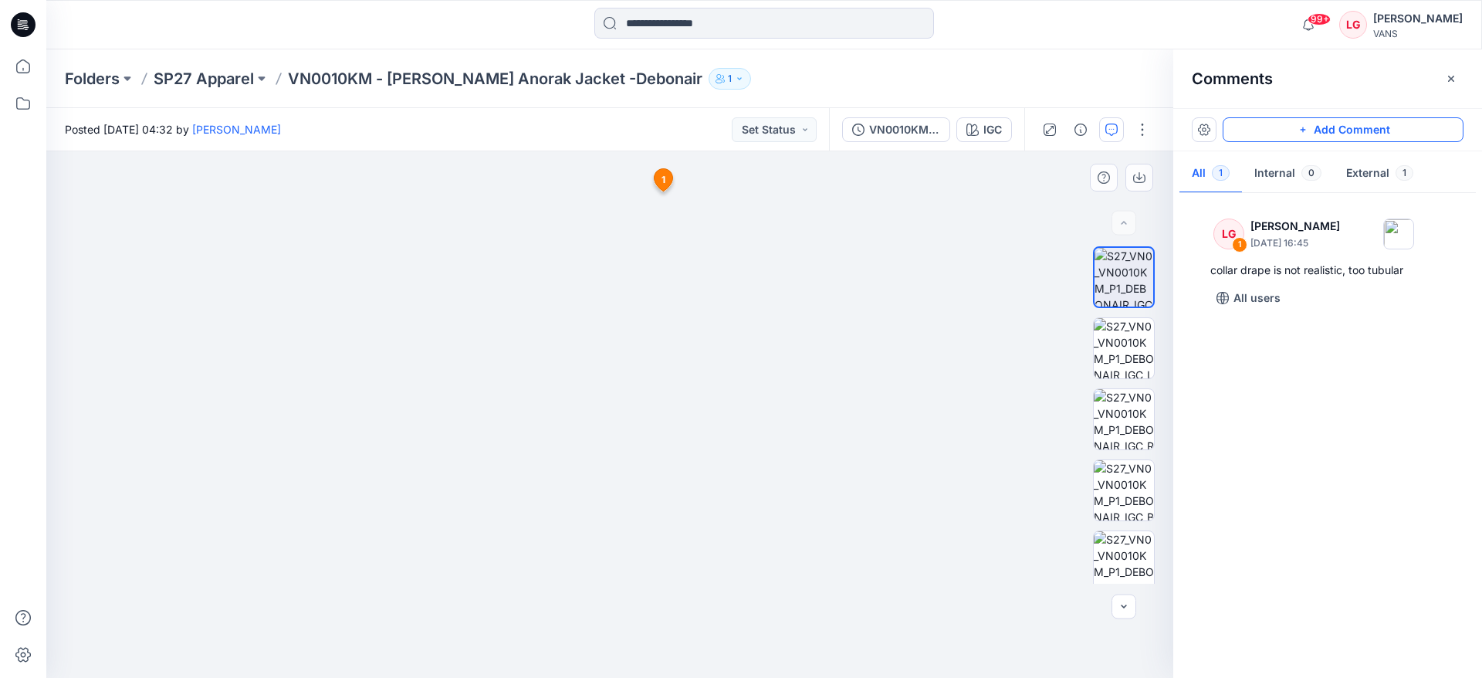
click at [1281, 130] on button "Add Comment" at bounding box center [1343, 129] width 241 height 25
click at [650, 343] on div "2 1 LG Lauren Gibbs September 17, 2025 16:45 collar drape is not realistic, too…" at bounding box center [609, 414] width 1127 height 526
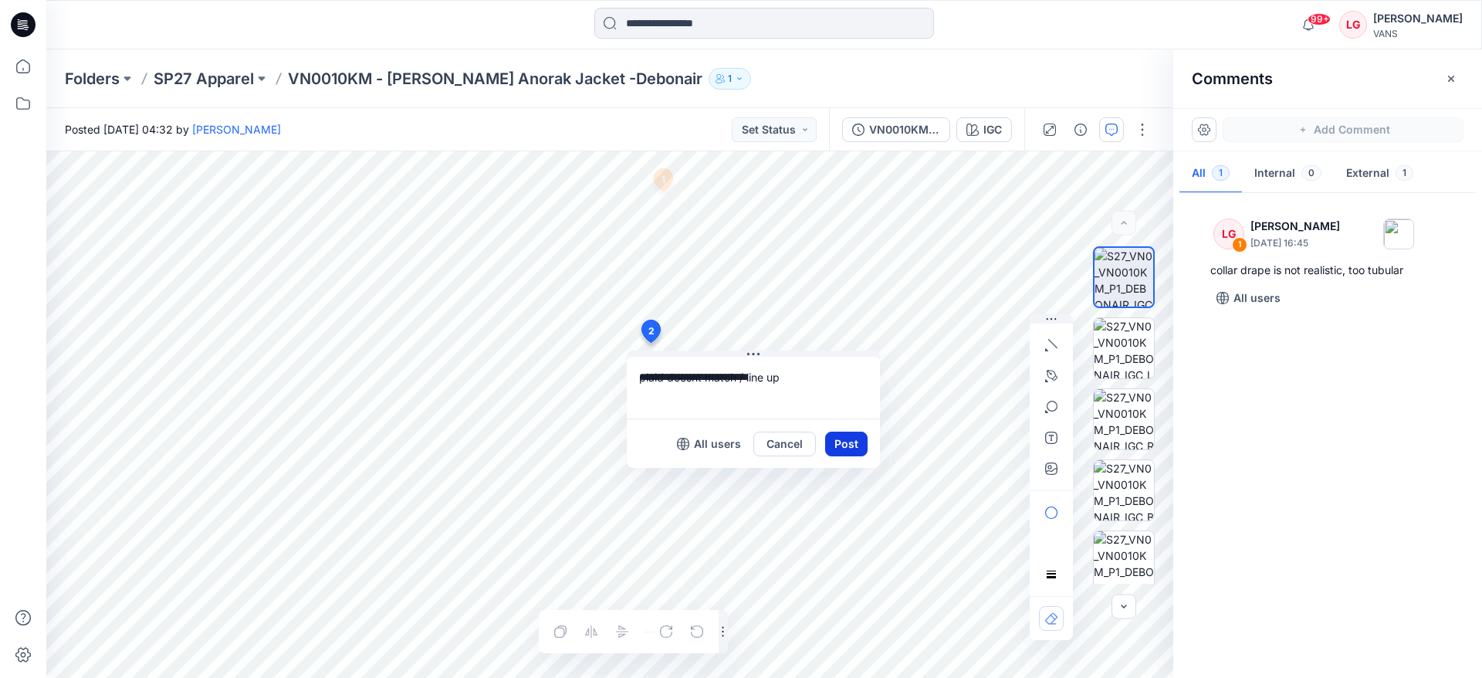
type textarea "**********"
click at [856, 448] on button "Post" at bounding box center [846, 444] width 42 height 25
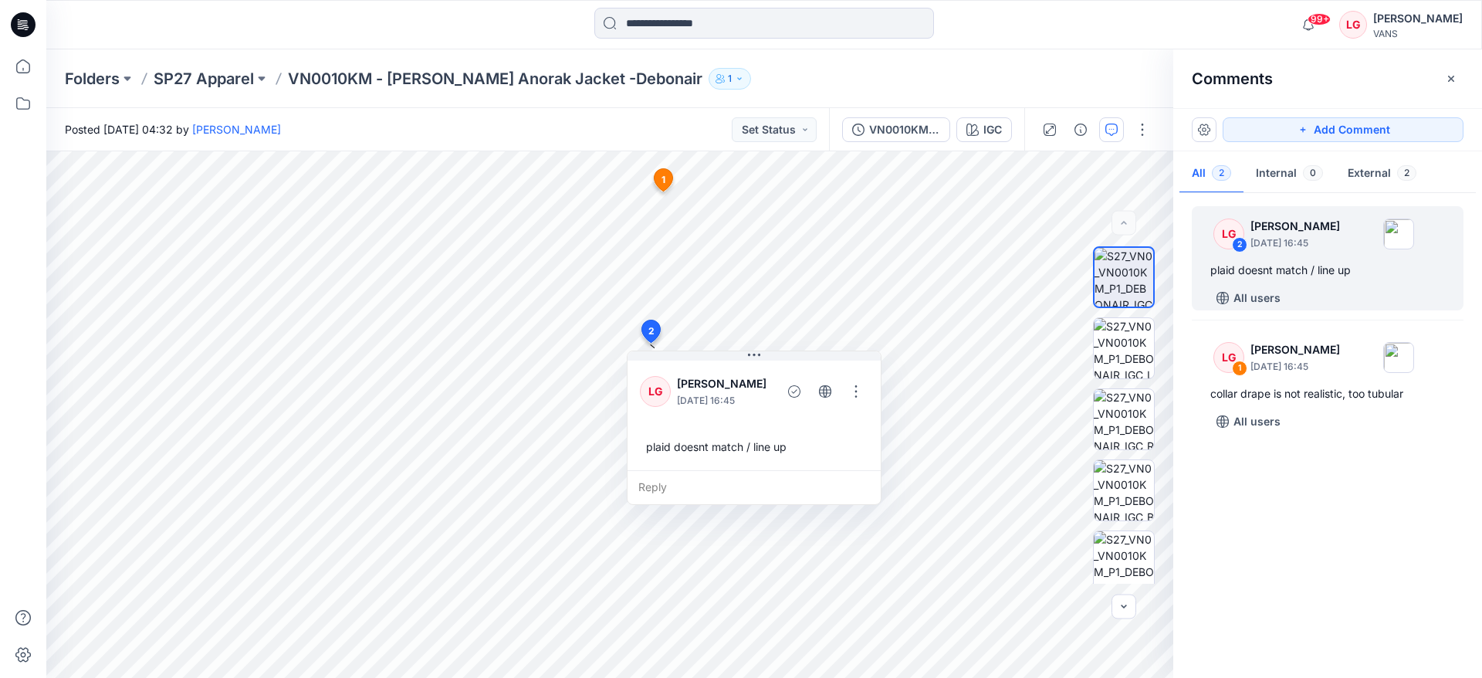
click at [1376, 494] on div "LG 2 Lauren Gibbs September 17, 2025 16:45 plaid doesnt match / line up All use…" at bounding box center [1327, 431] width 309 height 469
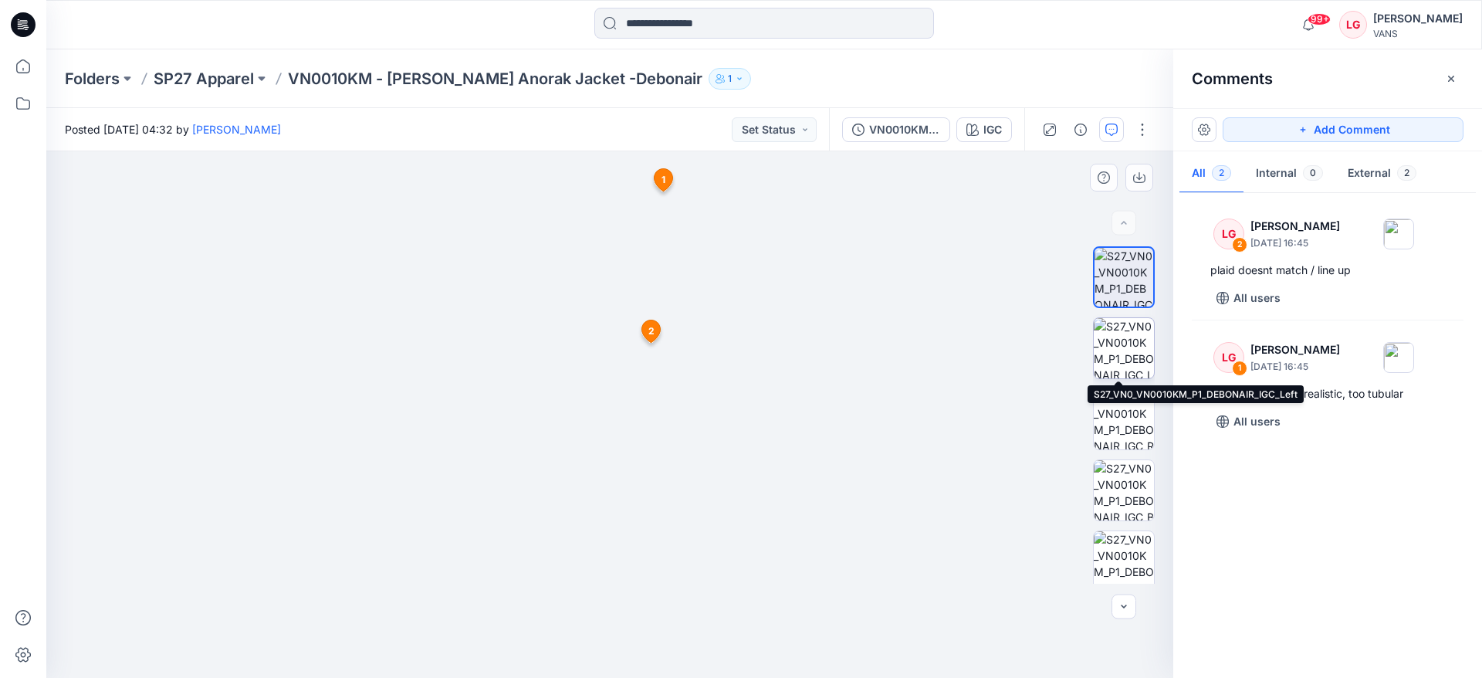
click at [1120, 349] on img at bounding box center [1124, 348] width 60 height 60
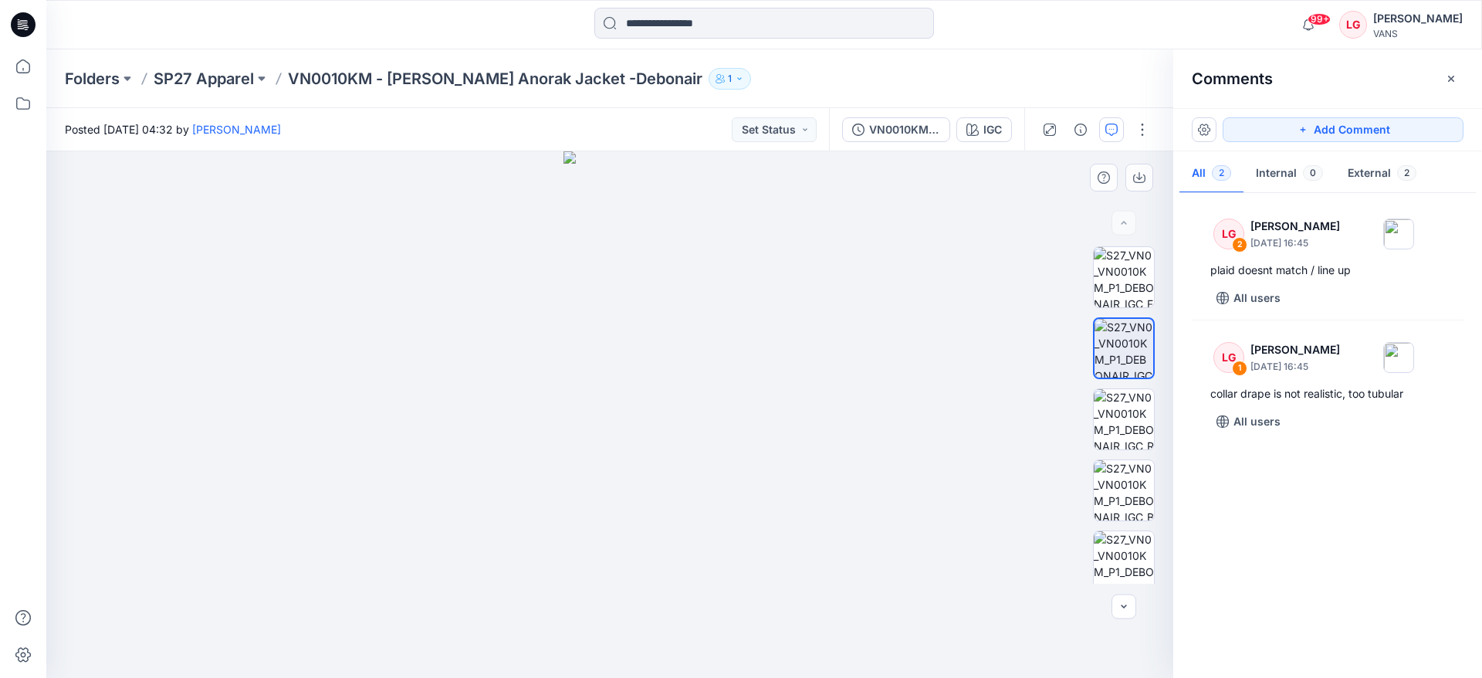
drag, startPoint x: 677, startPoint y: 234, endPoint x: 677, endPoint y: 256, distance: 22.4
drag, startPoint x: 677, startPoint y: 257, endPoint x: 674, endPoint y: 555, distance: 298.0
click at [1121, 421] on img at bounding box center [1124, 419] width 60 height 60
drag, startPoint x: 592, startPoint y: 308, endPoint x: 584, endPoint y: 532, distance: 224.0
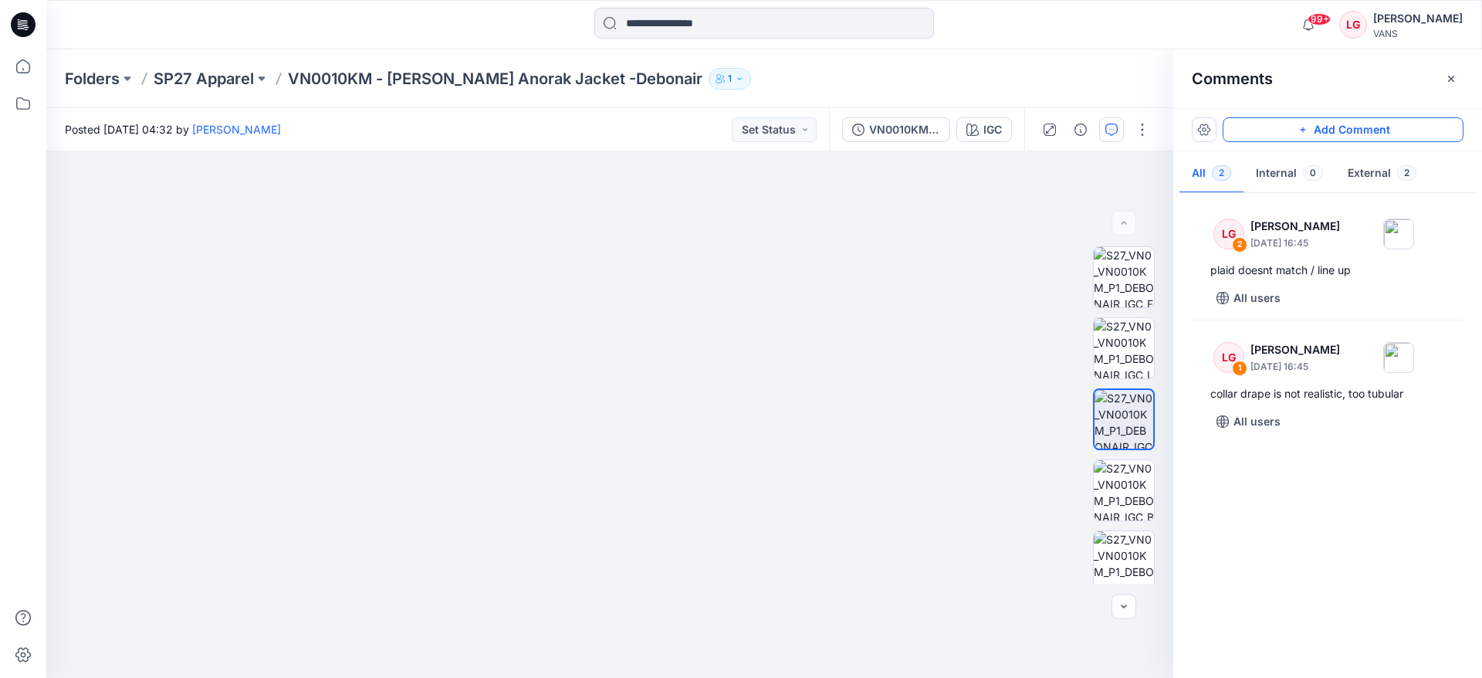
click at [1275, 129] on button "Add Comment" at bounding box center [1343, 129] width 241 height 25
click at [723, 609] on div "3" at bounding box center [609, 414] width 1127 height 526
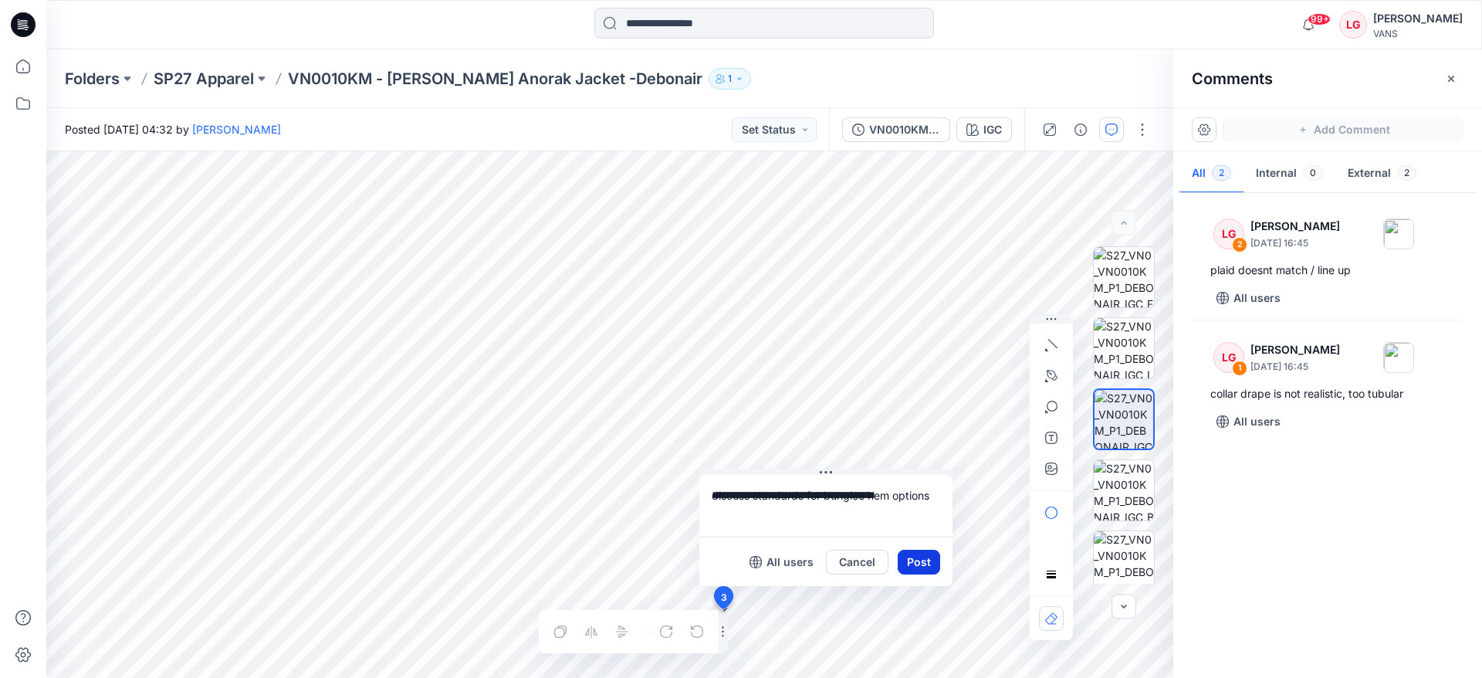
type textarea "**********"
click at [923, 564] on button "Post" at bounding box center [919, 562] width 42 height 25
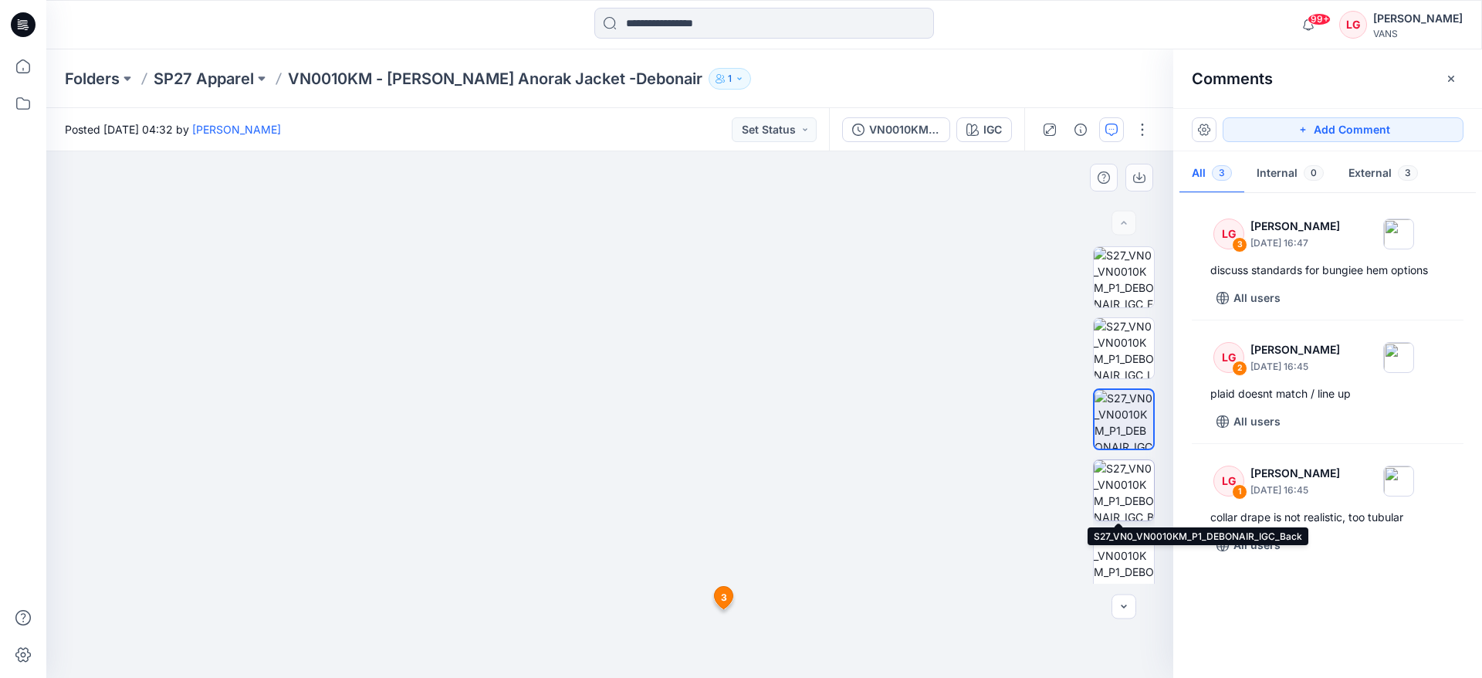
click at [1129, 485] on img at bounding box center [1124, 490] width 60 height 60
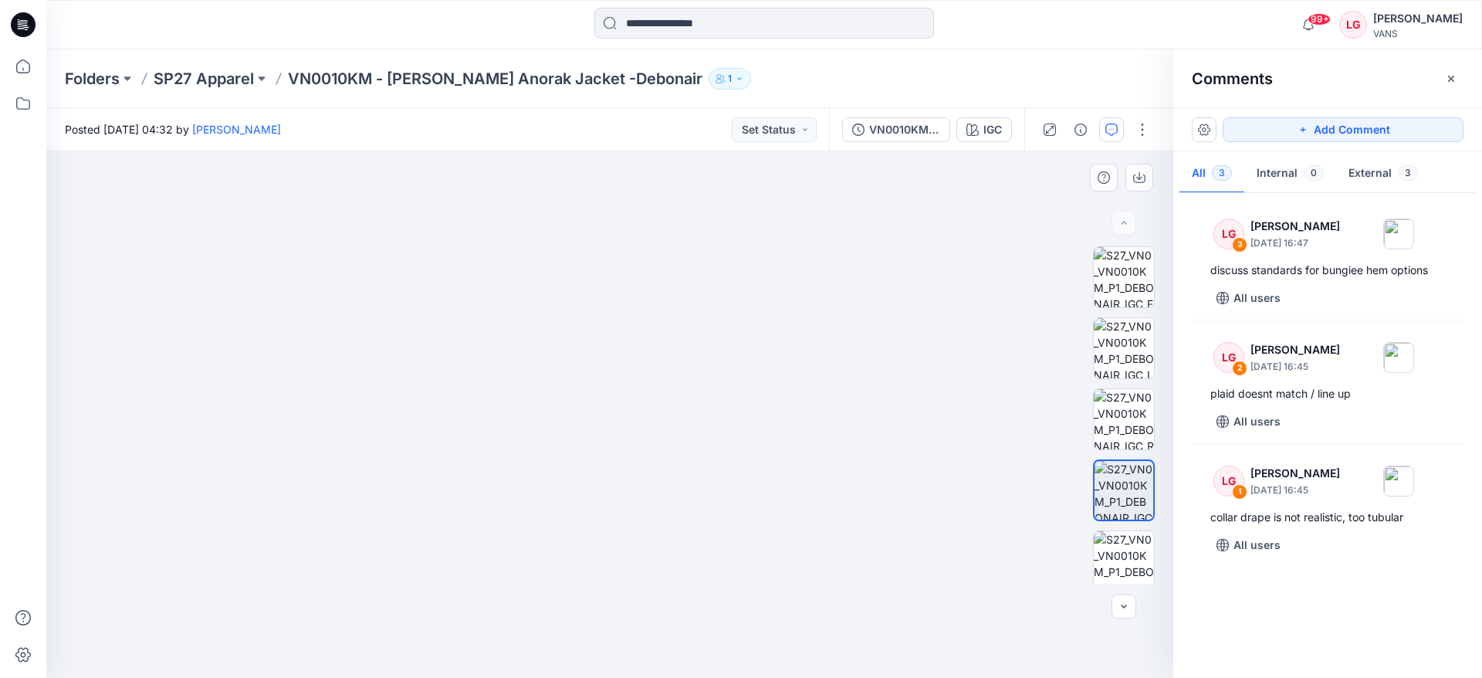
drag, startPoint x: 682, startPoint y: 256, endPoint x: 671, endPoint y: 446, distance: 191.0
drag, startPoint x: 671, startPoint y: 445, endPoint x: 669, endPoint y: 466, distance: 21.7
click at [1115, 279] on img at bounding box center [1124, 277] width 60 height 60
drag, startPoint x: 719, startPoint y: 312, endPoint x: 732, endPoint y: 496, distance: 184.2
drag, startPoint x: 831, startPoint y: 421, endPoint x: 831, endPoint y: 438, distance: 17.8
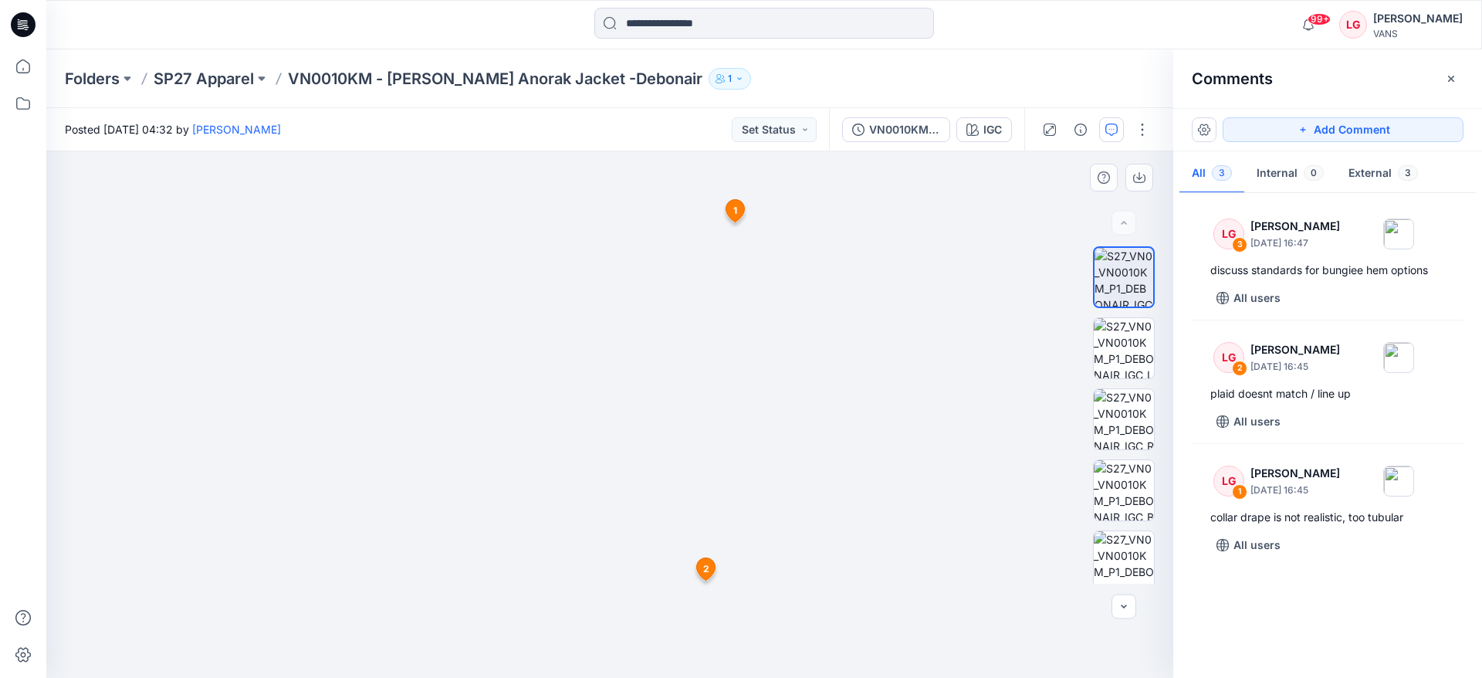
drag, startPoint x: 680, startPoint y: 278, endPoint x: 679, endPoint y: 364, distance: 86.5
drag, startPoint x: 699, startPoint y: 570, endPoint x: 672, endPoint y: 245, distance: 326.1
drag, startPoint x: 684, startPoint y: 471, endPoint x: 679, endPoint y: 423, distance: 48.2
click at [1124, 352] on img at bounding box center [1124, 348] width 60 height 60
drag, startPoint x: 531, startPoint y: 288, endPoint x: 570, endPoint y: 462, distance: 177.9
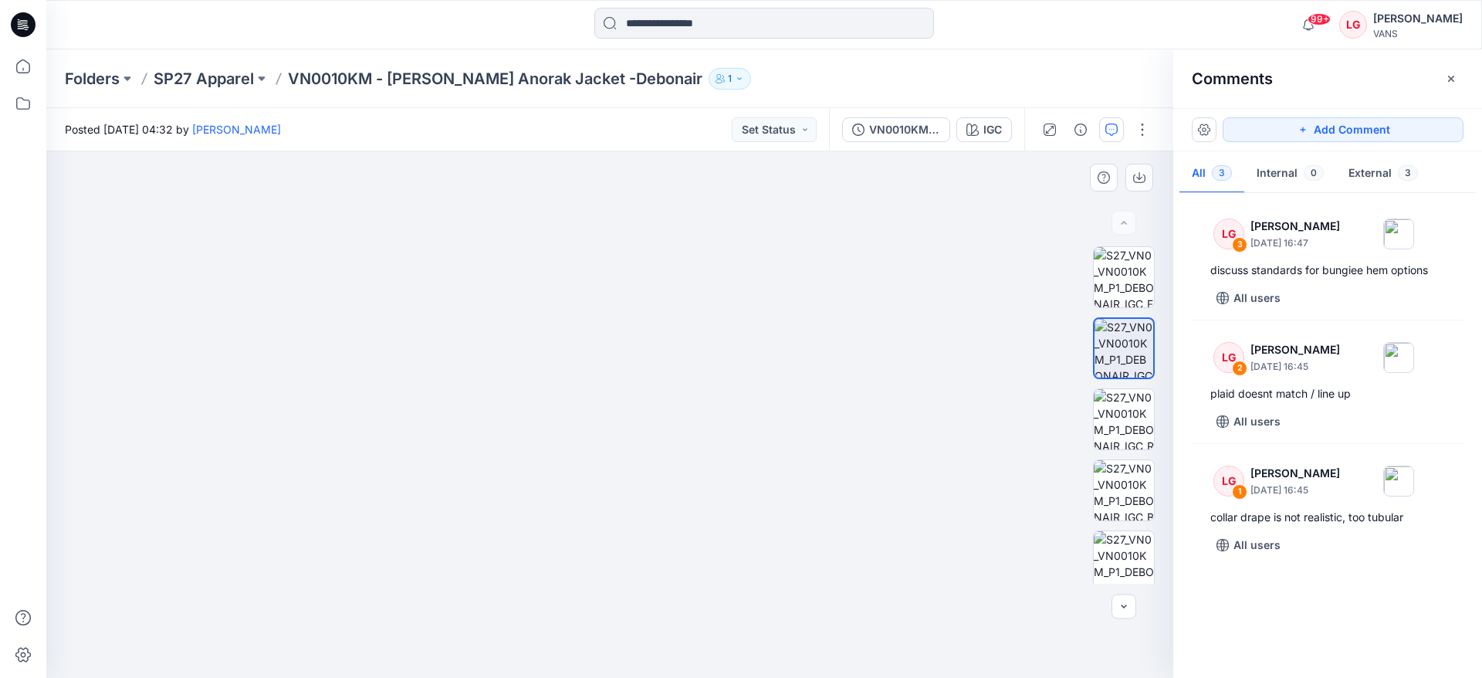
drag, startPoint x: 497, startPoint y: 336, endPoint x: 547, endPoint y: 428, distance: 104.7
drag, startPoint x: 495, startPoint y: 408, endPoint x: 594, endPoint y: 373, distance: 105.0
click at [1115, 274] on img at bounding box center [1124, 277] width 60 height 60
drag, startPoint x: 692, startPoint y: 329, endPoint x: 603, endPoint y: 586, distance: 272.0
click at [1254, 133] on button "Add Comment" at bounding box center [1343, 129] width 241 height 25
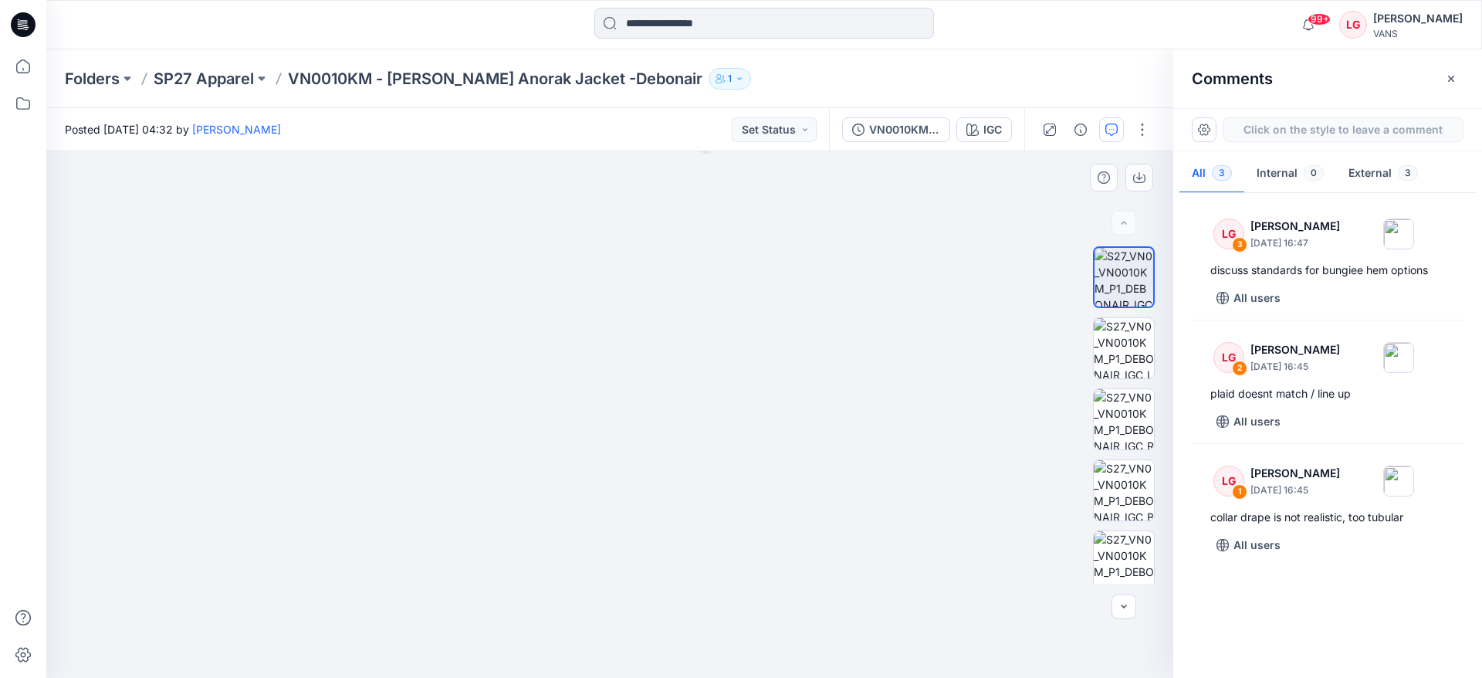
click at [344, 325] on div "4 1 LG Lauren Gibbs September 17, 2025 16:45 collar drape is not realistic, too…" at bounding box center [609, 414] width 1127 height 526
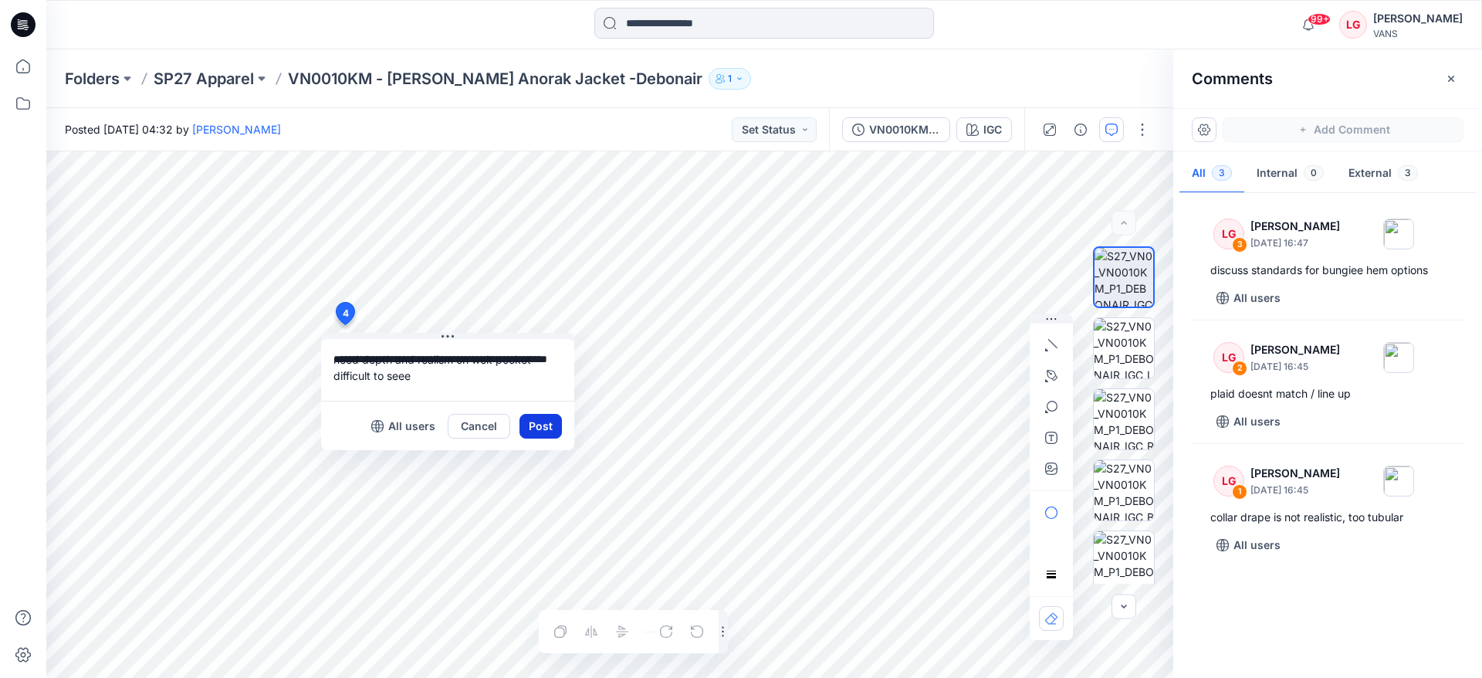
type textarea "**********"
click at [547, 420] on button "Post" at bounding box center [541, 426] width 42 height 25
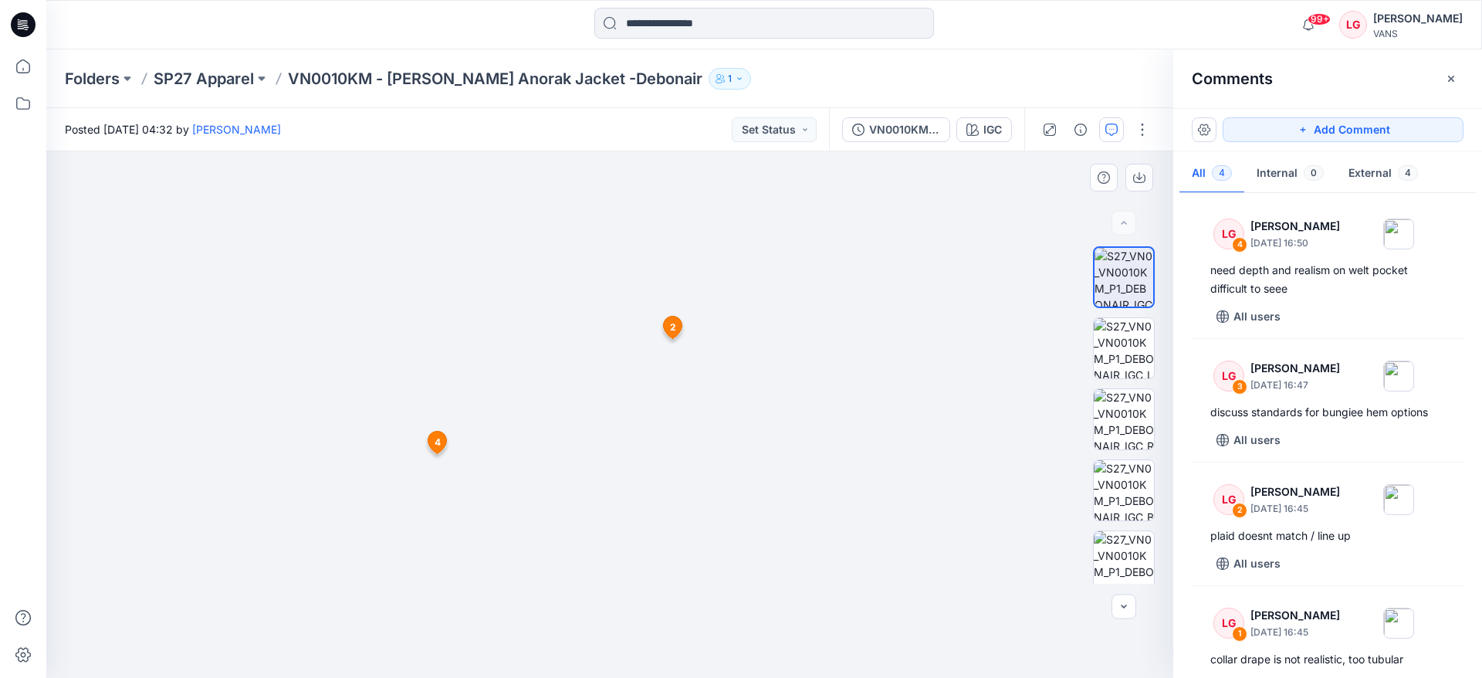
drag, startPoint x: 678, startPoint y: 232, endPoint x: 669, endPoint y: 358, distance: 126.1
drag, startPoint x: 508, startPoint y: 416, endPoint x: 557, endPoint y: 333, distance: 96.5
drag, startPoint x: 558, startPoint y: 316, endPoint x: 503, endPoint y: 445, distance: 141.1
drag, startPoint x: 543, startPoint y: 393, endPoint x: 540, endPoint y: 499, distance: 106.6
drag, startPoint x: 540, startPoint y: 471, endPoint x: 540, endPoint y: 461, distance: 10.0
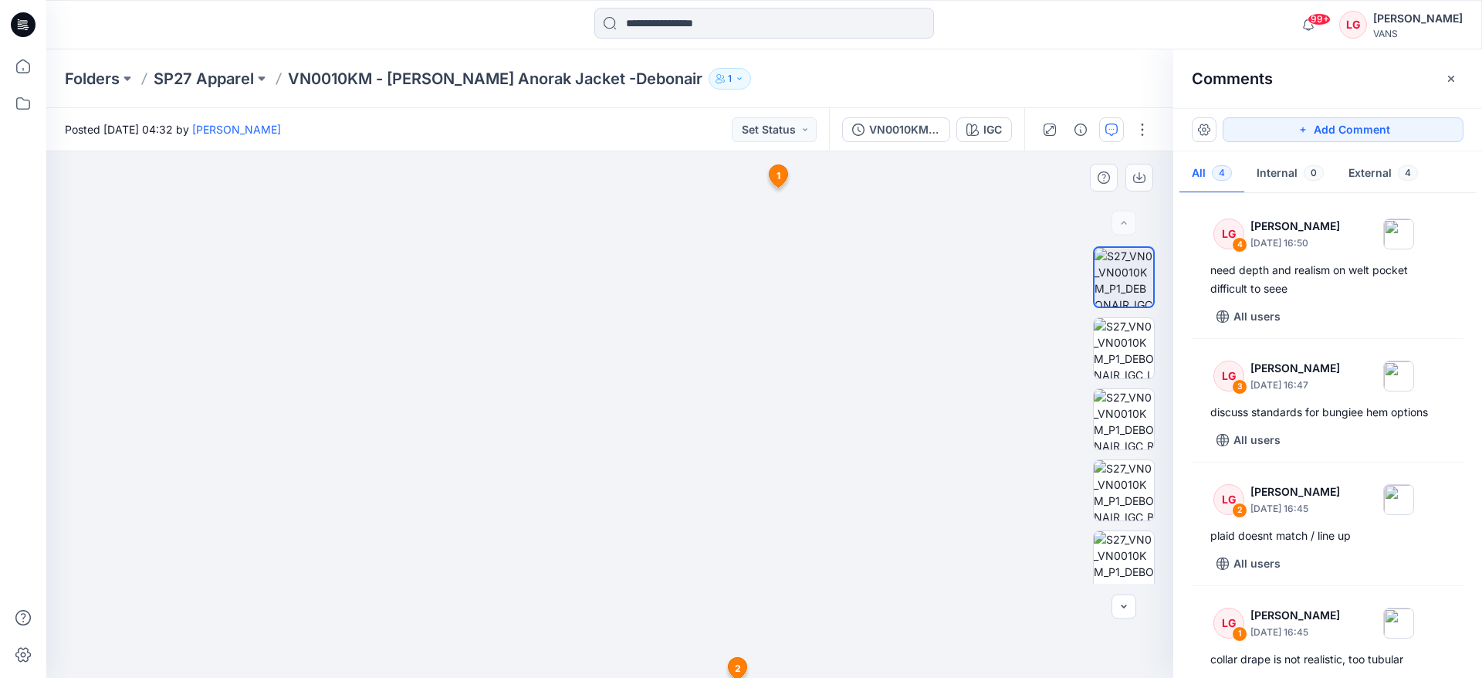
drag, startPoint x: 595, startPoint y: 515, endPoint x: 591, endPoint y: 485, distance: 30.4
drag, startPoint x: 540, startPoint y: 488, endPoint x: 540, endPoint y: 512, distance: 23.9
click at [1322, 129] on button "Add Comment" at bounding box center [1343, 129] width 241 height 25
click at [599, 254] on div "5 1 LG Lauren Gibbs September 17, 2025 16:45 collar drape is not realistic, too…" at bounding box center [609, 414] width 1127 height 526
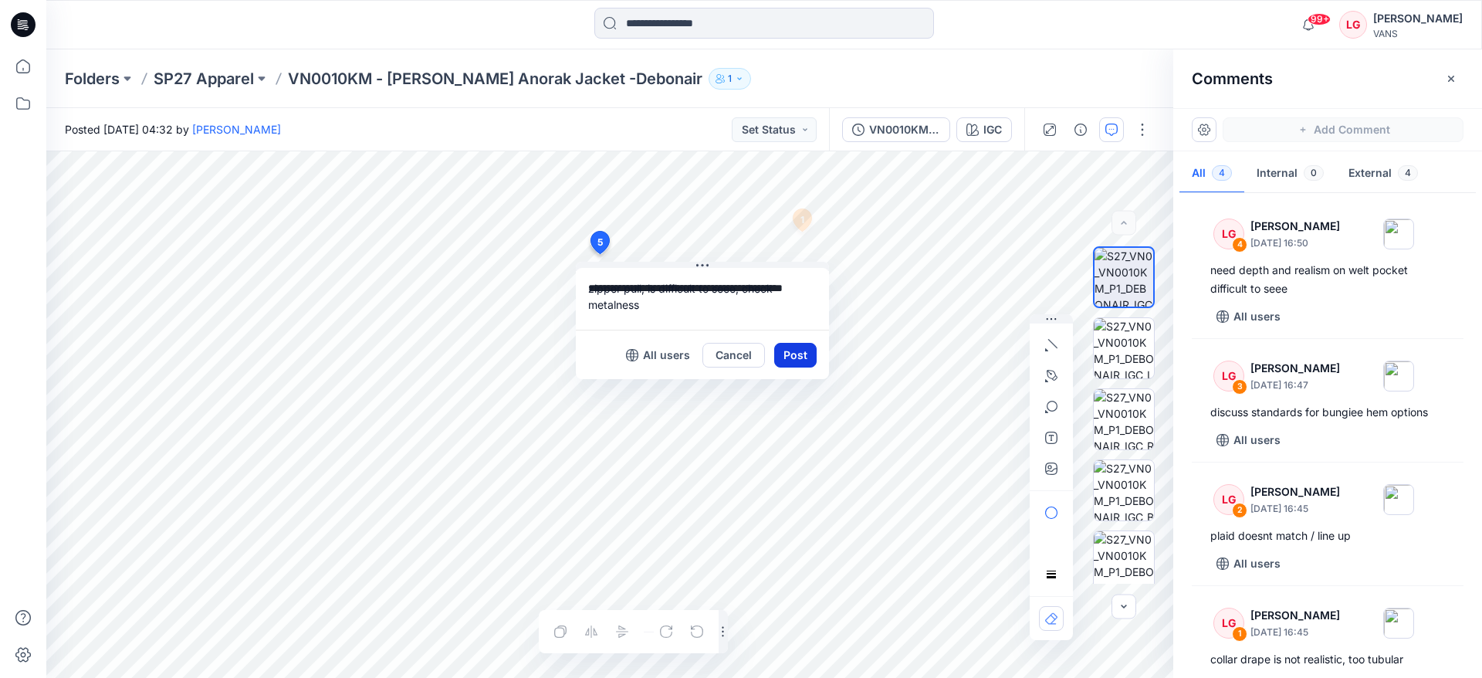
type textarea "**********"
click at [803, 354] on button "Post" at bounding box center [795, 355] width 42 height 25
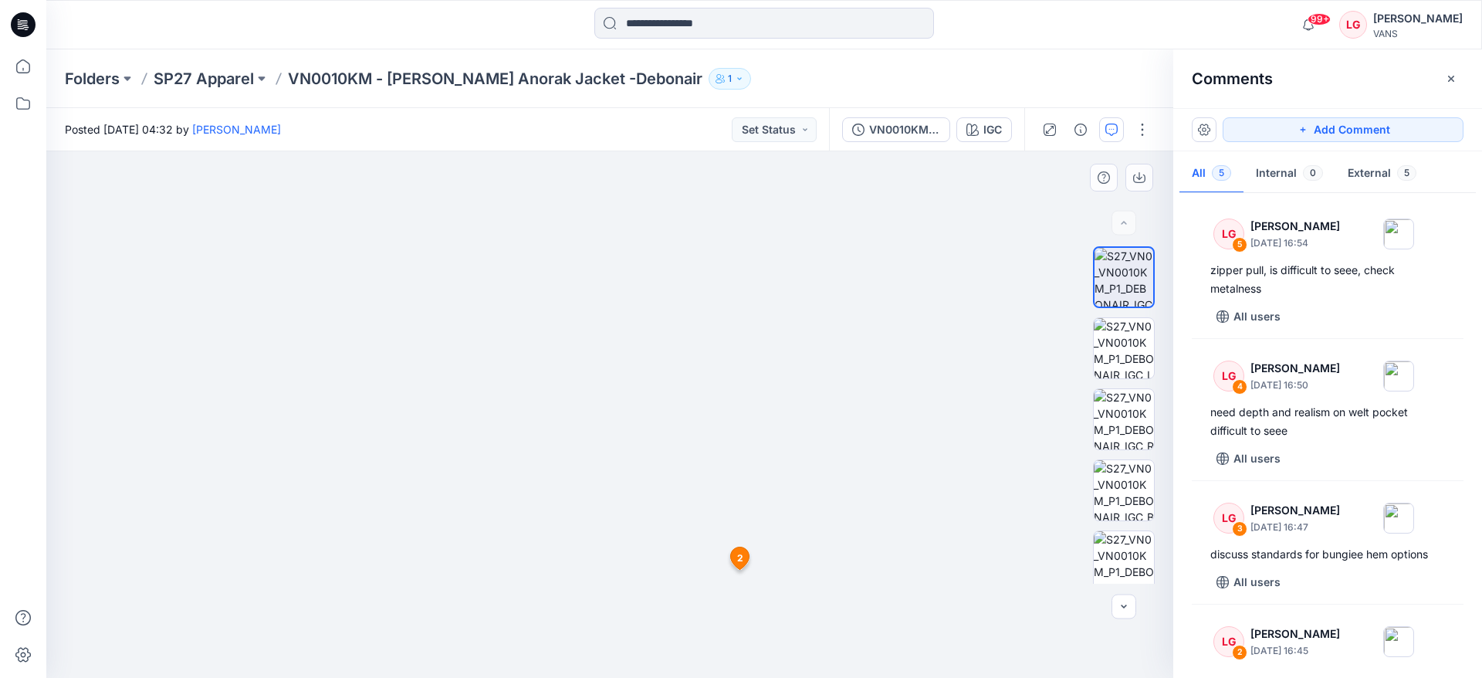
drag, startPoint x: 885, startPoint y: 340, endPoint x: 893, endPoint y: 233, distance: 107.6
drag, startPoint x: 883, startPoint y: 300, endPoint x: 881, endPoint y: 245, distance: 54.9
drag, startPoint x: 875, startPoint y: 401, endPoint x: 885, endPoint y: 312, distance: 89.3
drag, startPoint x: 806, startPoint y: 338, endPoint x: 806, endPoint y: 379, distance: 40.9
drag, startPoint x: 760, startPoint y: 555, endPoint x: 754, endPoint y: 249, distance: 305.8
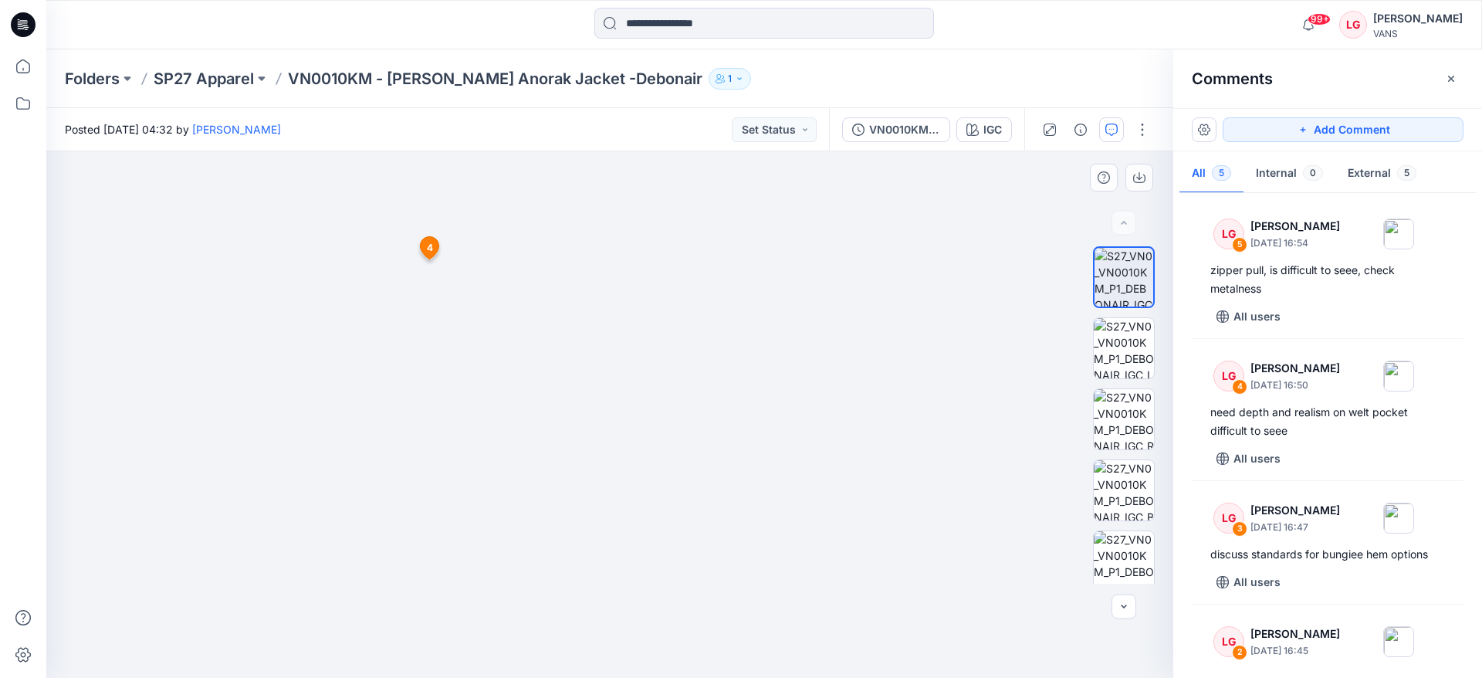
drag, startPoint x: 753, startPoint y: 310, endPoint x: 743, endPoint y: 601, distance: 291.2
drag, startPoint x: 740, startPoint y: 349, endPoint x: 740, endPoint y: 367, distance: 17.8
drag, startPoint x: 516, startPoint y: 216, endPoint x: 516, endPoint y: 277, distance: 61.0
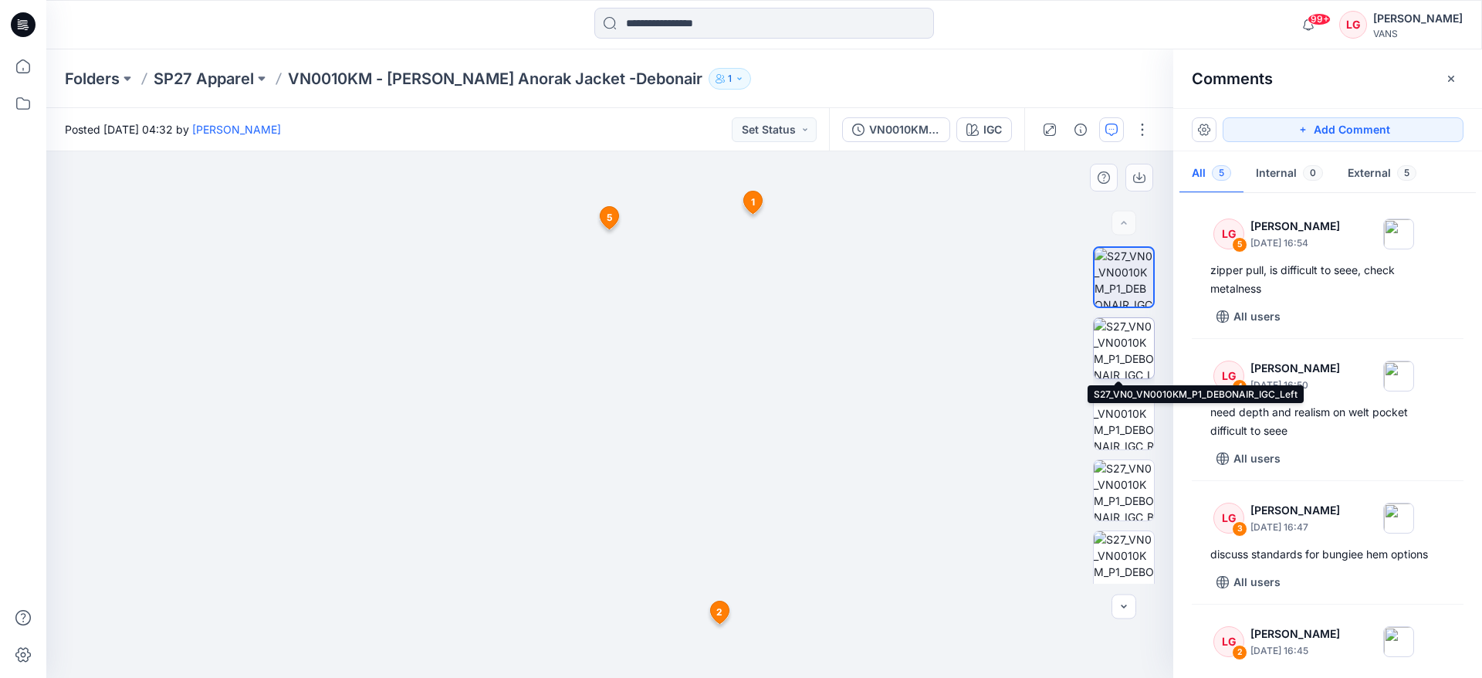
click at [1114, 344] on img at bounding box center [1124, 348] width 60 height 60
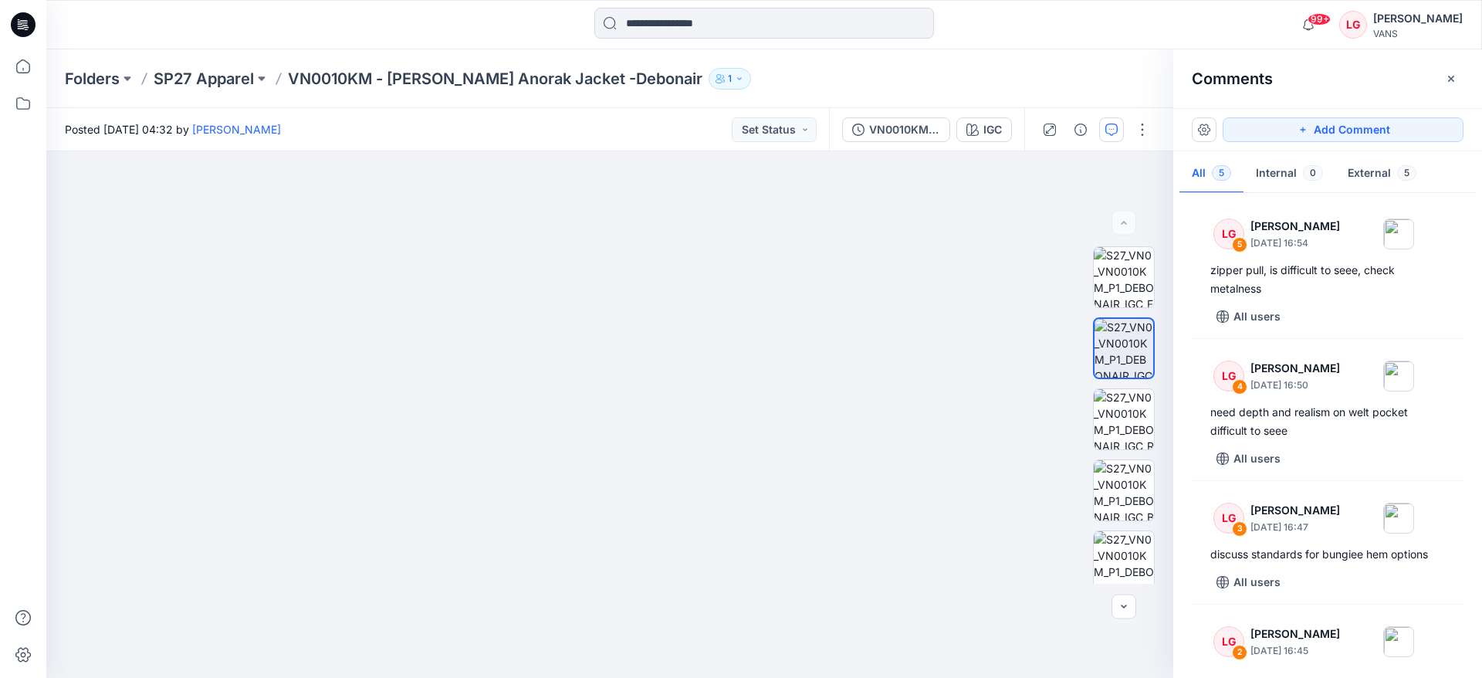
drag, startPoint x: 600, startPoint y: 221, endPoint x: 592, endPoint y: 679, distance: 458.6
drag, startPoint x: 605, startPoint y: 345, endPoint x: 604, endPoint y: 487, distance: 142.1
drag, startPoint x: 602, startPoint y: 596, endPoint x: 595, endPoint y: 208, distance: 388.4
drag, startPoint x: 589, startPoint y: 519, endPoint x: 587, endPoint y: 344, distance: 174.5
drag, startPoint x: 583, startPoint y: 452, endPoint x: 583, endPoint y: 419, distance: 32.4
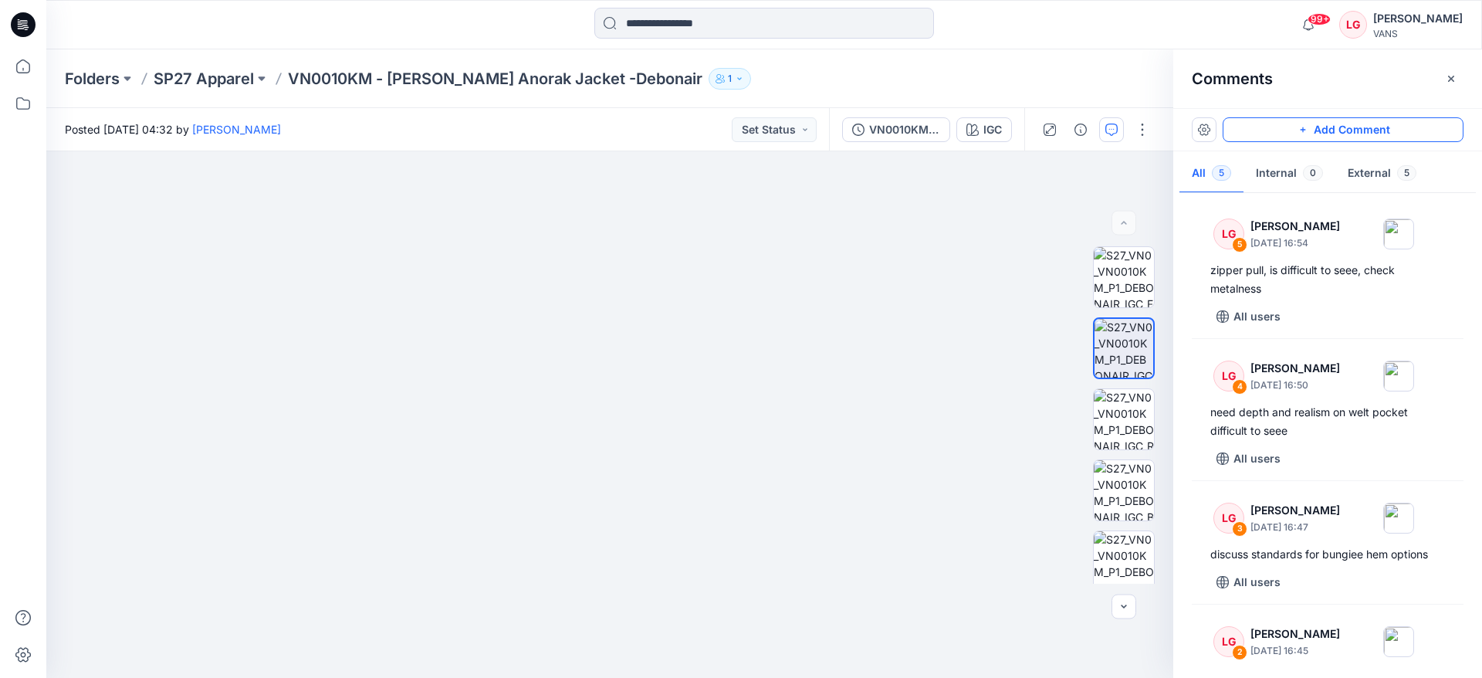
click at [1234, 126] on button "Add Comment" at bounding box center [1343, 129] width 241 height 25
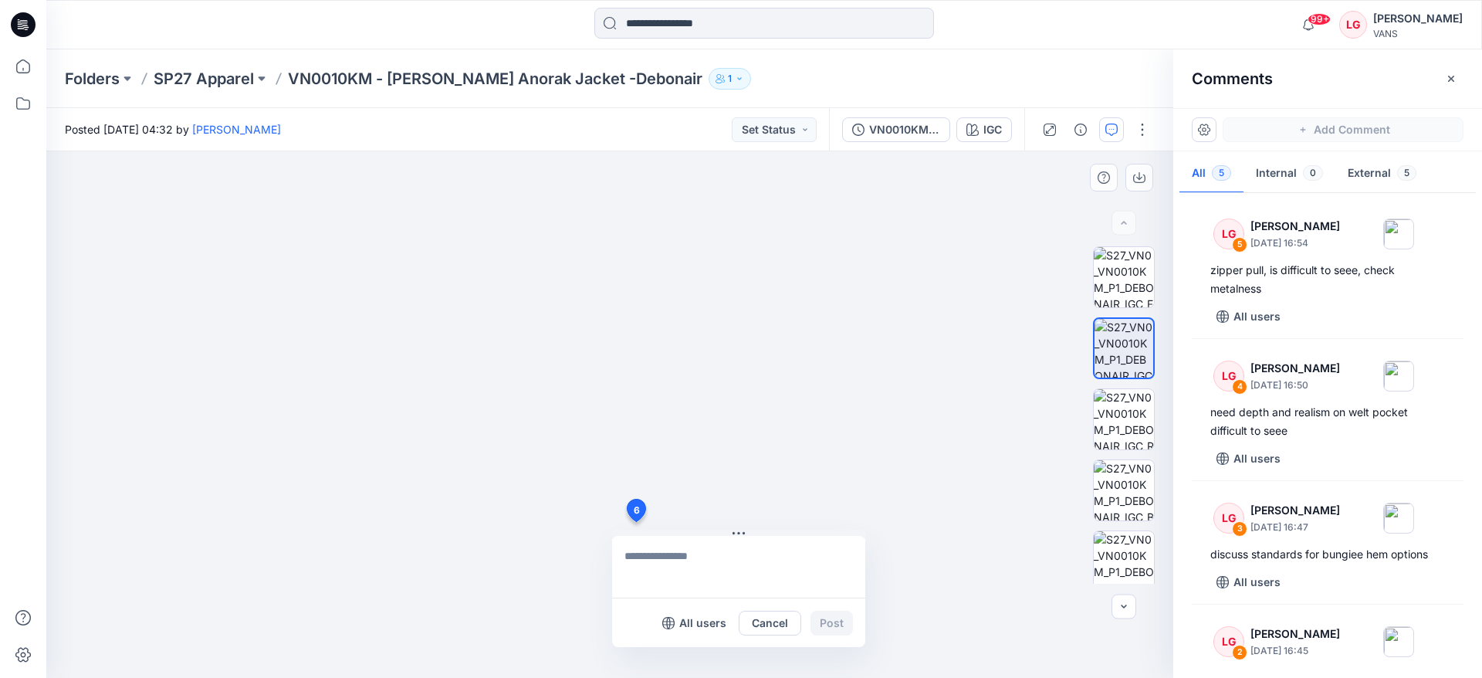
click at [635, 522] on div "6 All users Cancel Post" at bounding box center [609, 414] width 1127 height 526
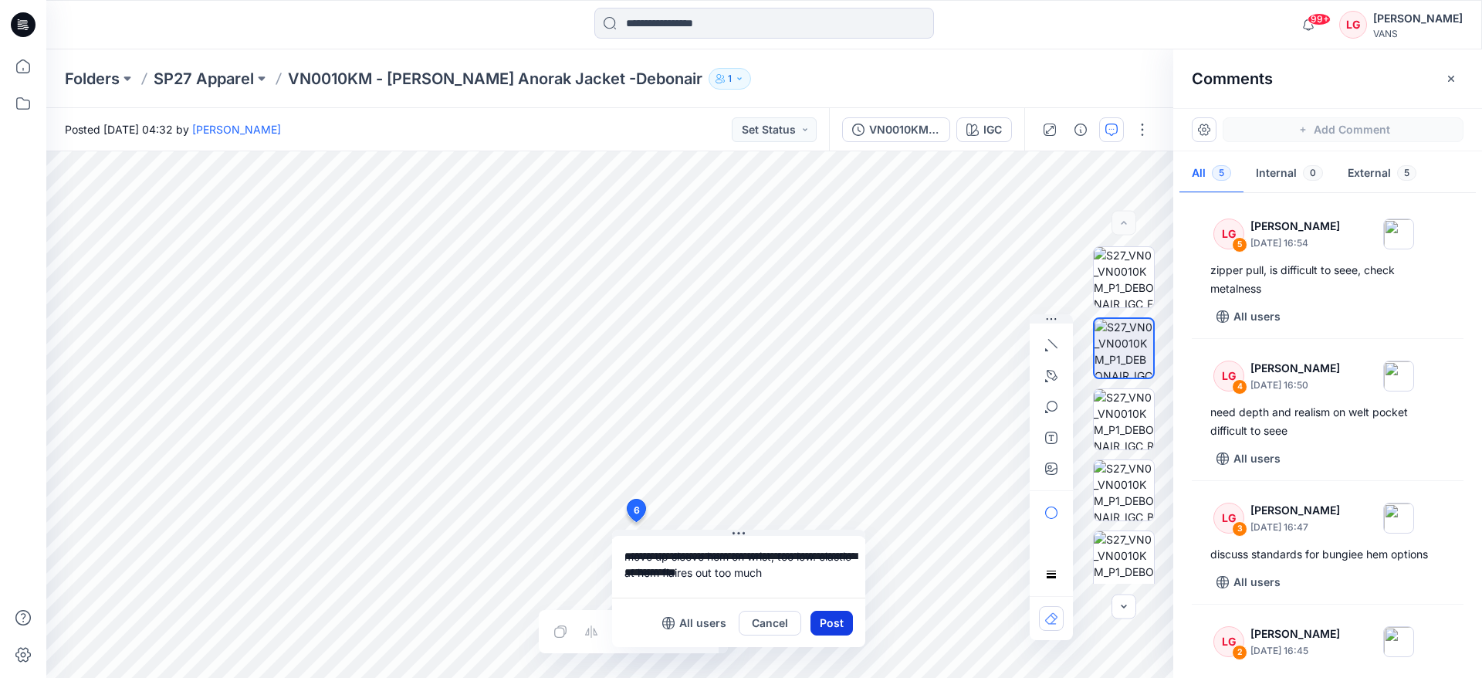
type textarea "**********"
click at [836, 623] on button "Post" at bounding box center [832, 623] width 42 height 25
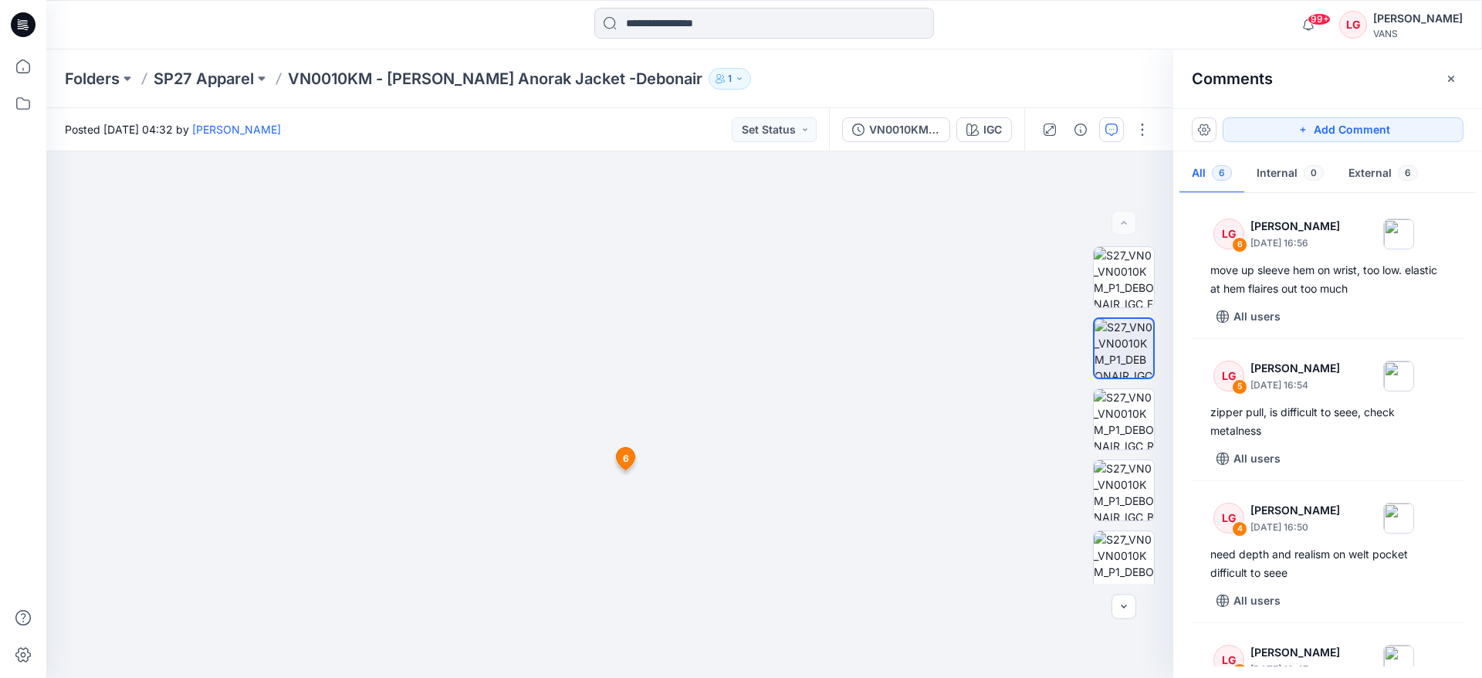
drag, startPoint x: 885, startPoint y: 324, endPoint x: 880, endPoint y: 716, distance: 391.4
drag, startPoint x: 667, startPoint y: 330, endPoint x: 672, endPoint y: 417, distance: 87.4
drag, startPoint x: 595, startPoint y: 393, endPoint x: 619, endPoint y: 320, distance: 76.4
click at [1266, 134] on button "Add Comment" at bounding box center [1343, 129] width 241 height 25
click at [719, 323] on div "7 6 LG Lauren Gibbs September 17, 2025 16:56 move up sleeve hem on wrist, too l…" at bounding box center [609, 414] width 1127 height 526
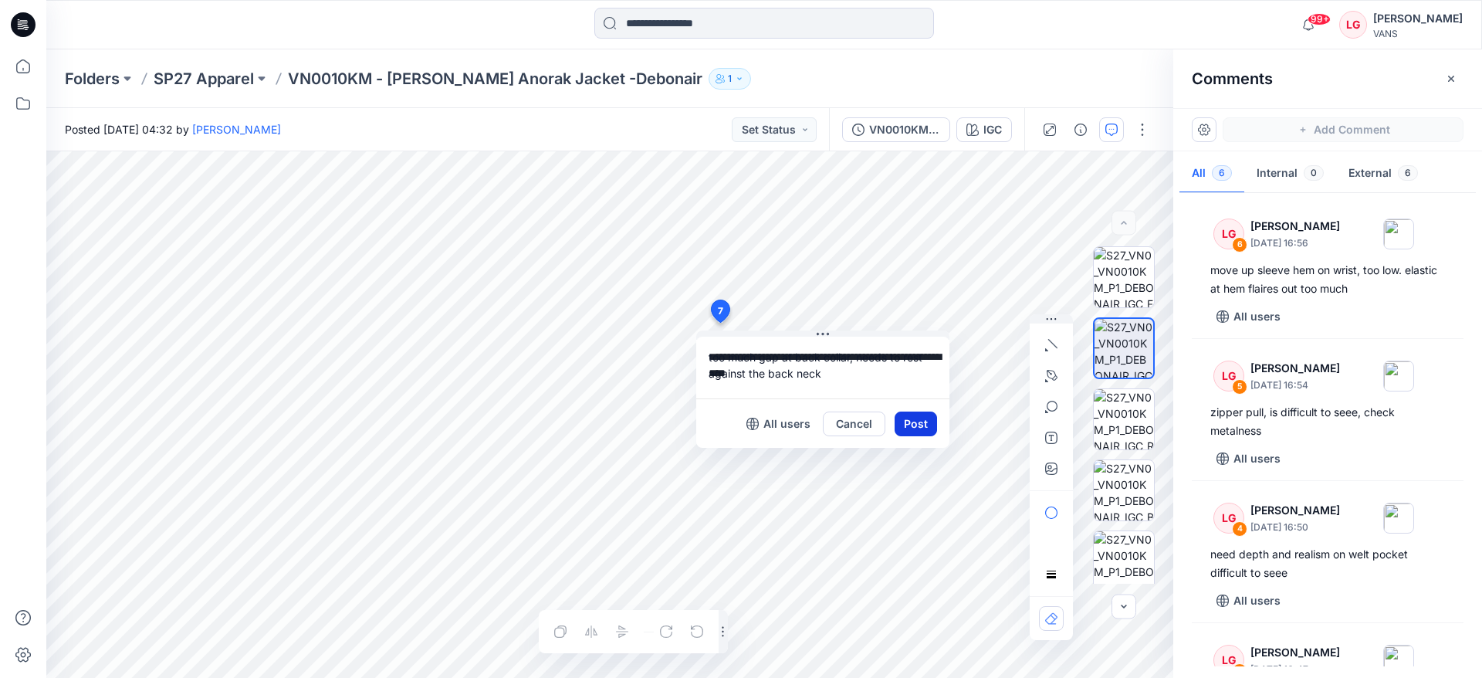
type textarea "**********"
click at [926, 428] on button "Post" at bounding box center [916, 423] width 42 height 25
click at [928, 489] on div "7 Cancel Post 6 LG Lauren Gibbs September 17, 2025 16:56 move up sleeve hem on …" at bounding box center [609, 414] width 1127 height 526
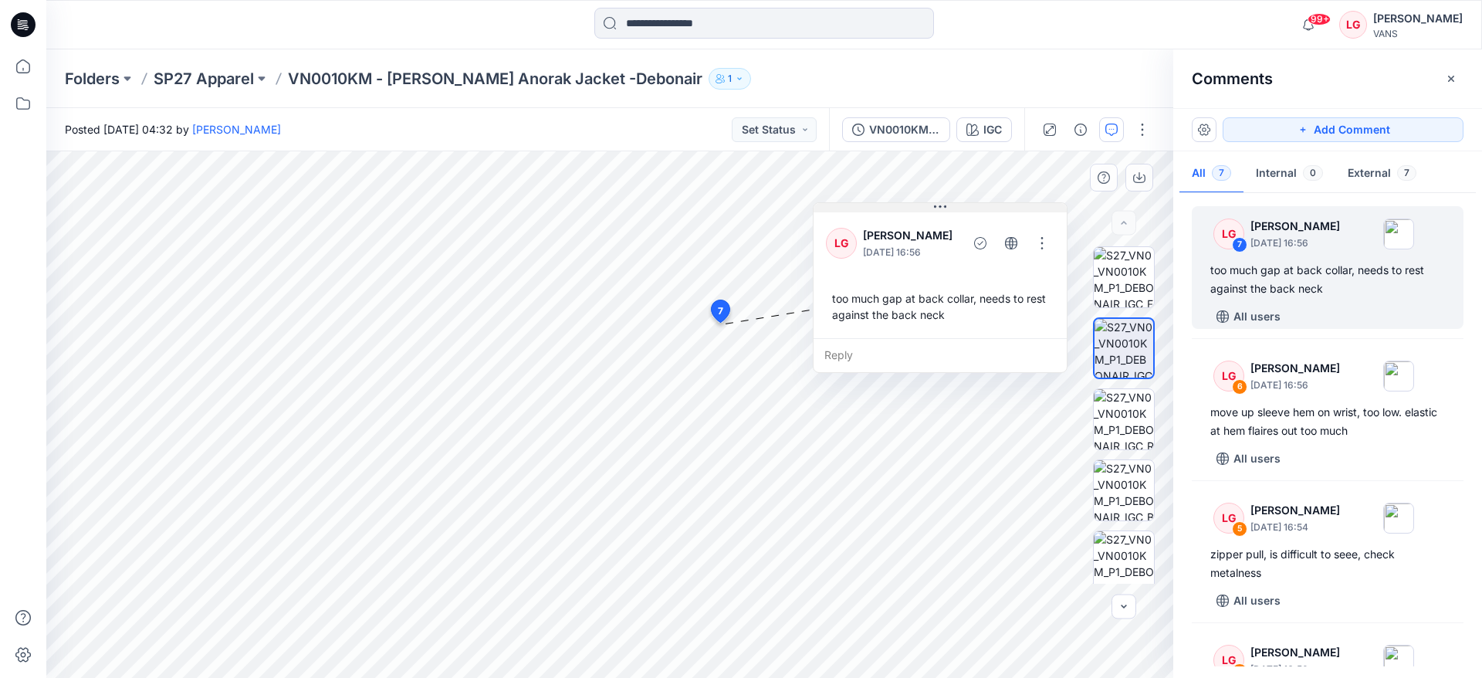
drag, startPoint x: 899, startPoint y: 333, endPoint x: 1015, endPoint y: 204, distance: 173.8
click at [1015, 204] on button at bounding box center [940, 207] width 253 height 9
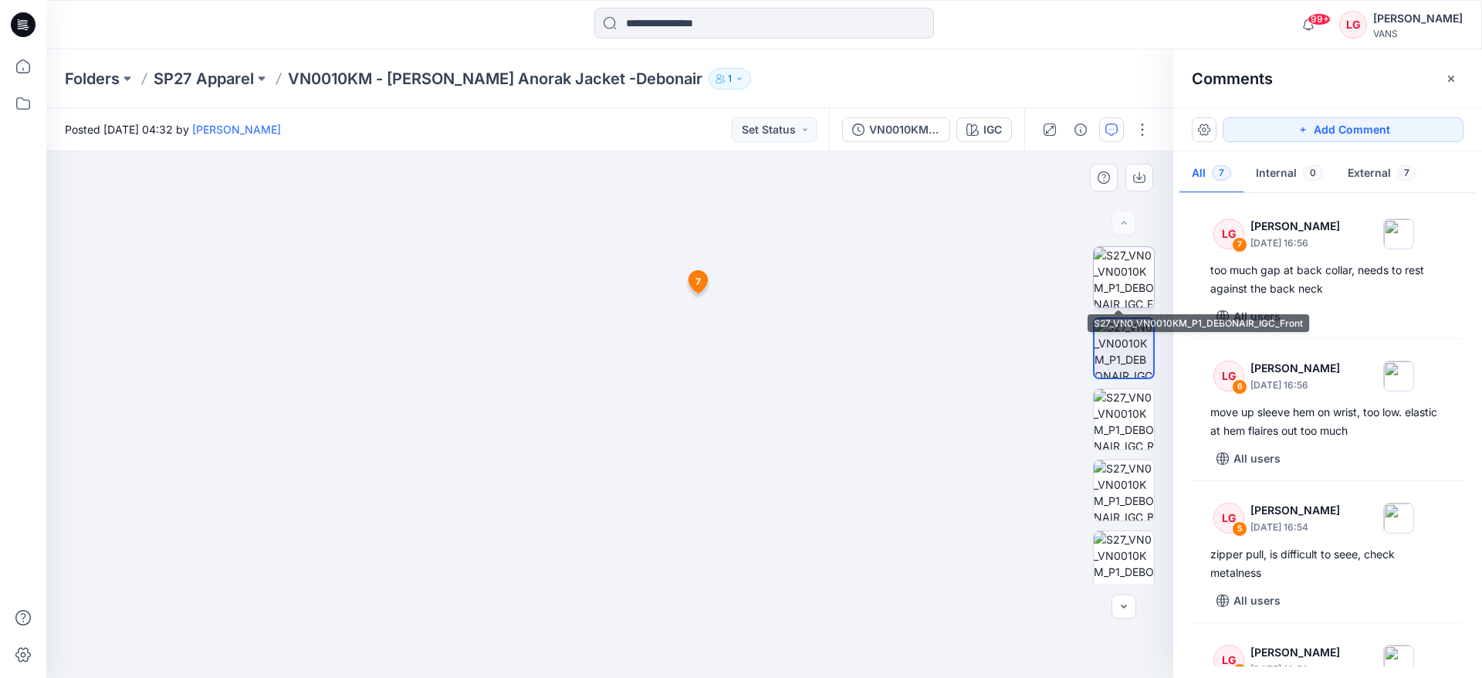
click at [1126, 269] on img at bounding box center [1124, 277] width 60 height 60
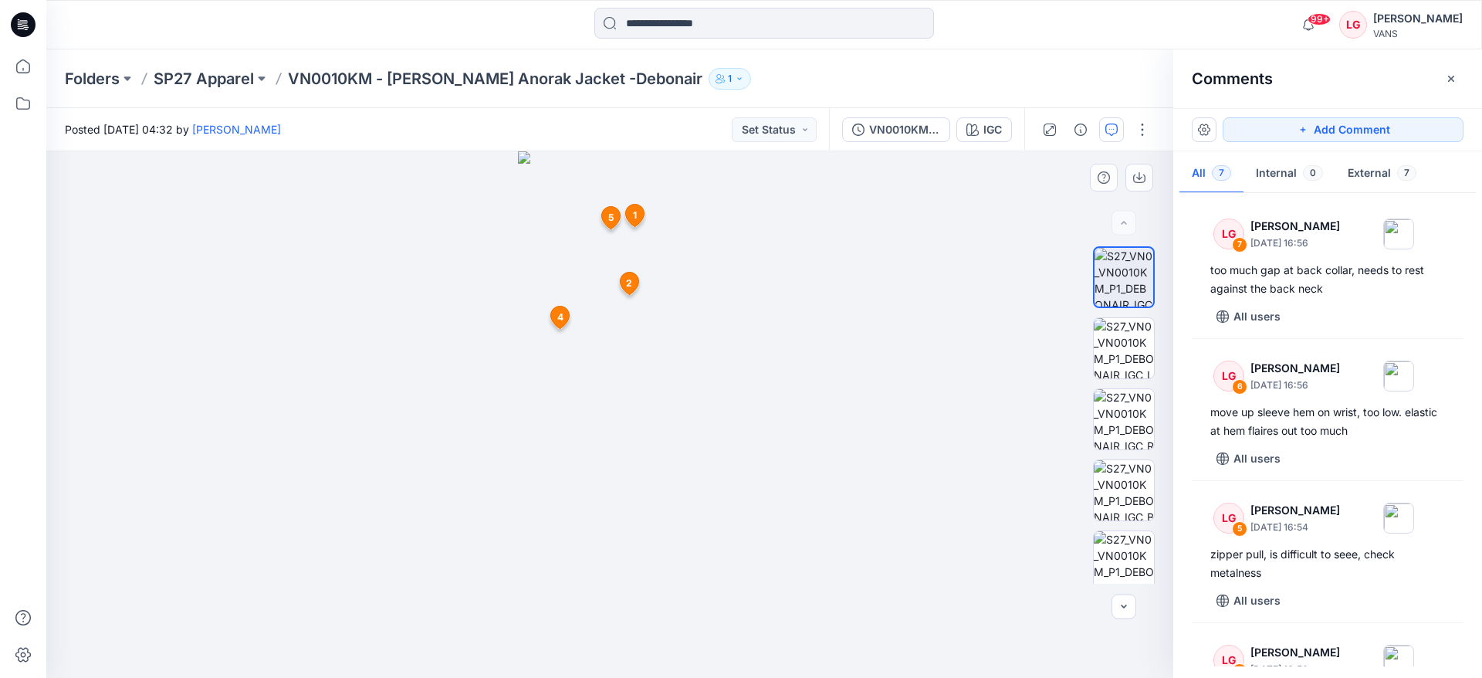
drag, startPoint x: 638, startPoint y: 237, endPoint x: 636, endPoint y: 329, distance: 91.9
drag, startPoint x: 636, startPoint y: 259, endPoint x: 641, endPoint y: 726, distance: 467.1
drag, startPoint x: 696, startPoint y: 215, endPoint x: 679, endPoint y: 536, distance: 321.6
drag, startPoint x: 702, startPoint y: 314, endPoint x: 702, endPoint y: 398, distance: 84.1
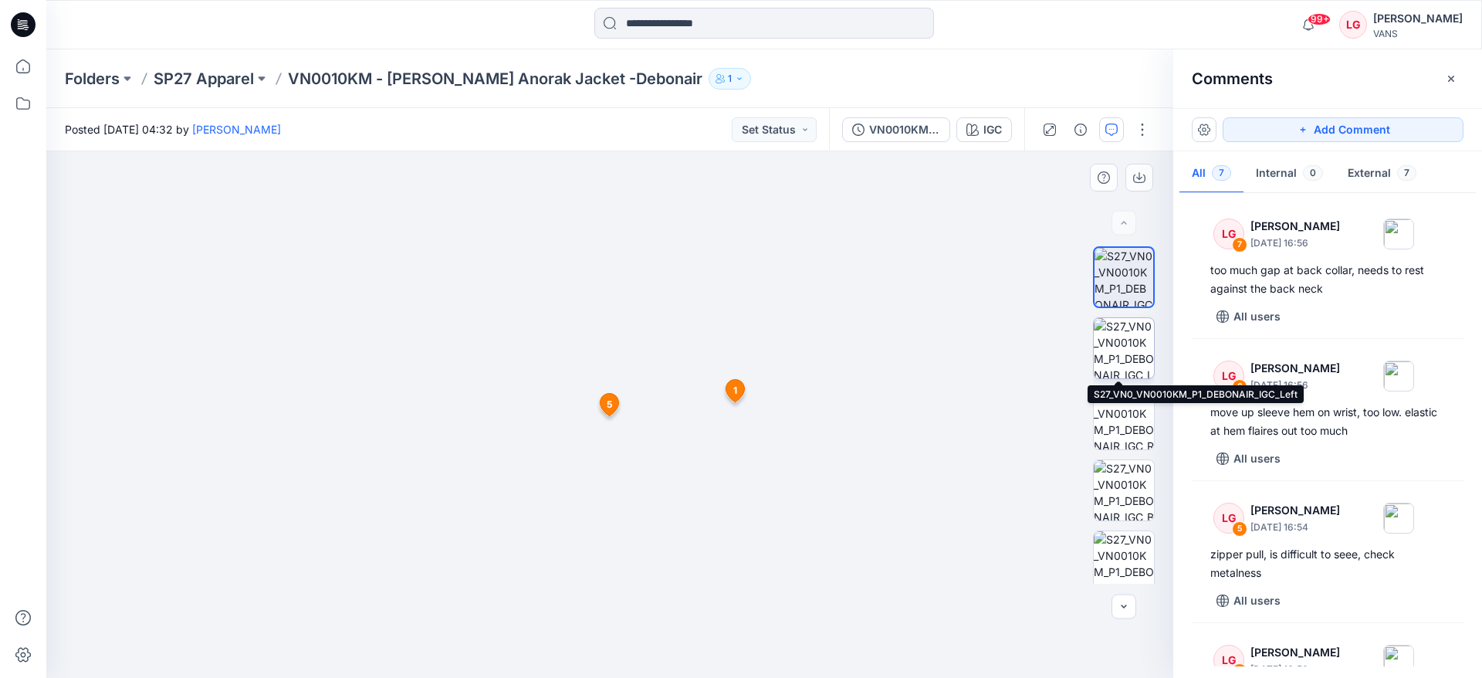
click at [1115, 357] on img at bounding box center [1124, 348] width 60 height 60
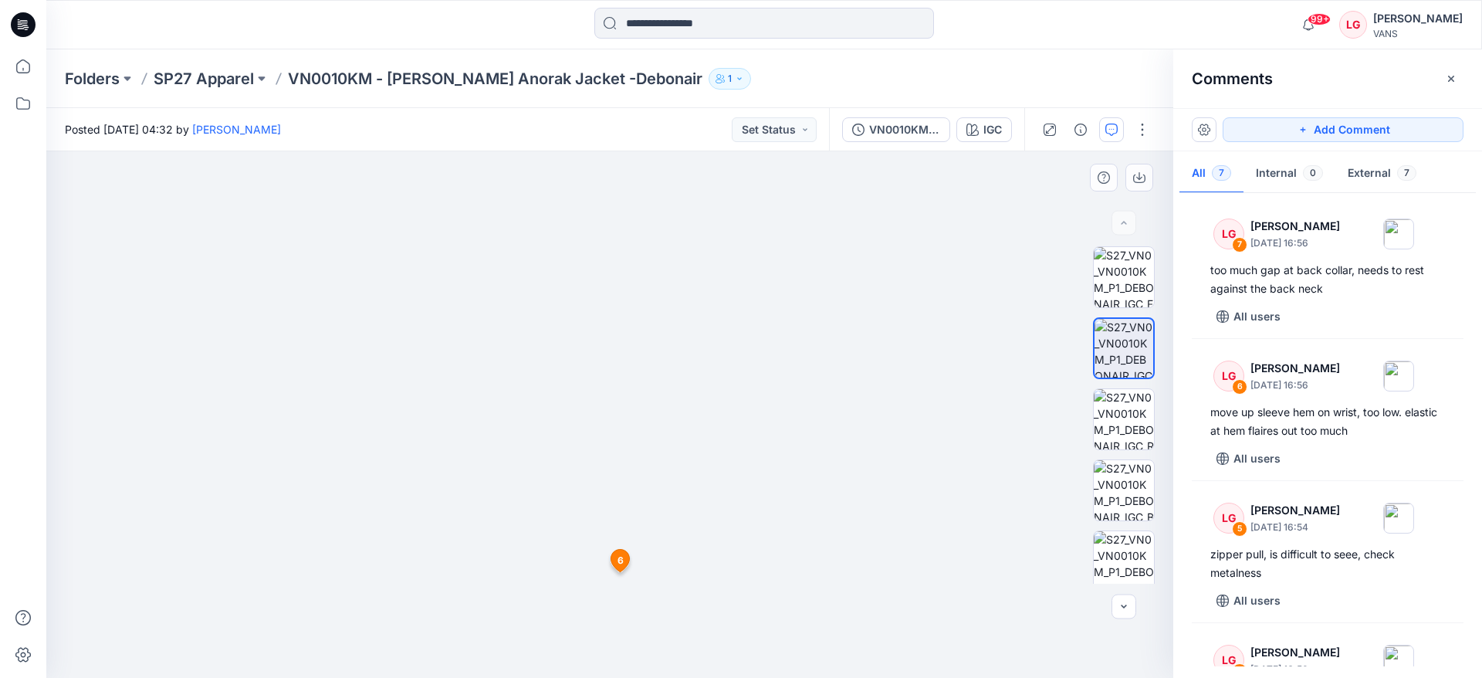
drag, startPoint x: 641, startPoint y: 317, endPoint x: 648, endPoint y: 609, distance: 292.7
drag, startPoint x: 621, startPoint y: 429, endPoint x: 628, endPoint y: 330, distance: 99.8
drag, startPoint x: 825, startPoint y: 361, endPoint x: 824, endPoint y: 306, distance: 54.8
drag, startPoint x: 821, startPoint y: 462, endPoint x: 818, endPoint y: 342, distance: 119.7
drag, startPoint x: 807, startPoint y: 335, endPoint x: 804, endPoint y: 370, distance: 34.9
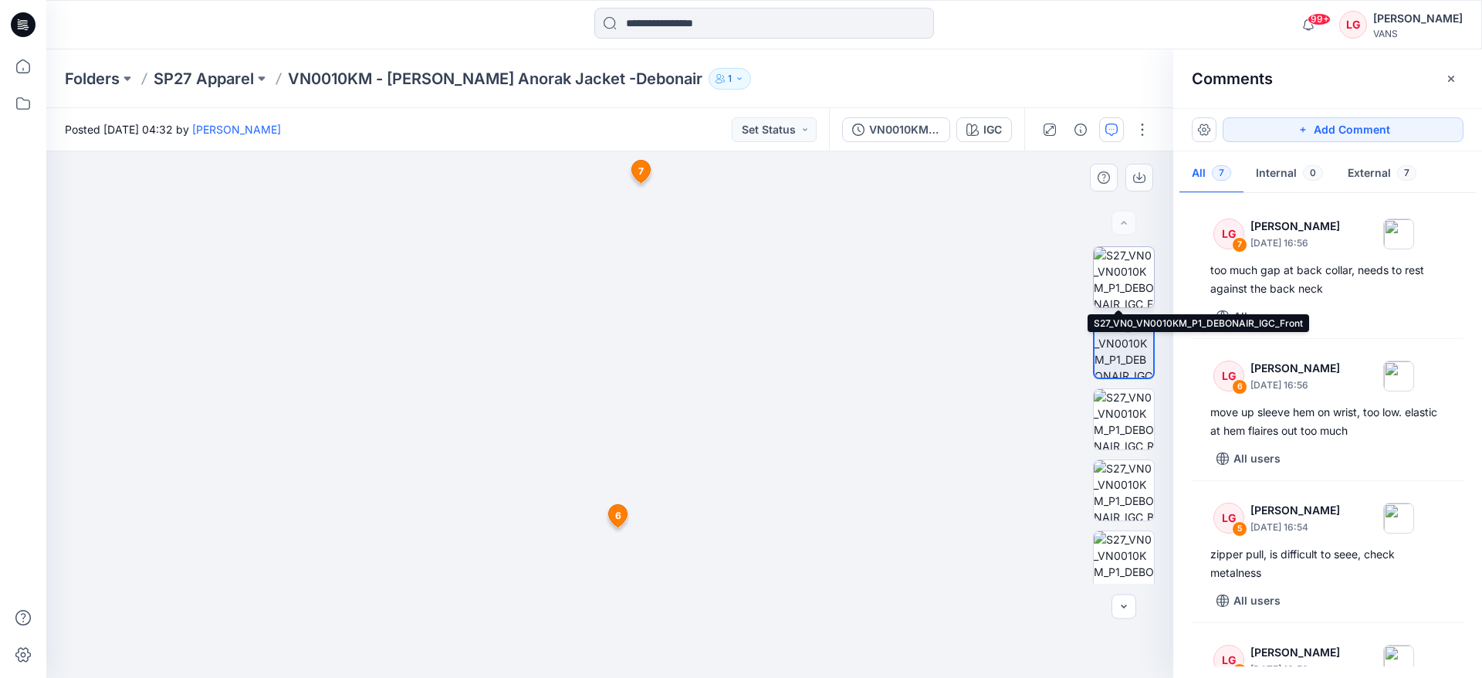
click at [1126, 274] on img at bounding box center [1124, 277] width 60 height 60
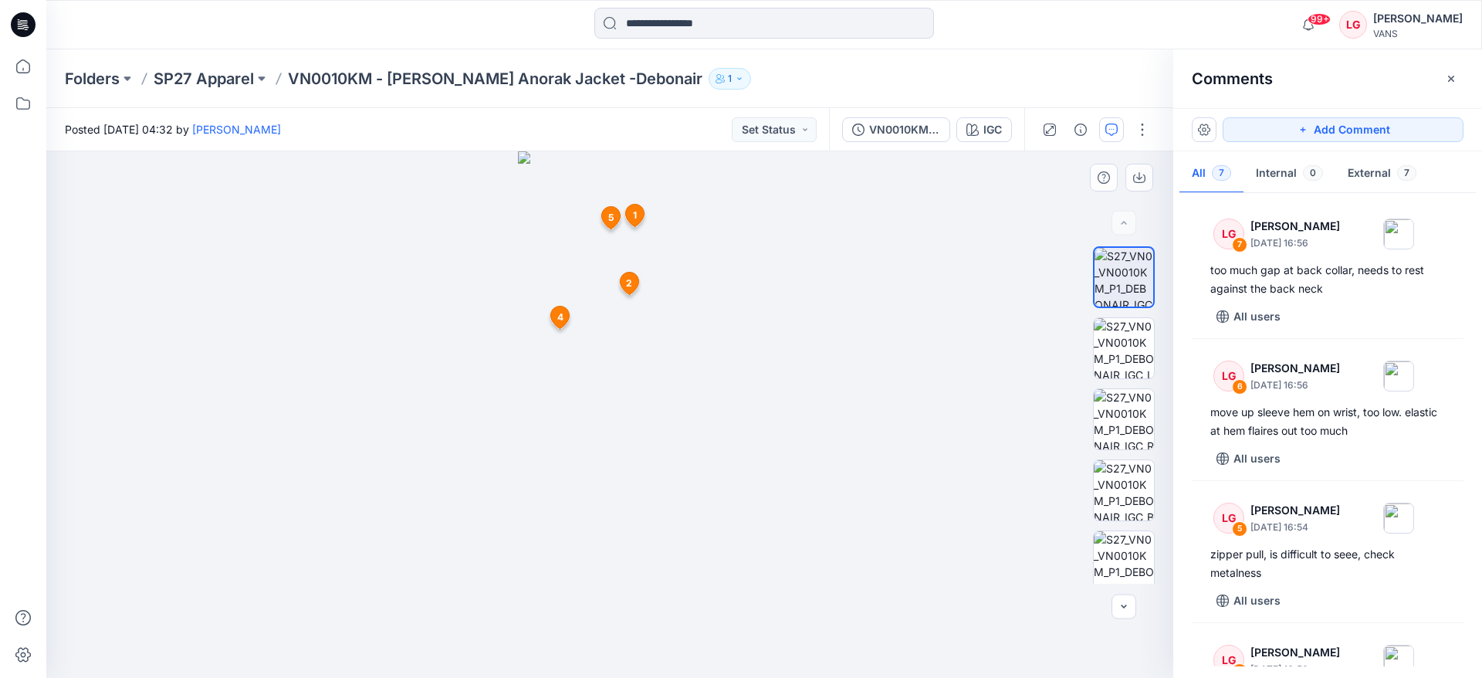
drag, startPoint x: 742, startPoint y: 262, endPoint x: 742, endPoint y: 284, distance: 22.4
drag, startPoint x: 739, startPoint y: 422, endPoint x: 728, endPoint y: 596, distance: 174.0
drag, startPoint x: 591, startPoint y: 557, endPoint x: 604, endPoint y: 238, distance: 319.1
drag, startPoint x: 587, startPoint y: 581, endPoint x: 598, endPoint y: 317, distance: 265.0
click at [1267, 127] on button "Add Comment" at bounding box center [1343, 129] width 241 height 25
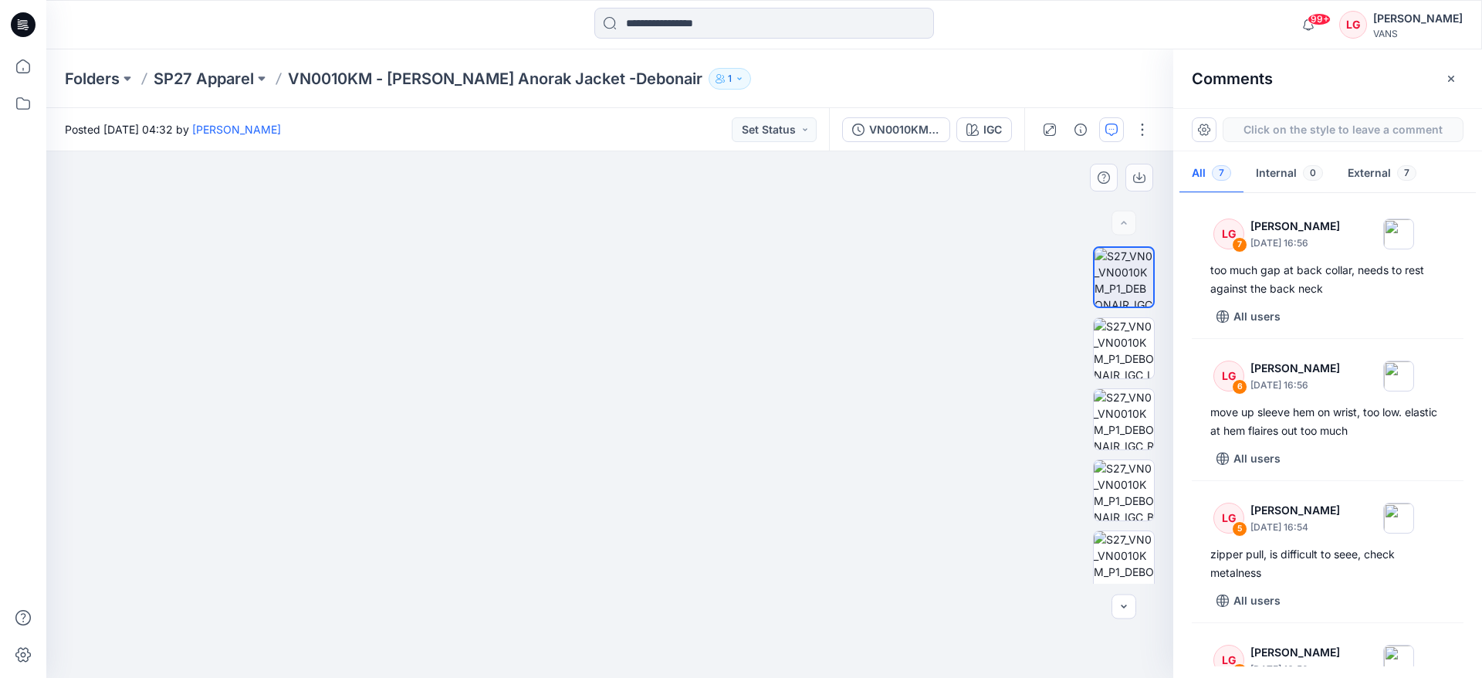
click at [774, 543] on div "8 1 LG Lauren Gibbs September 17, 2025 16:45 collar drape is not realistic, too…" at bounding box center [609, 414] width 1127 height 526
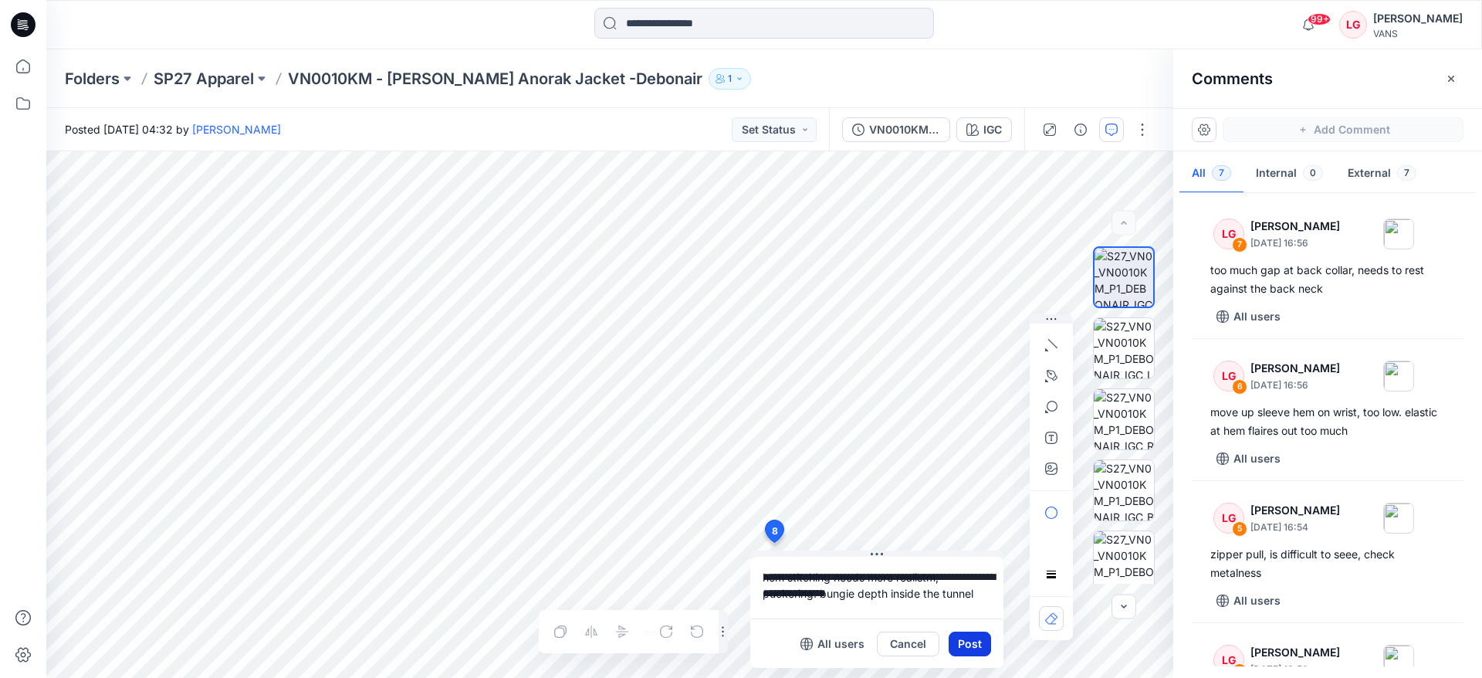
type textarea "**********"
click at [972, 644] on button "Post" at bounding box center [970, 643] width 42 height 25
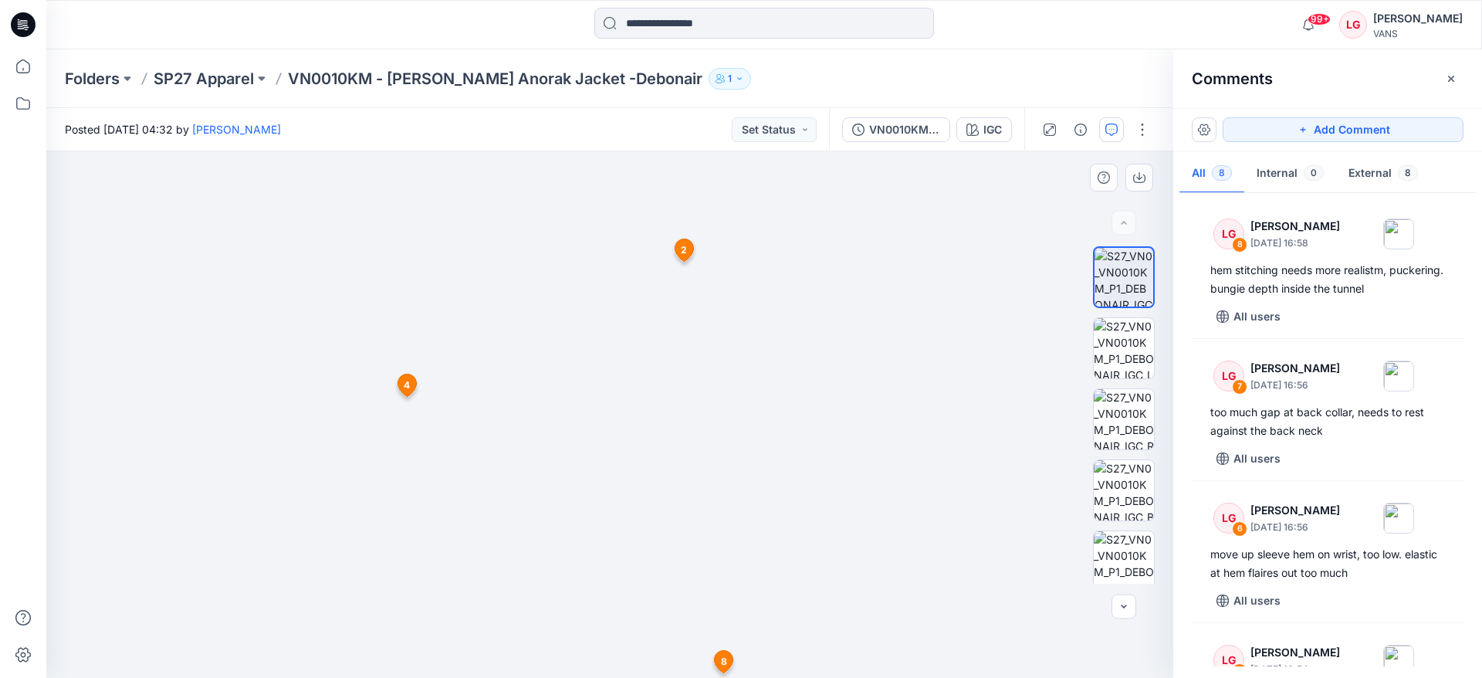
drag, startPoint x: 447, startPoint y: 320, endPoint x: 441, endPoint y: 519, distance: 198.5
drag, startPoint x: 498, startPoint y: 409, endPoint x: 430, endPoint y: 542, distance: 149.1
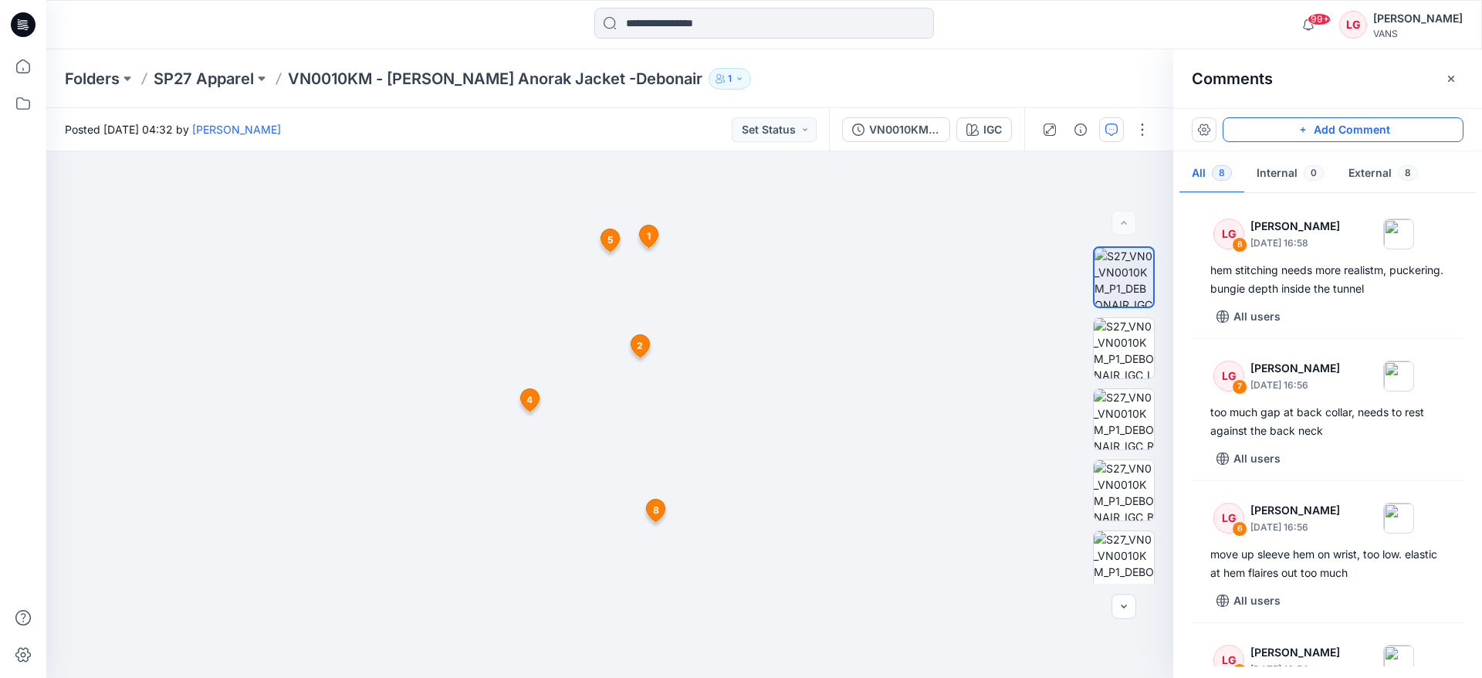
click at [1281, 132] on button "Add Comment" at bounding box center [1343, 129] width 241 height 25
click at [746, 232] on div "9 1 LG Lauren Gibbs September 17, 2025 16:45 collar drape is not realistic, too…" at bounding box center [609, 414] width 1127 height 526
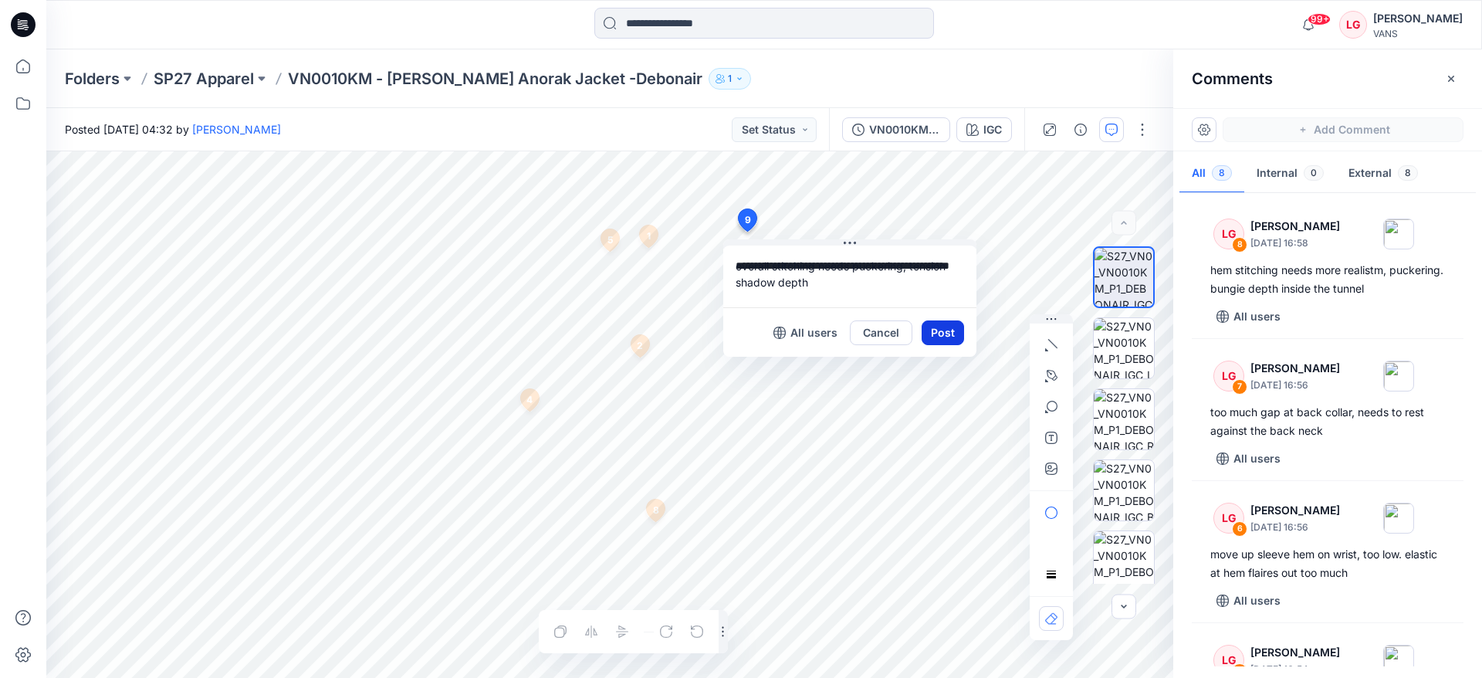
type textarea "**********"
click at [953, 335] on button "Post" at bounding box center [943, 332] width 42 height 25
